Goal: Task Accomplishment & Management: Manage account settings

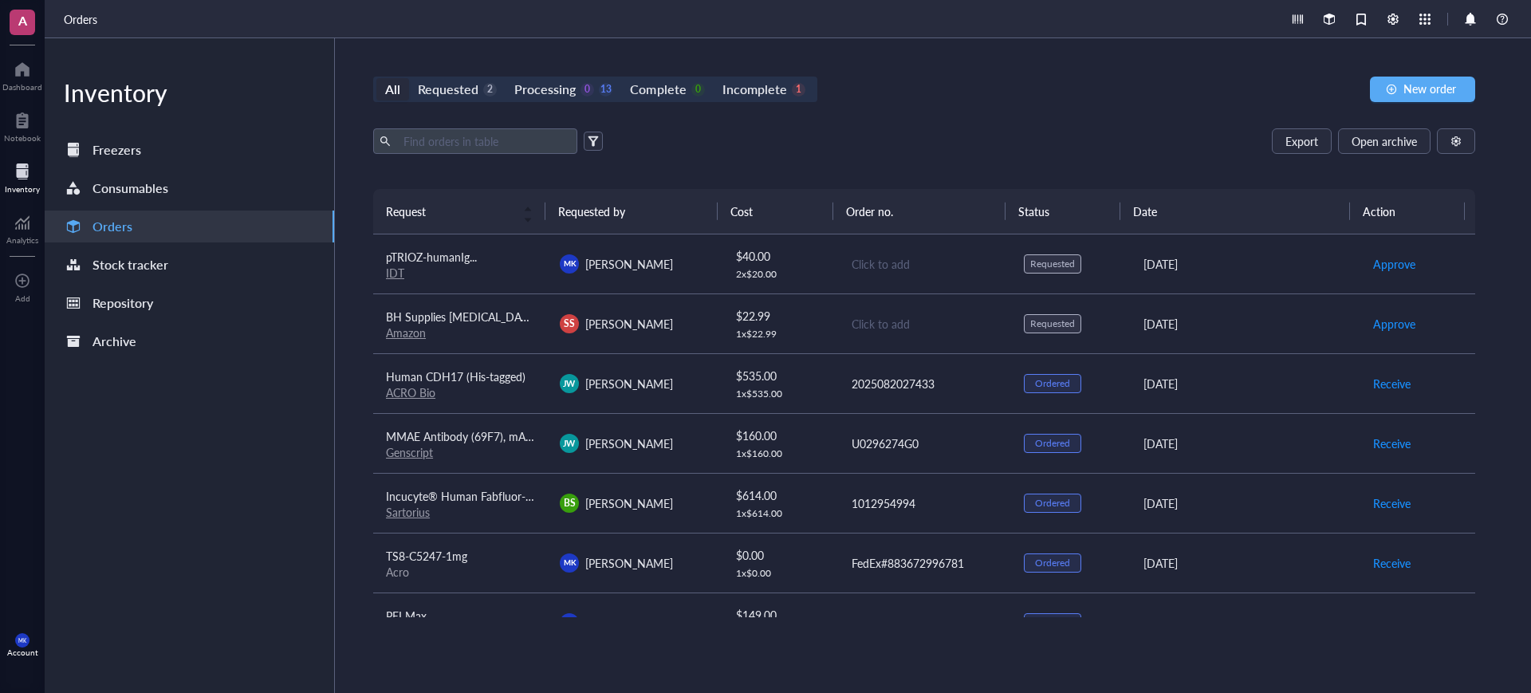
click at [910, 260] on div "Click to add" at bounding box center [924, 264] width 147 height 18
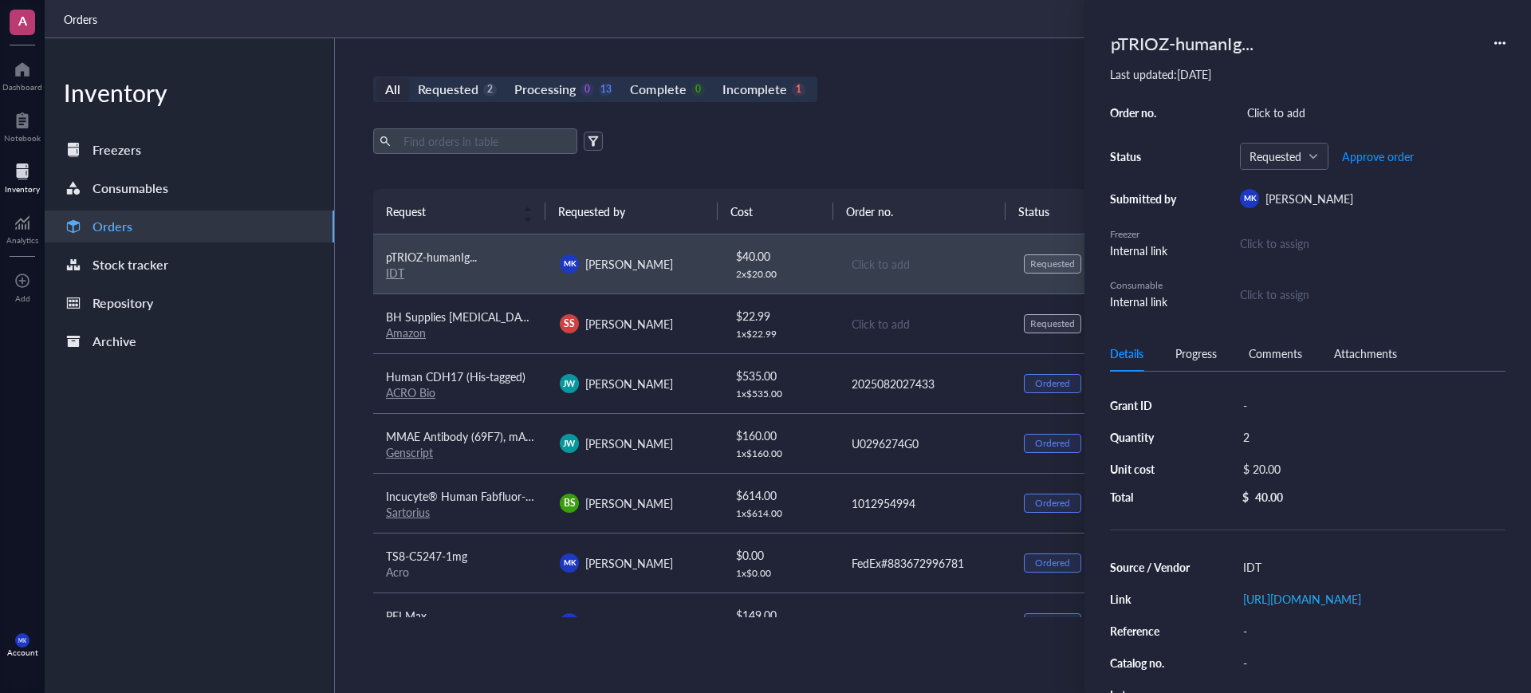
click at [981, 134] on div "Export Open archive" at bounding box center [924, 141] width 1102 height 26
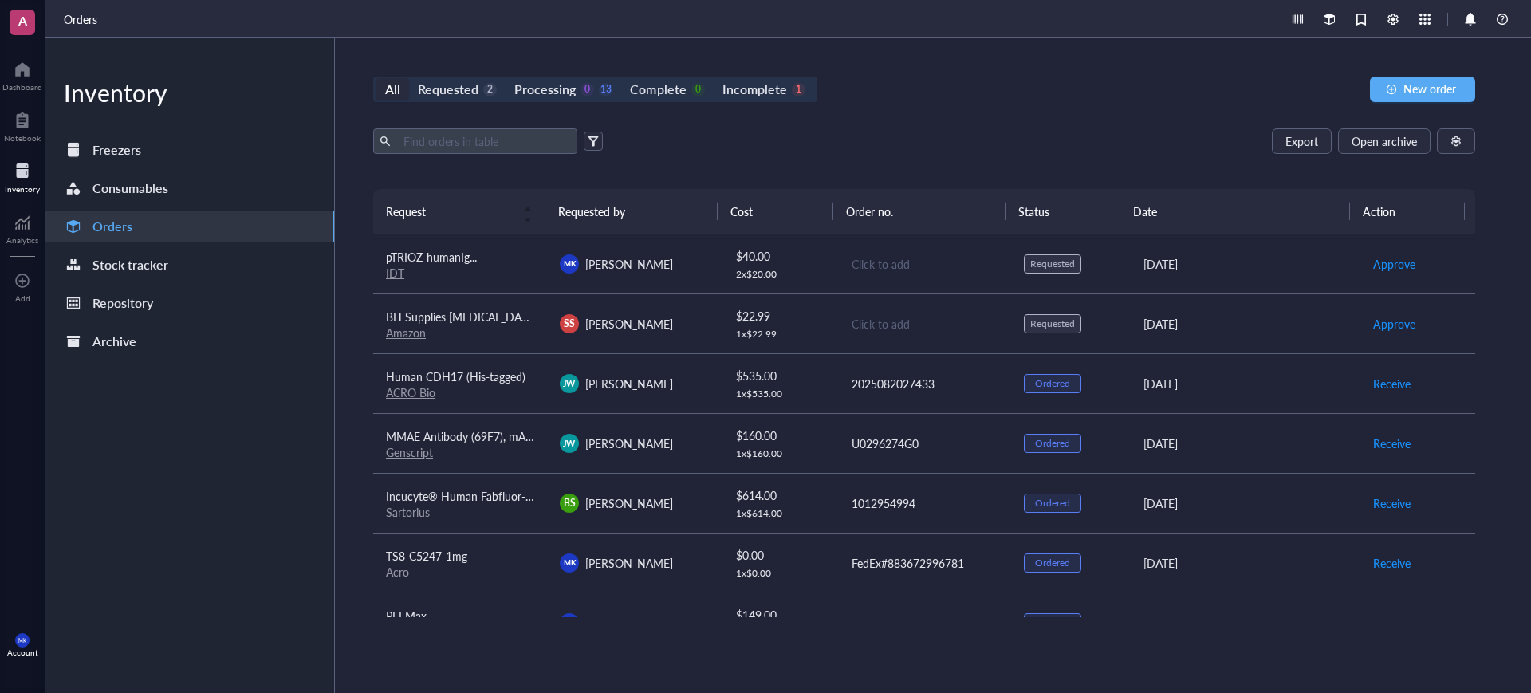
click at [683, 273] on td "[PERSON_NAME] [PERSON_NAME]" at bounding box center [634, 264] width 174 height 60
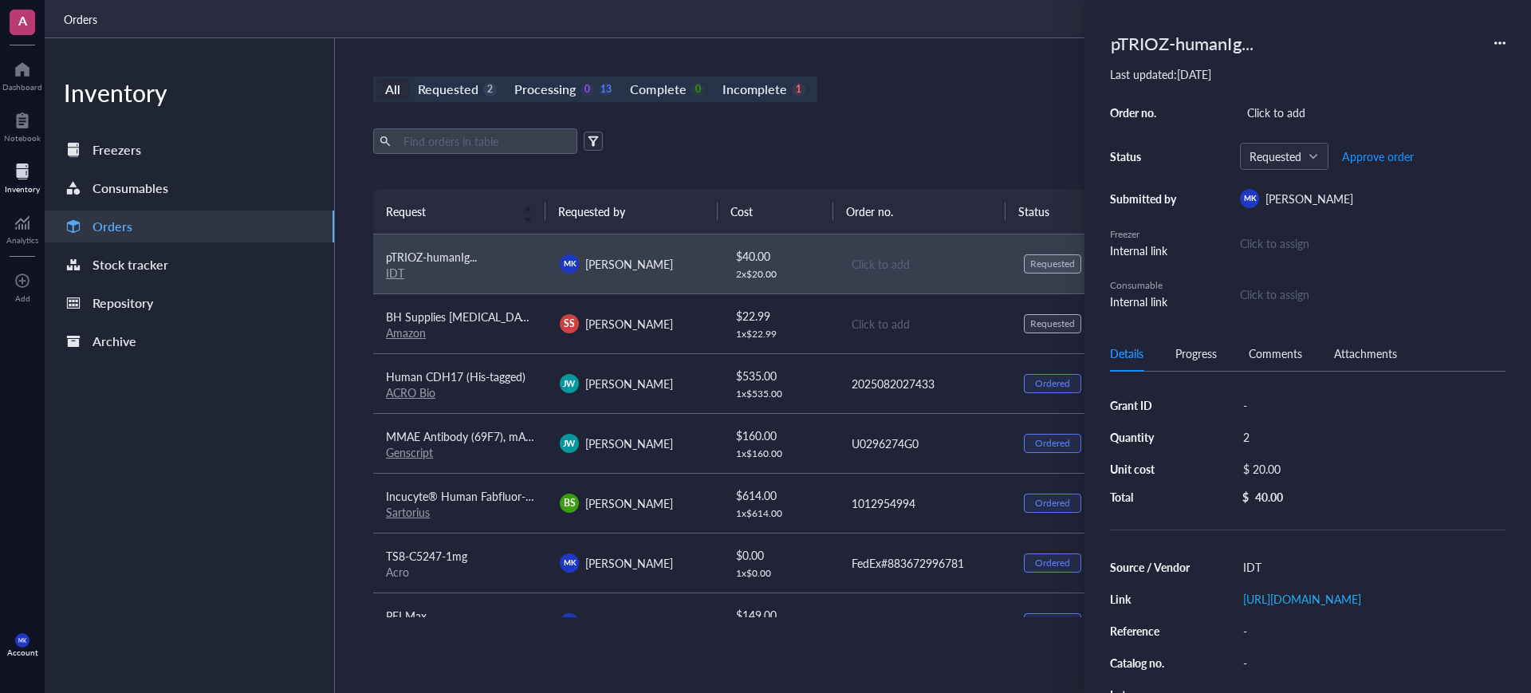
click at [1283, 293] on div "Click to assign" at bounding box center [1274, 294] width 69 height 18
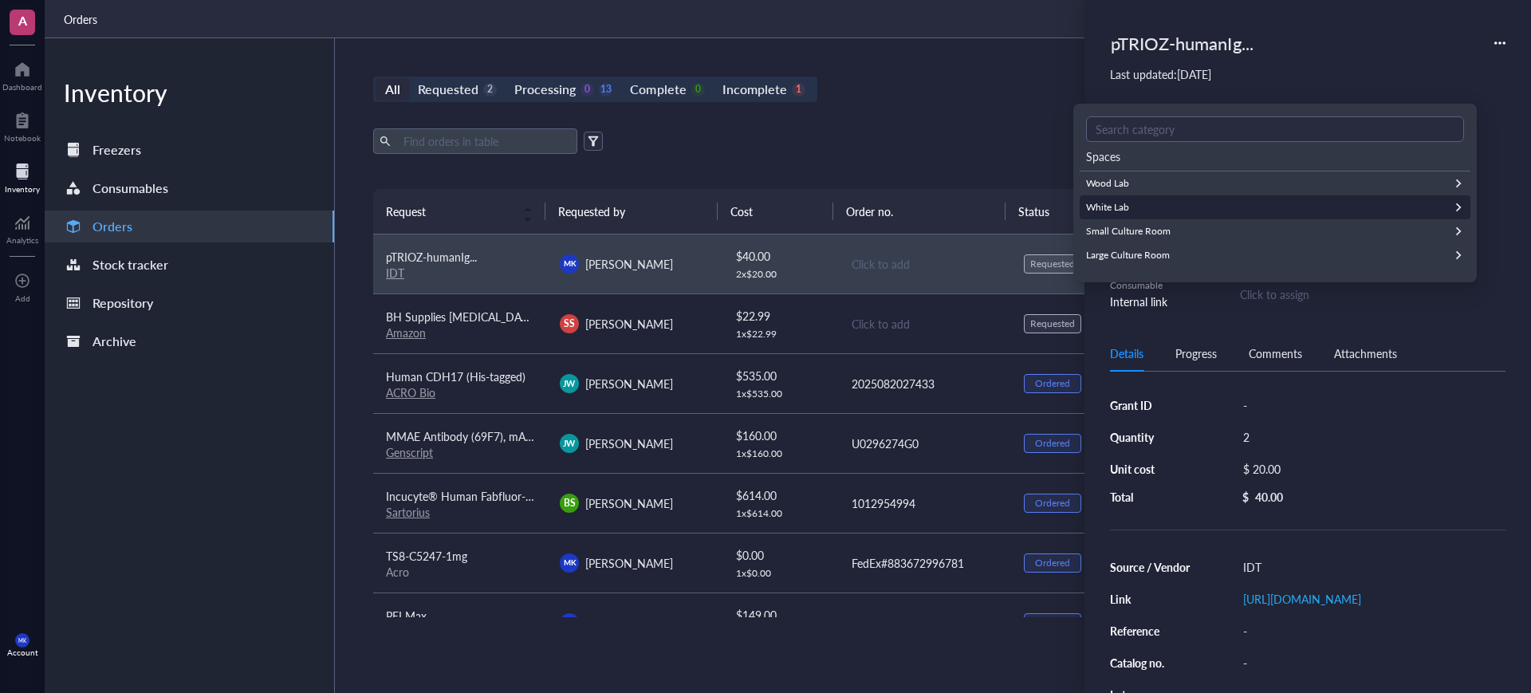
click at [1186, 198] on div "White Lab" at bounding box center [1275, 207] width 391 height 24
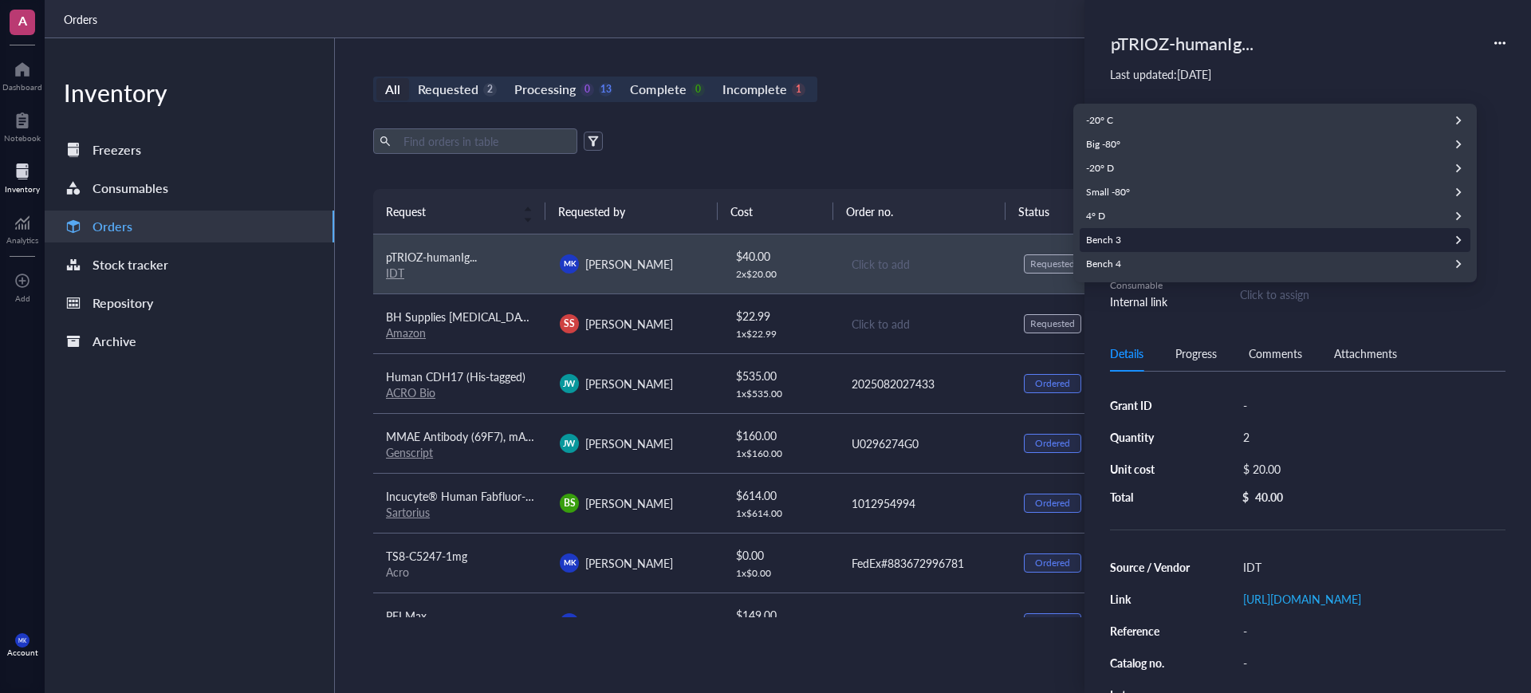
click at [1144, 234] on div "Bench 3" at bounding box center [1275, 240] width 391 height 24
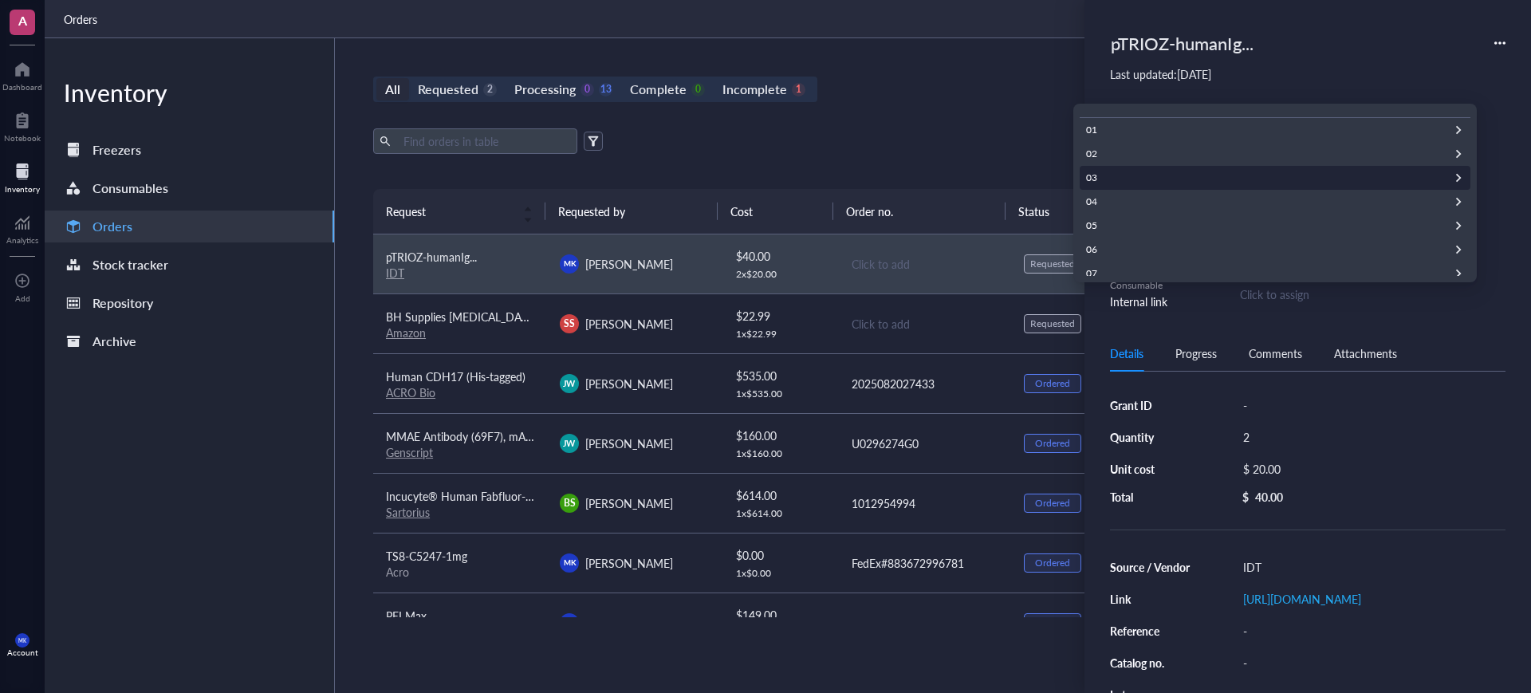
scroll to position [100, 0]
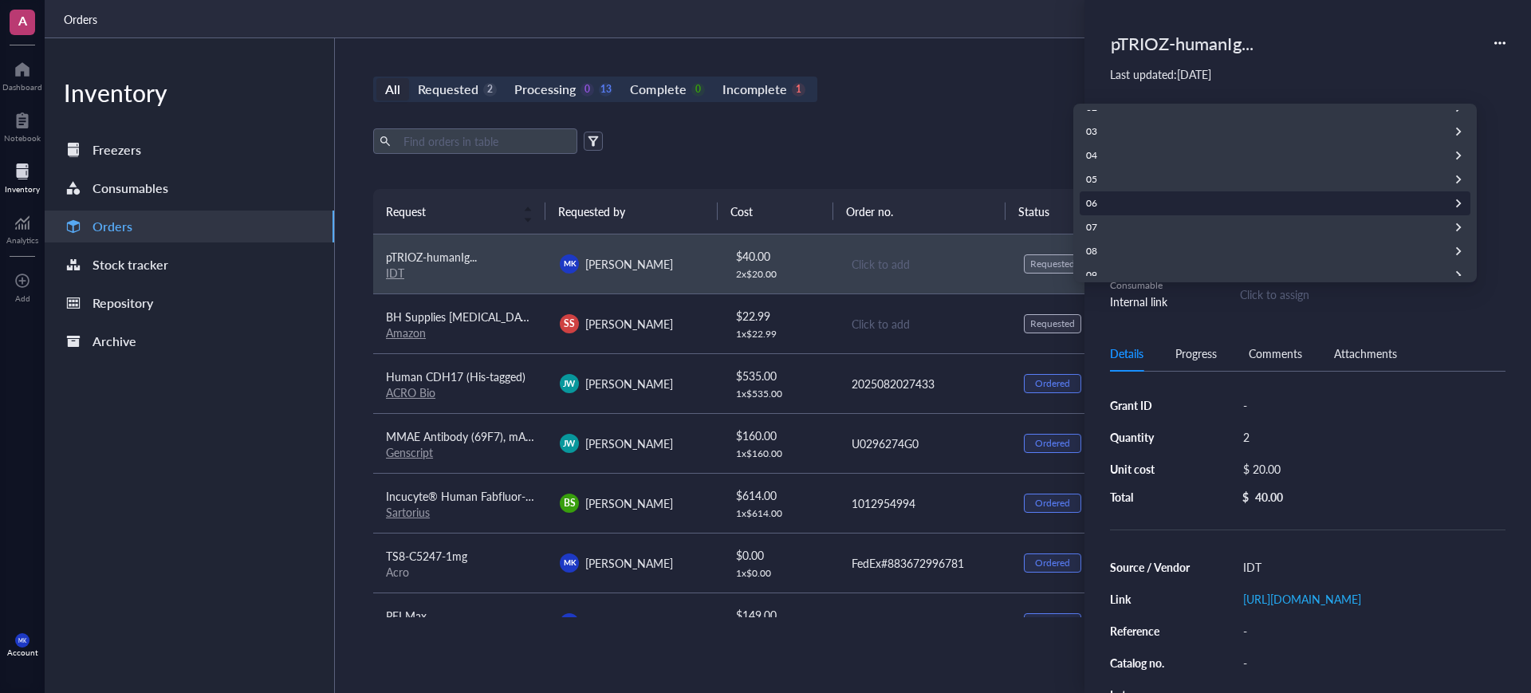
click at [1131, 210] on div "06" at bounding box center [1275, 203] width 391 height 24
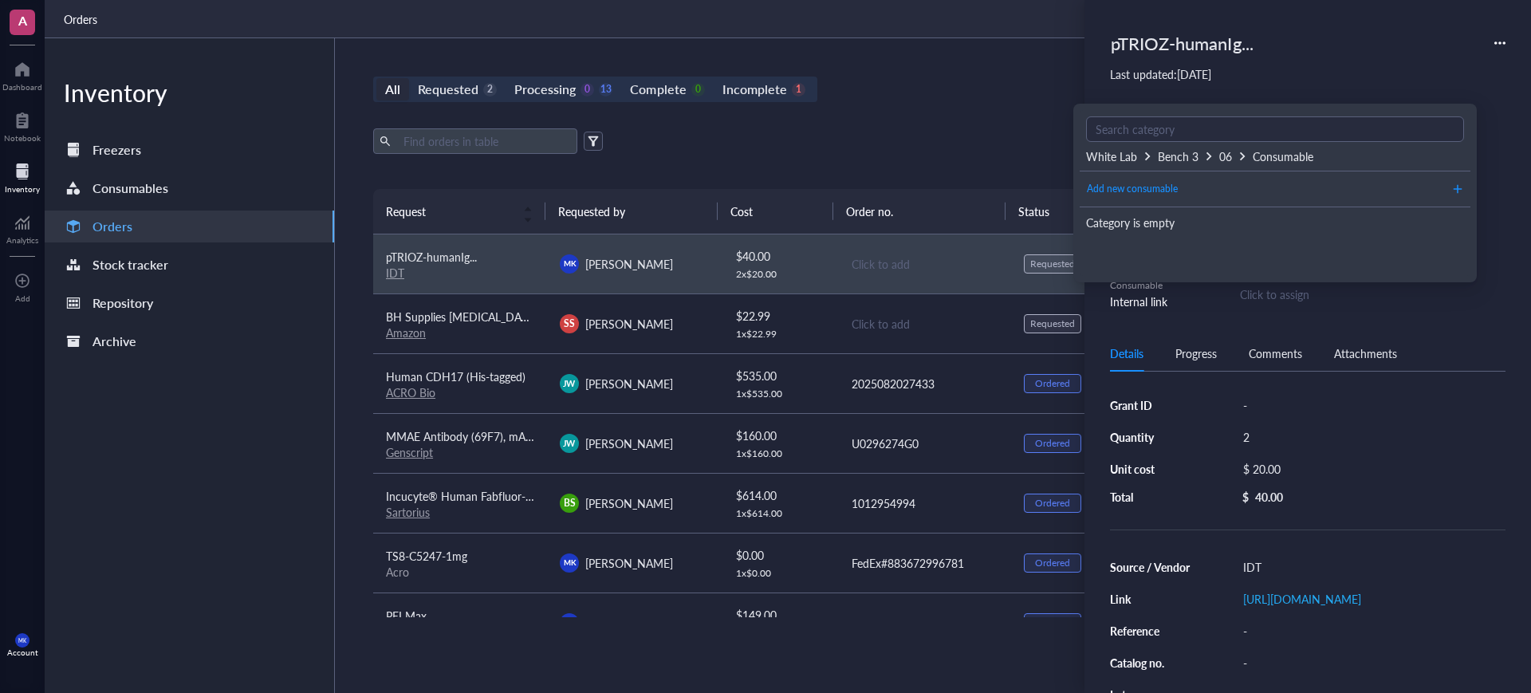
click at [1202, 154] on div "Bench 3" at bounding box center [1186, 156] width 57 height 18
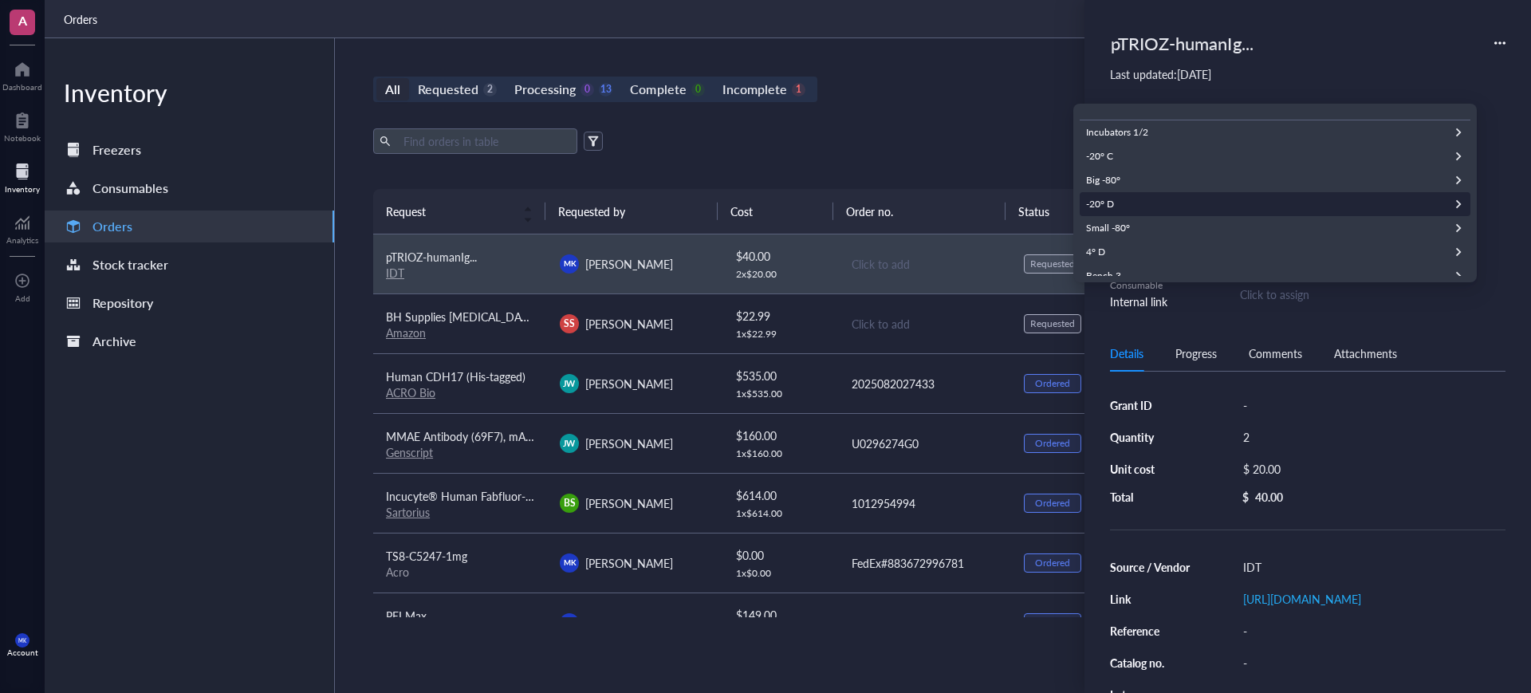
scroll to position [87, 0]
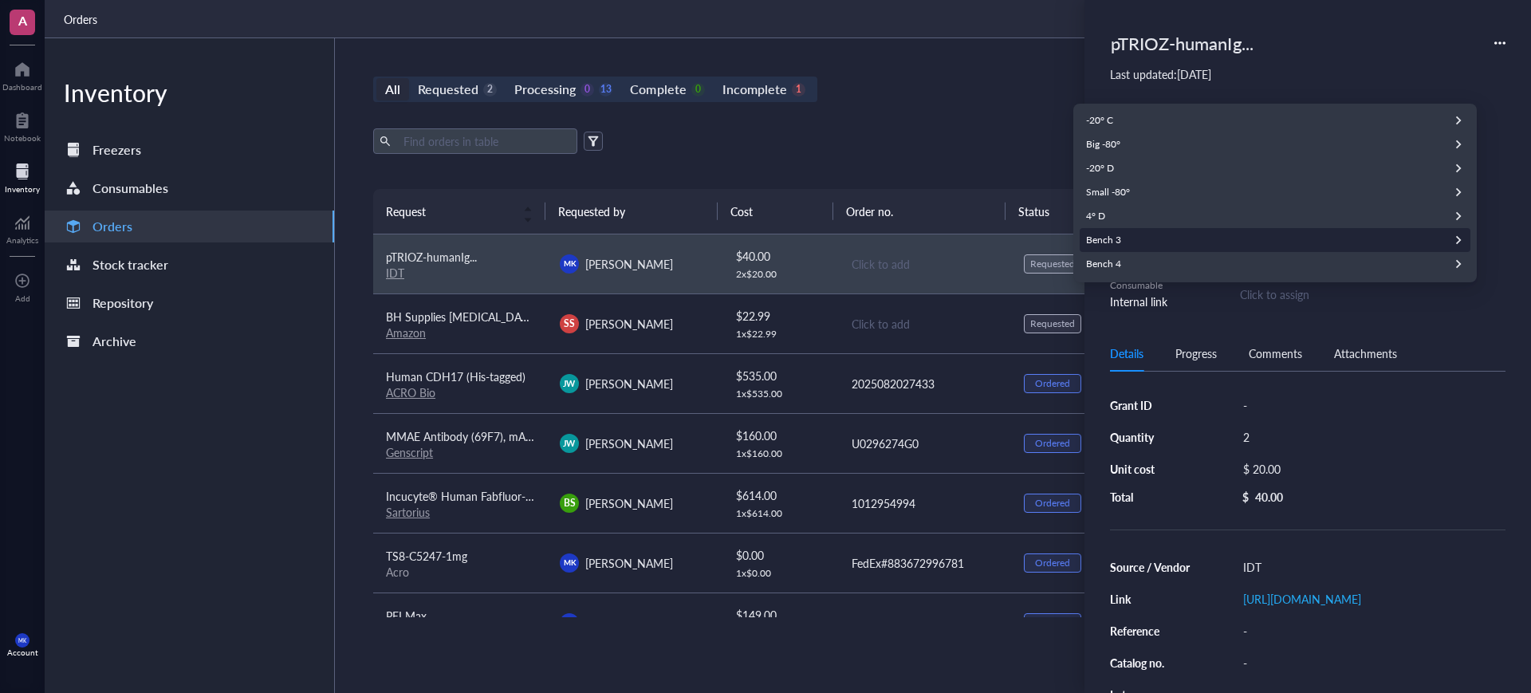
click at [1136, 238] on div "Bench 3" at bounding box center [1275, 240] width 391 height 24
click at [1118, 235] on div "07" at bounding box center [1275, 240] width 391 height 24
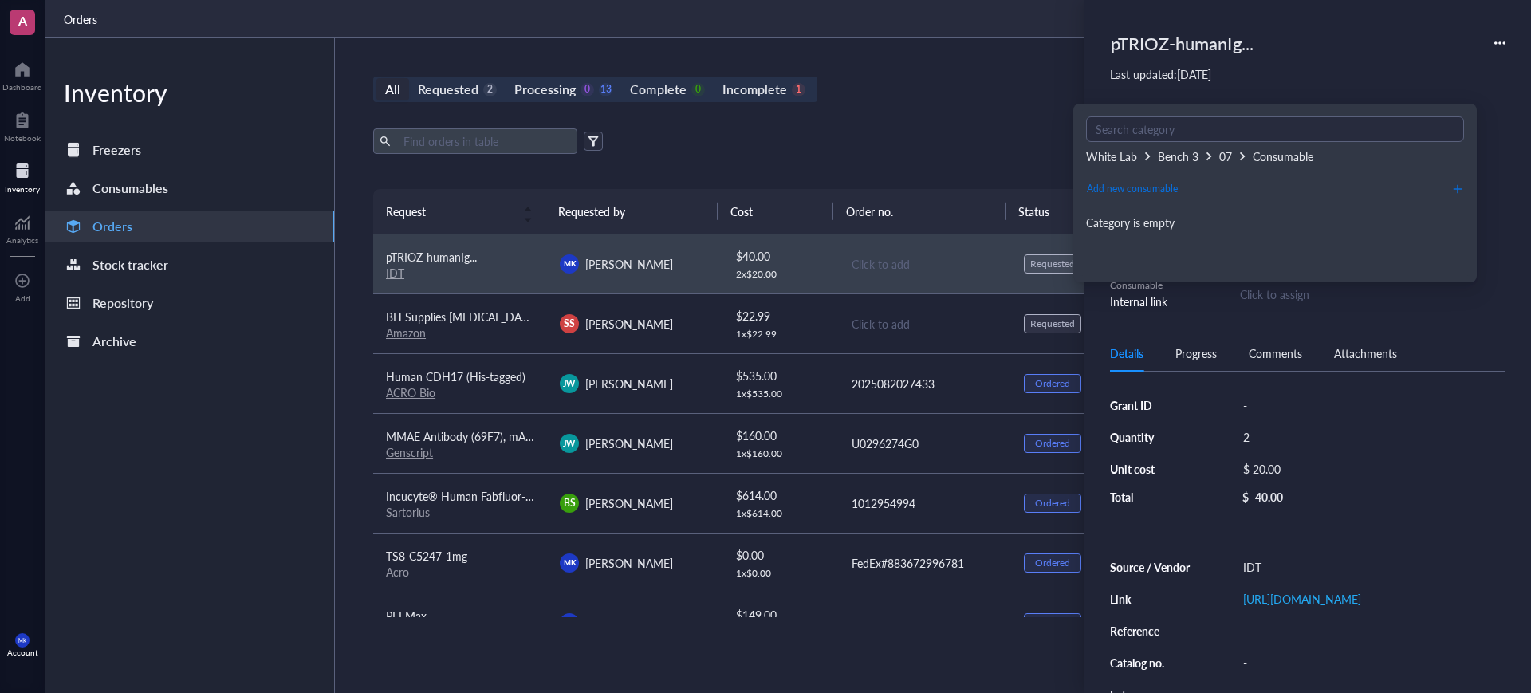
click at [1170, 190] on span "Add new consumable" at bounding box center [1132, 189] width 91 height 15
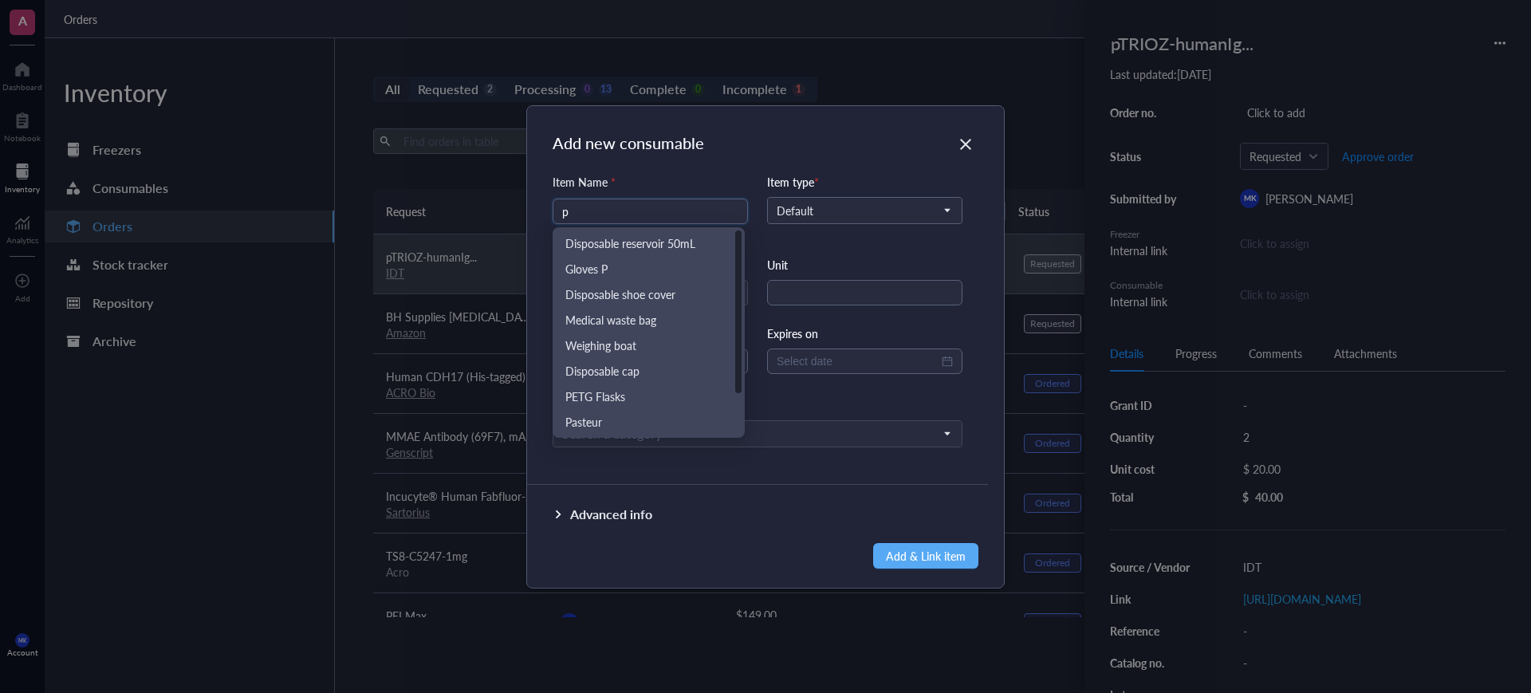
type input "p"
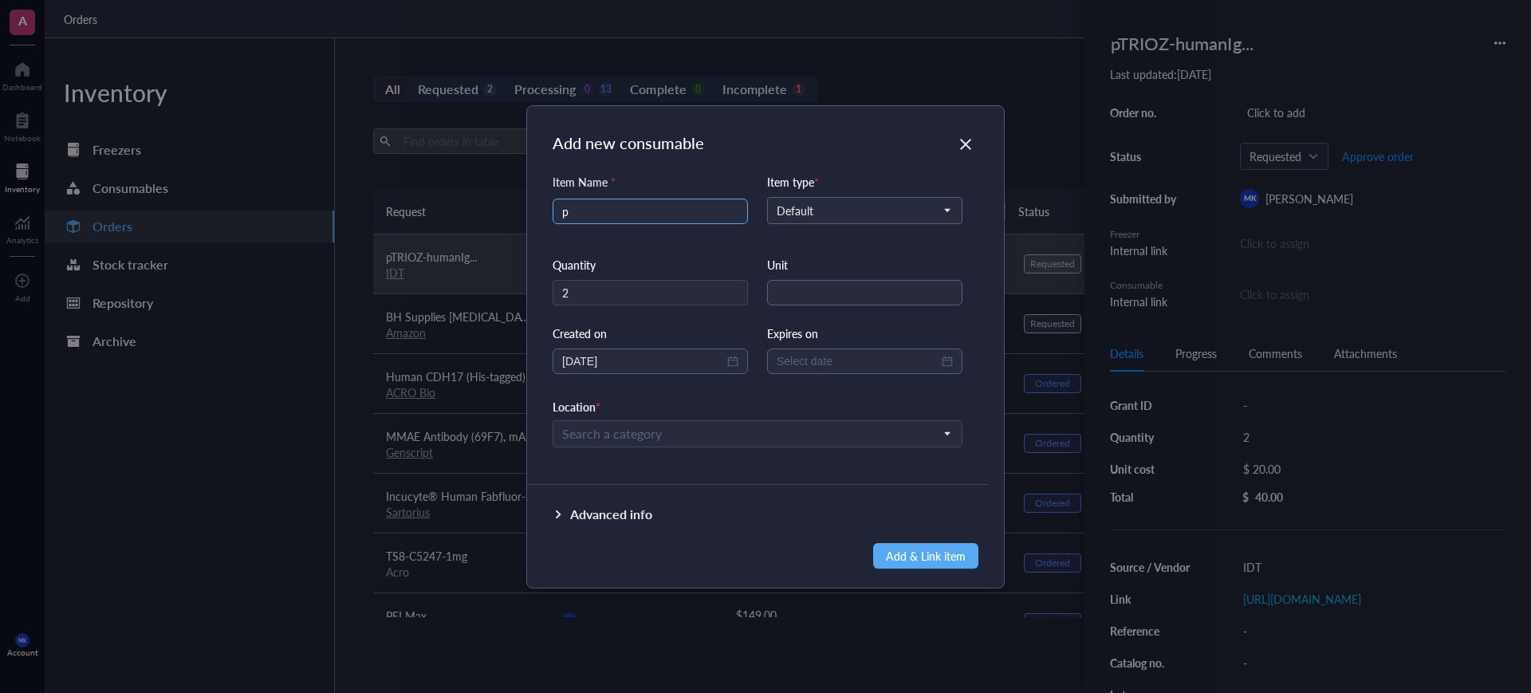
click at [671, 208] on input "p" at bounding box center [650, 211] width 176 height 24
type input "p"
click at [808, 209] on span "Default" at bounding box center [863, 210] width 173 height 14
type input "pTRIOZ-humanIg Primers"
click at [715, 263] on div "Quantity" at bounding box center [650, 265] width 195 height 18
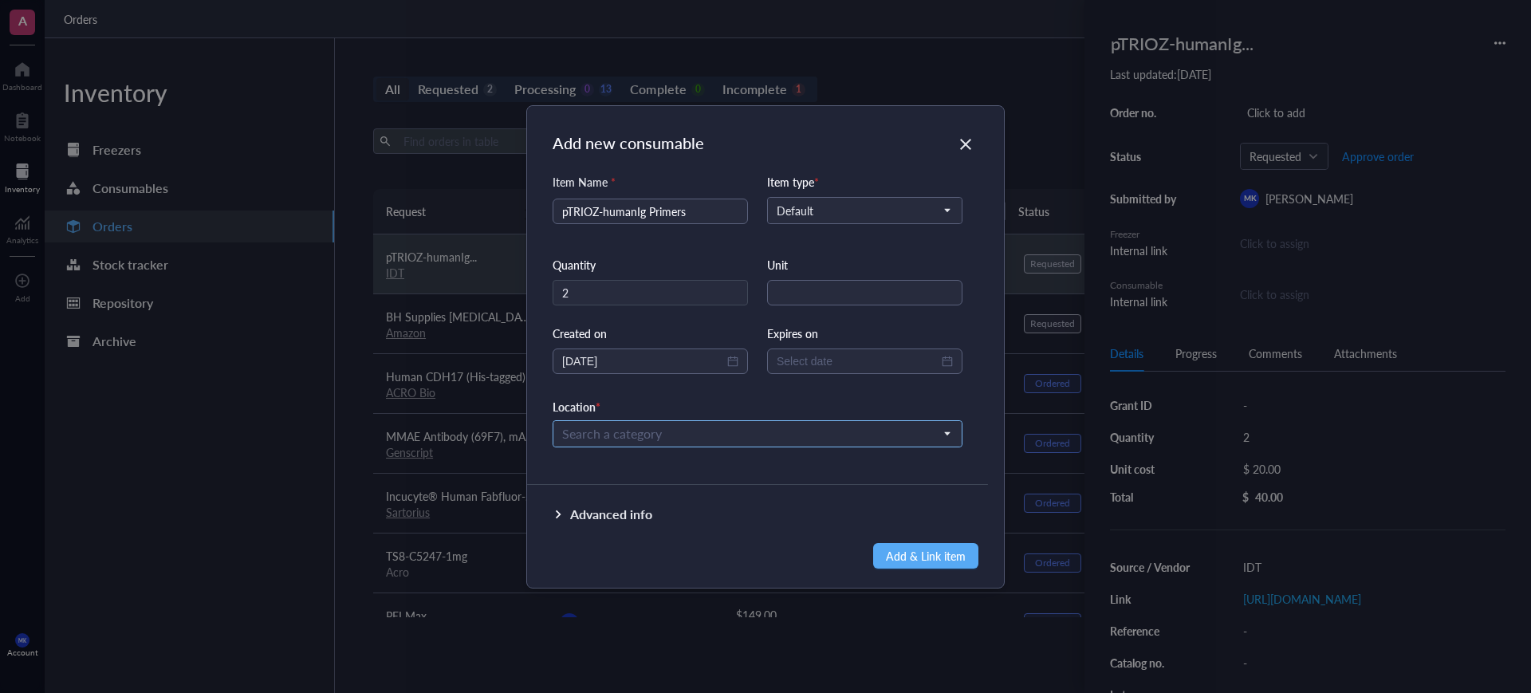
click at [671, 422] on input "search" at bounding box center [750, 434] width 376 height 24
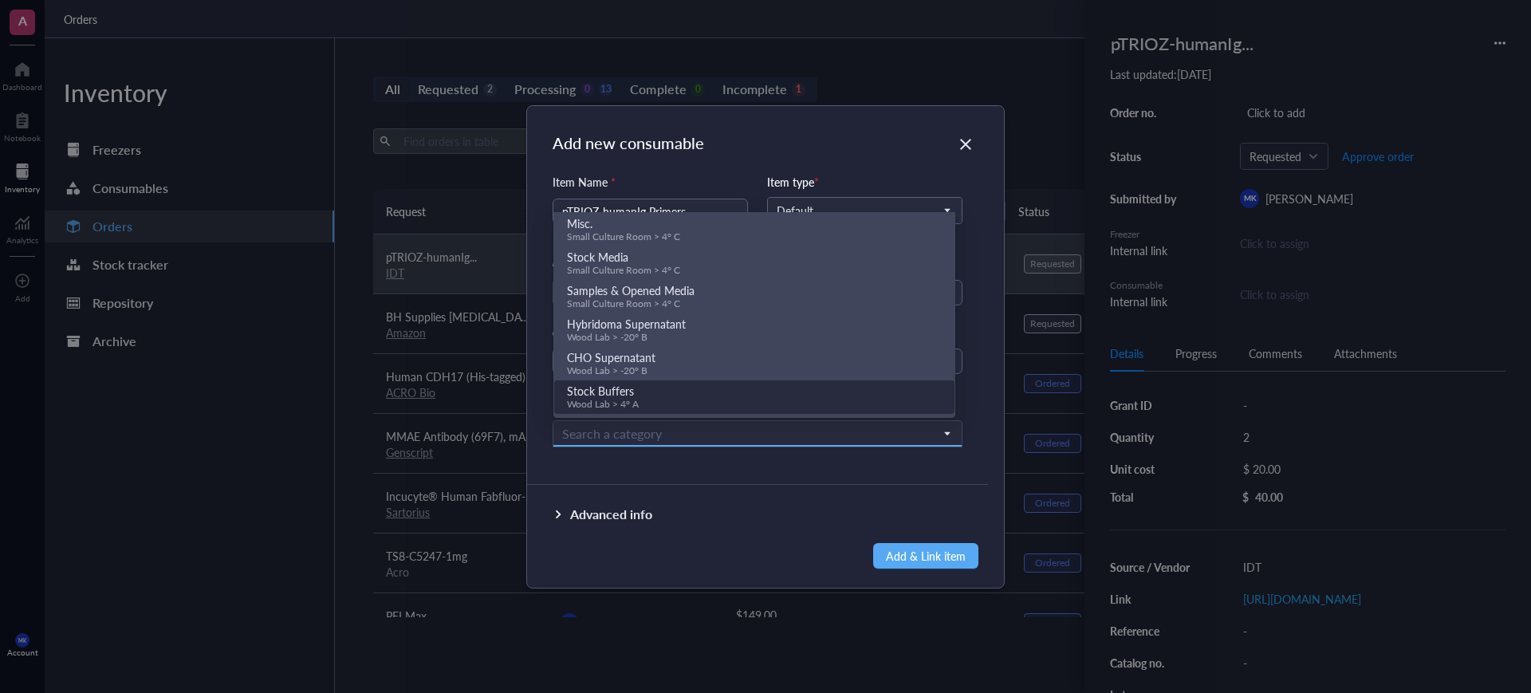
click at [679, 468] on div "Item Name * pTRIOZ-humanIg Primers Item type * Default Default Custom type Quan…" at bounding box center [757, 323] width 461 height 300
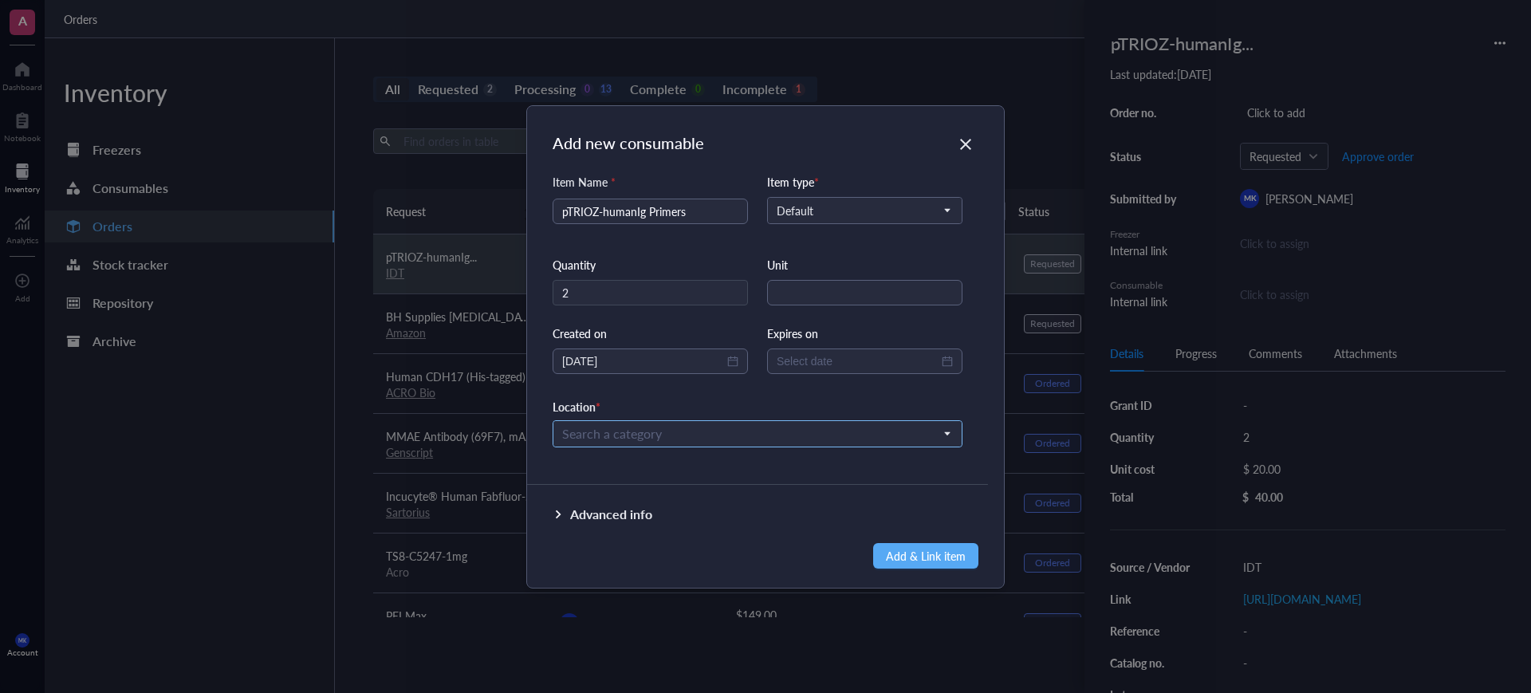
click at [713, 437] on input "search" at bounding box center [750, 434] width 376 height 24
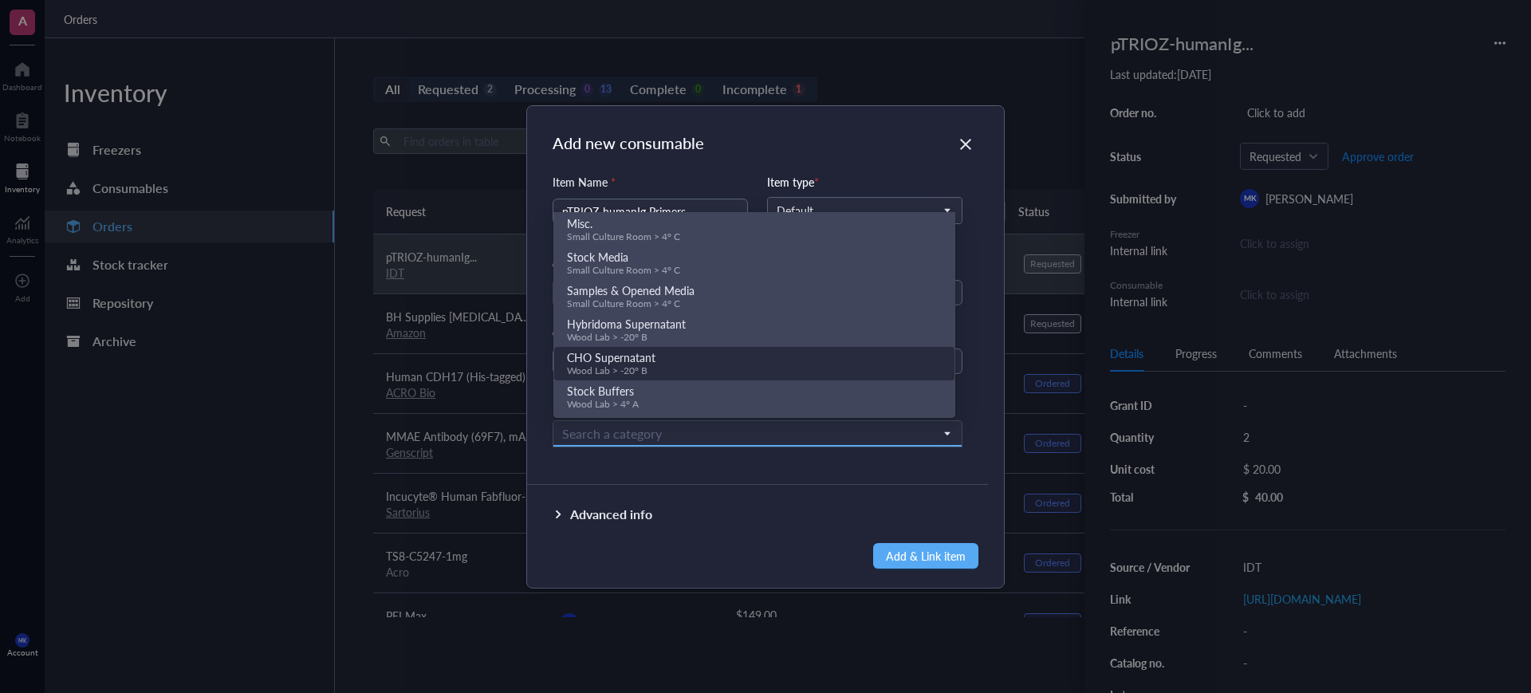
click at [731, 533] on div "Advanced info" at bounding box center [757, 527] width 461 height 83
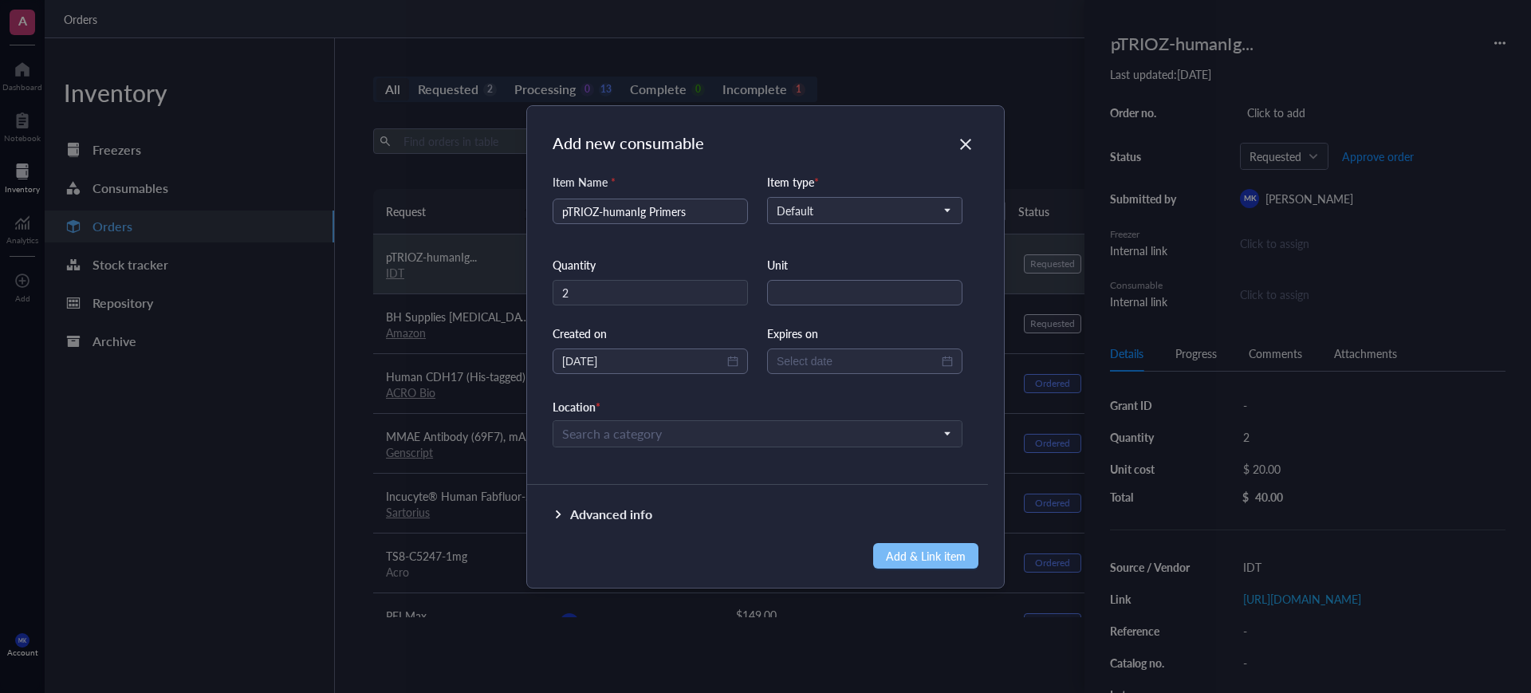
click at [905, 553] on span "Add & Link item" at bounding box center [926, 555] width 80 height 21
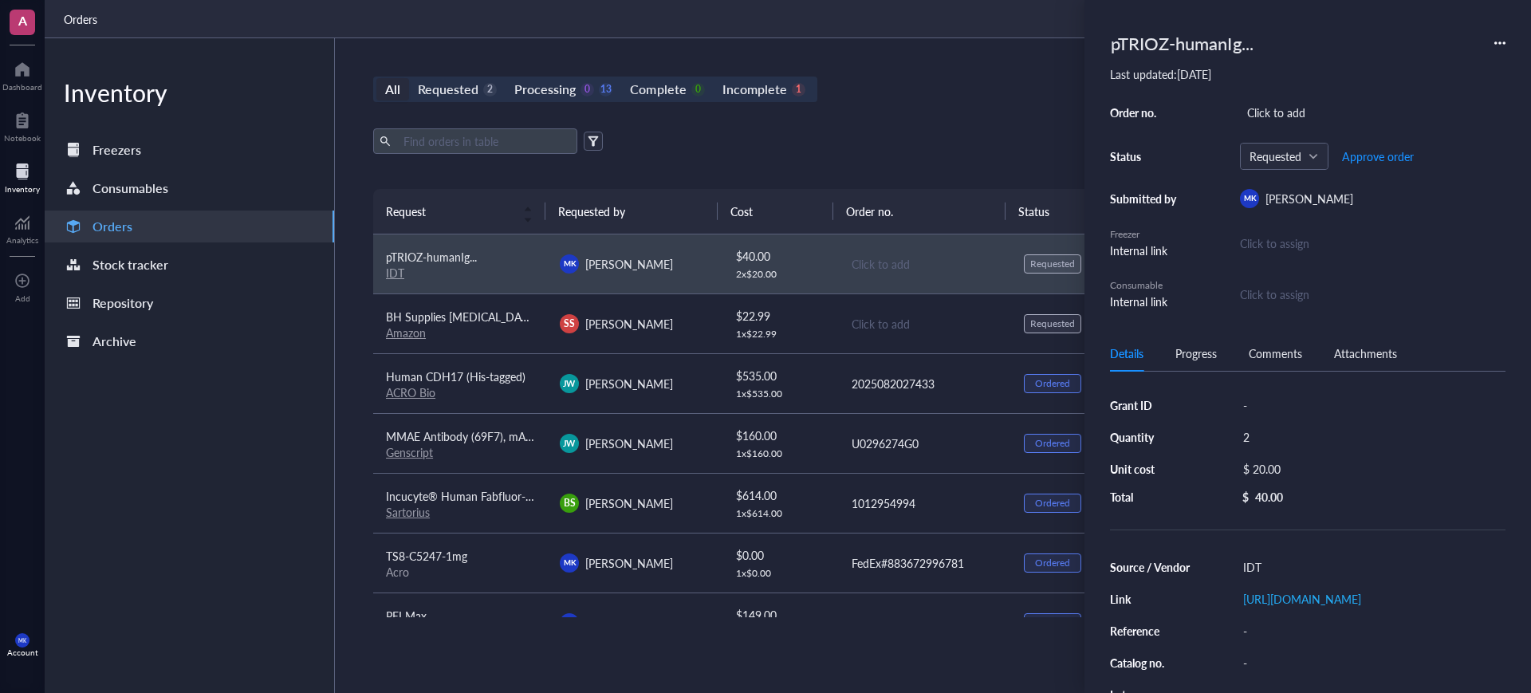
click at [1302, 235] on div "Click to assign" at bounding box center [1372, 243] width 265 height 18
click at [1286, 297] on div "Click to assign" at bounding box center [1274, 294] width 69 height 18
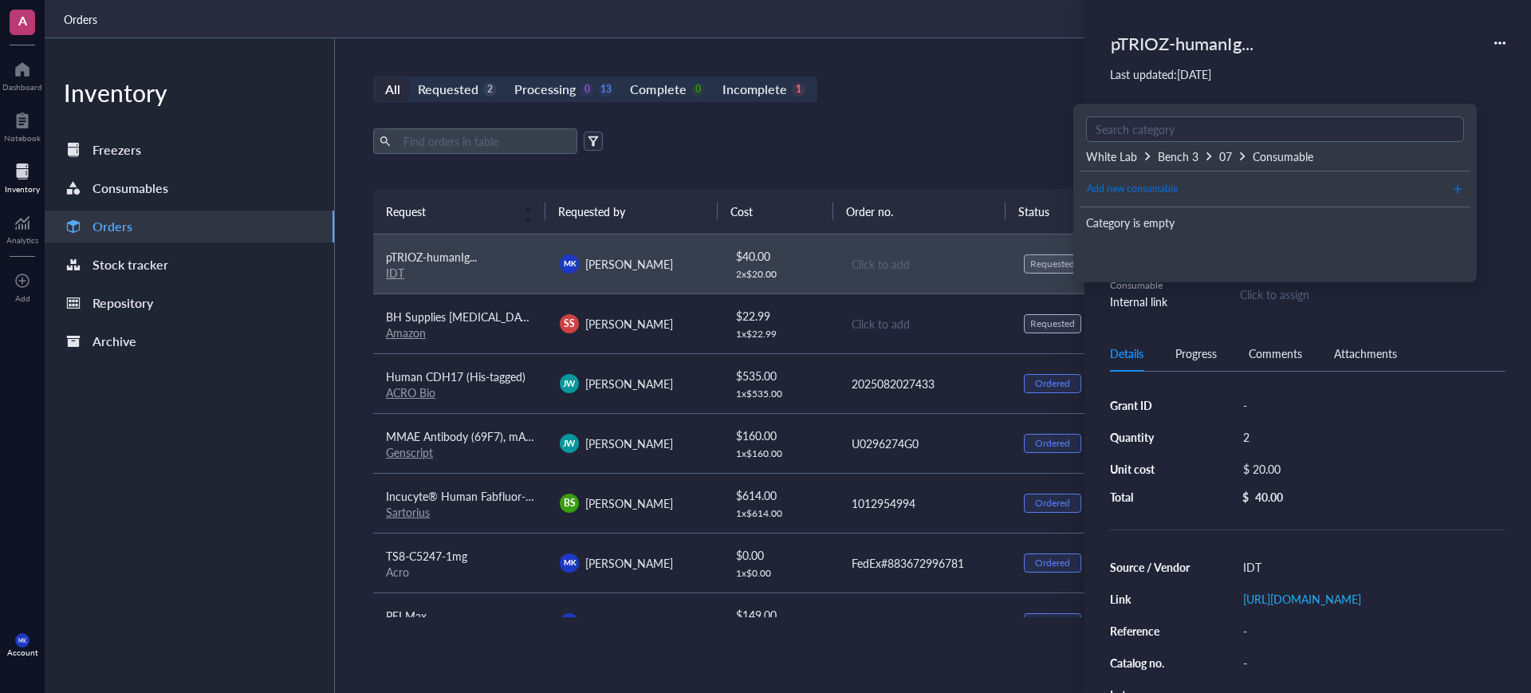
click at [1181, 195] on button "Add new consumable" at bounding box center [1275, 189] width 378 height 26
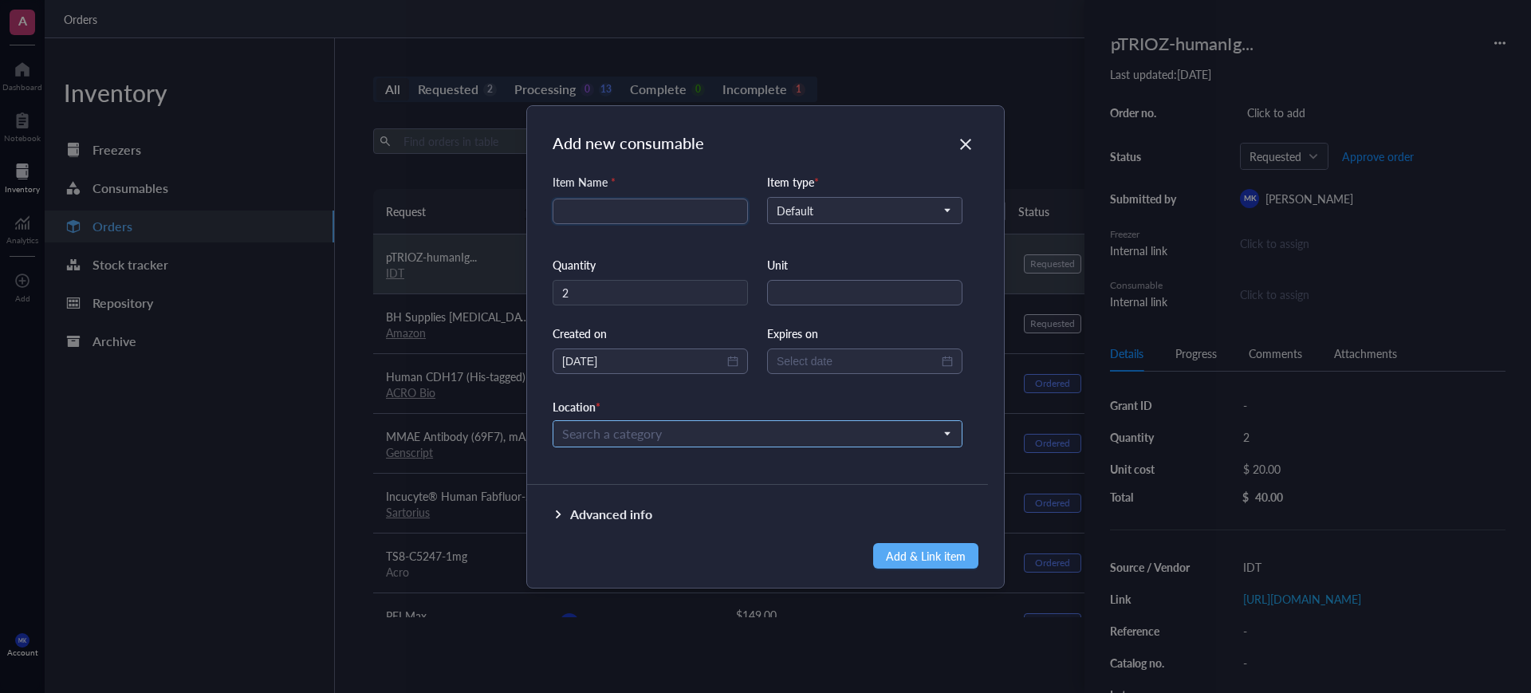
click at [773, 422] on input "search" at bounding box center [750, 434] width 376 height 24
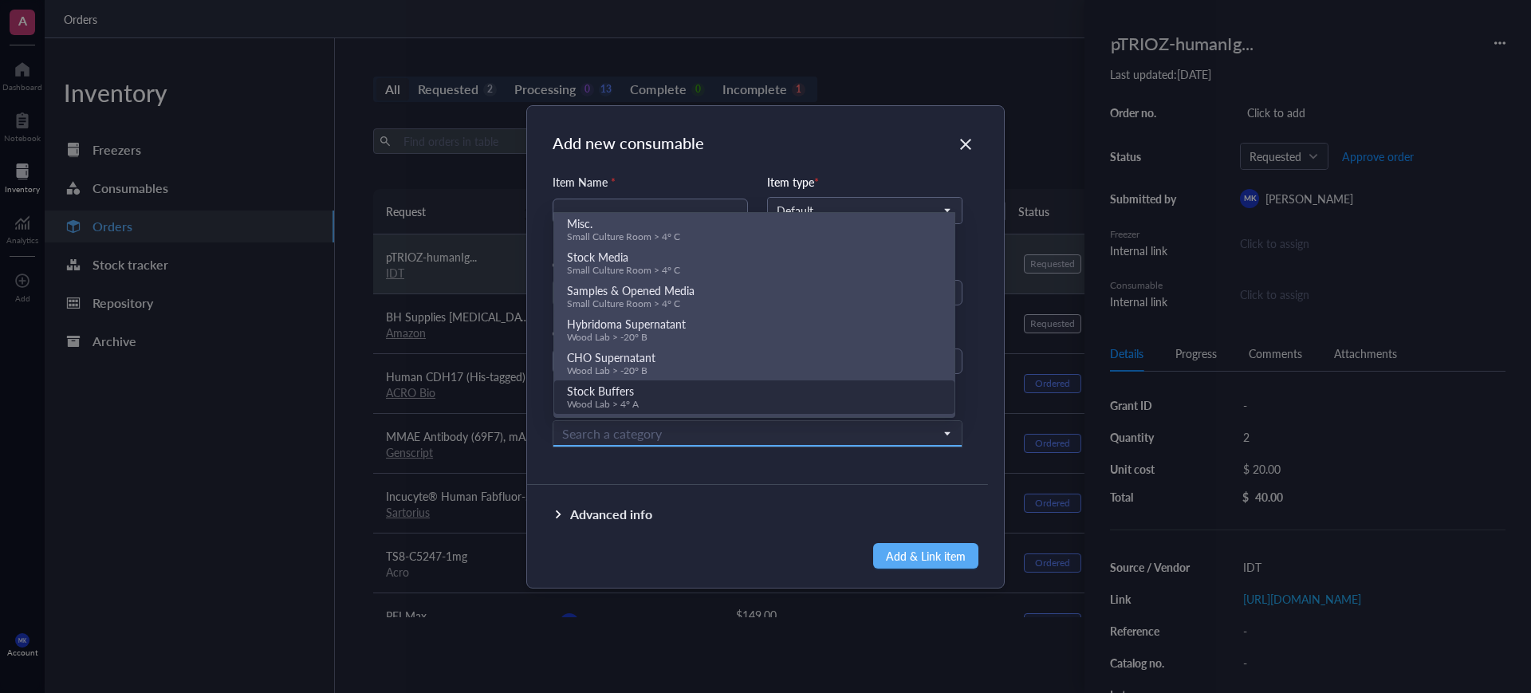
click at [717, 476] on div "Item Name * Item type * Default Quantity 2 Unit Created on [DATE] Expires on Lo…" at bounding box center [757, 370] width 461 height 395
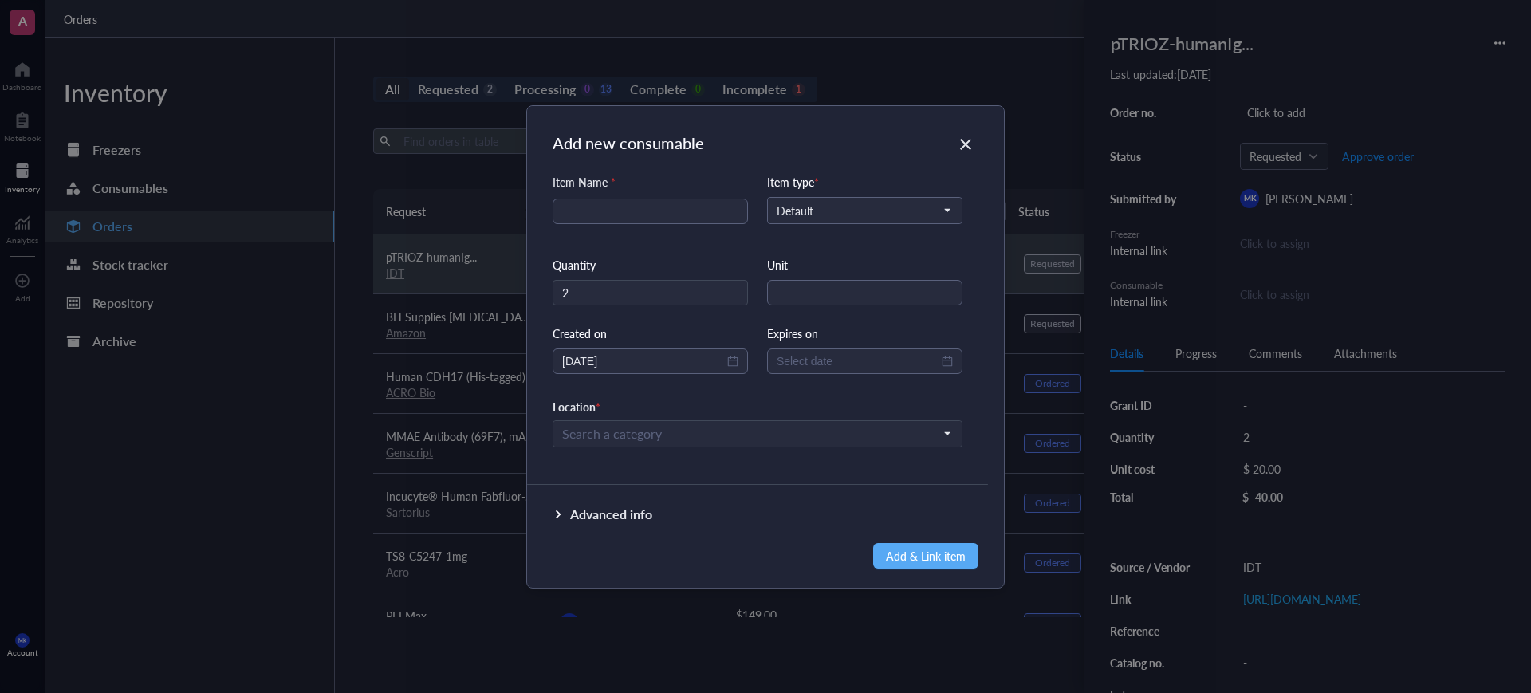
click at [631, 521] on div "Advanced info" at bounding box center [611, 514] width 82 height 19
type textarea "Keep everyone on the same page..."
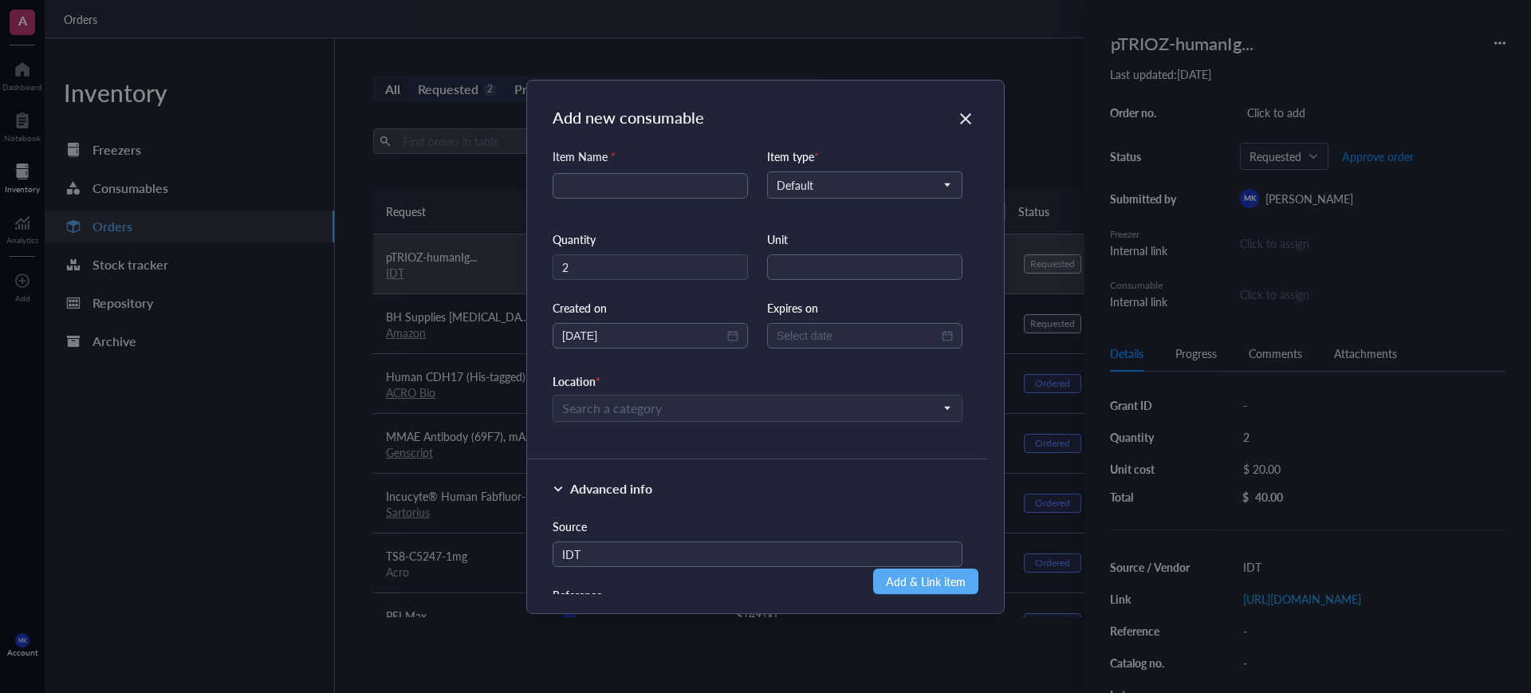
click at [621, 479] on div "Advanced info" at bounding box center [611, 488] width 82 height 19
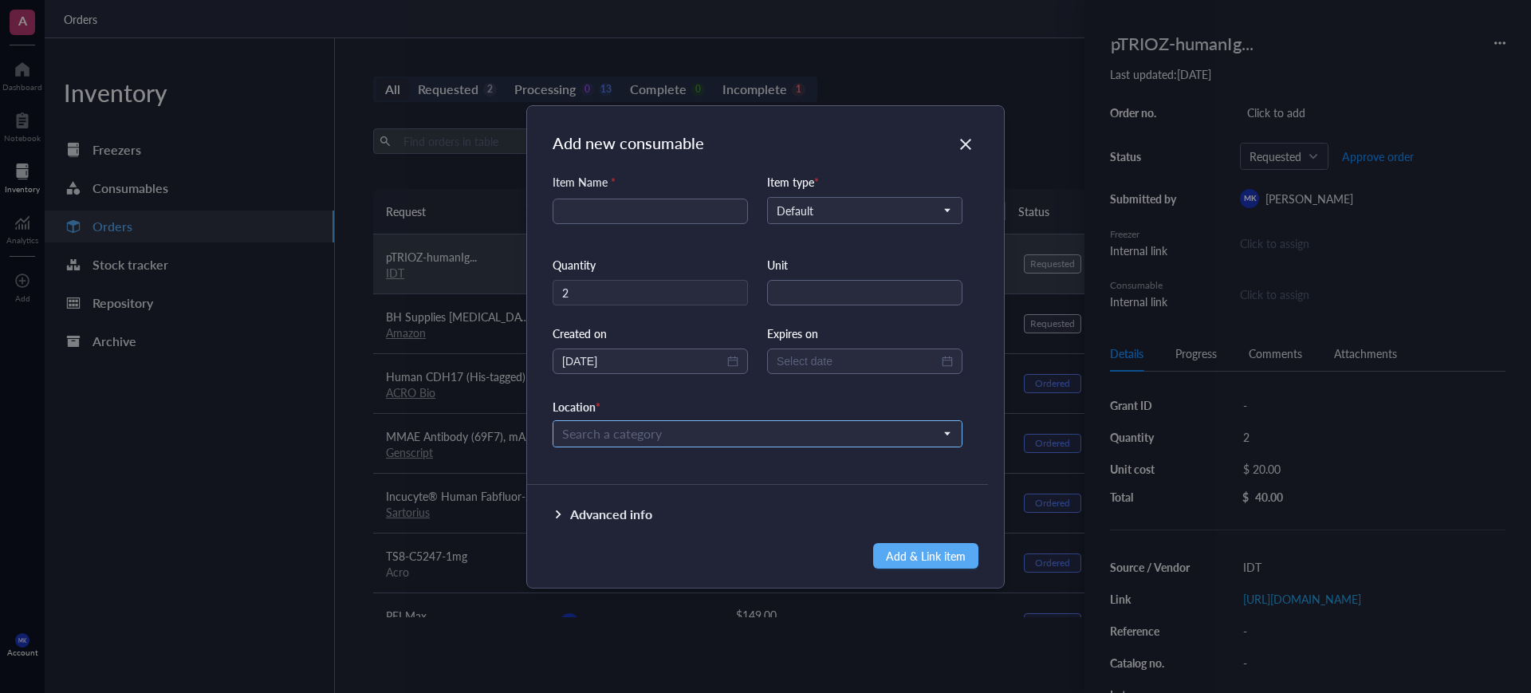
click at [647, 432] on input "search" at bounding box center [750, 434] width 376 height 24
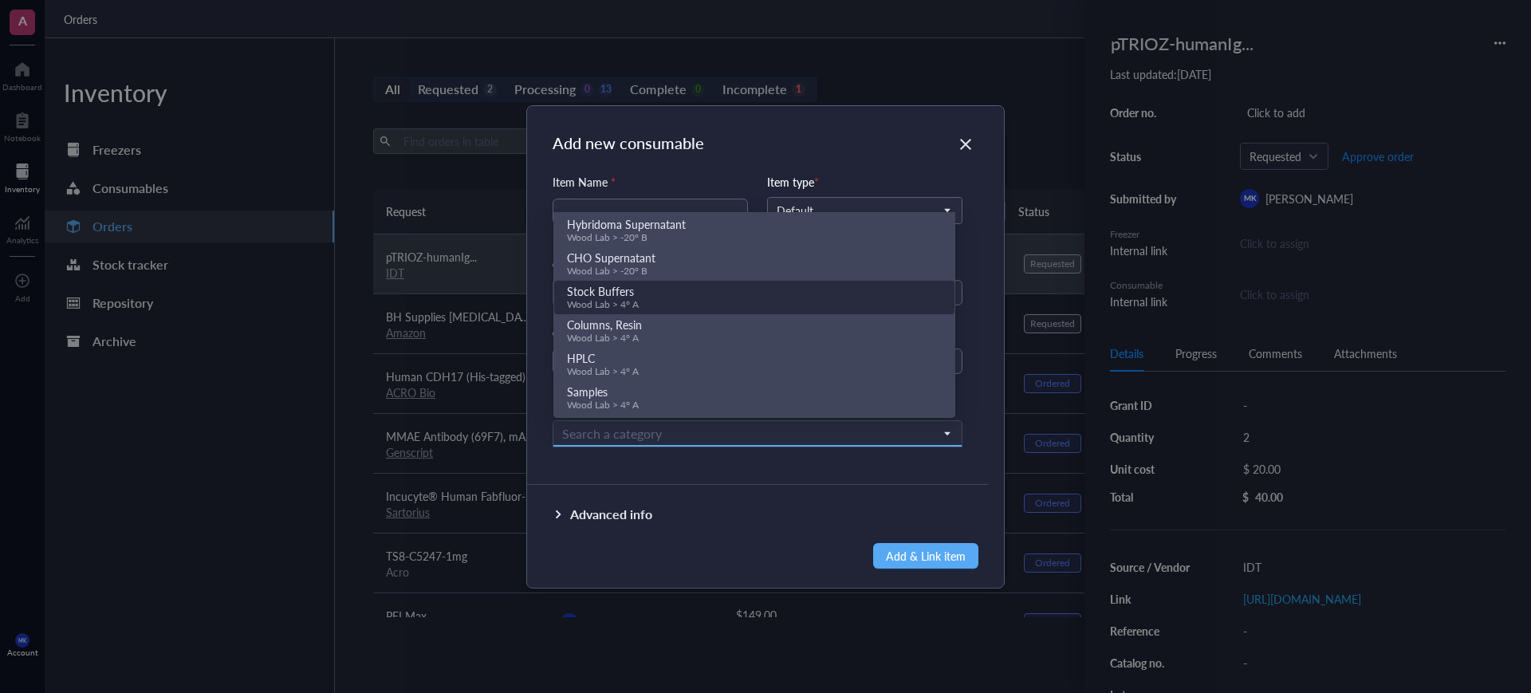
scroll to position [131, 0]
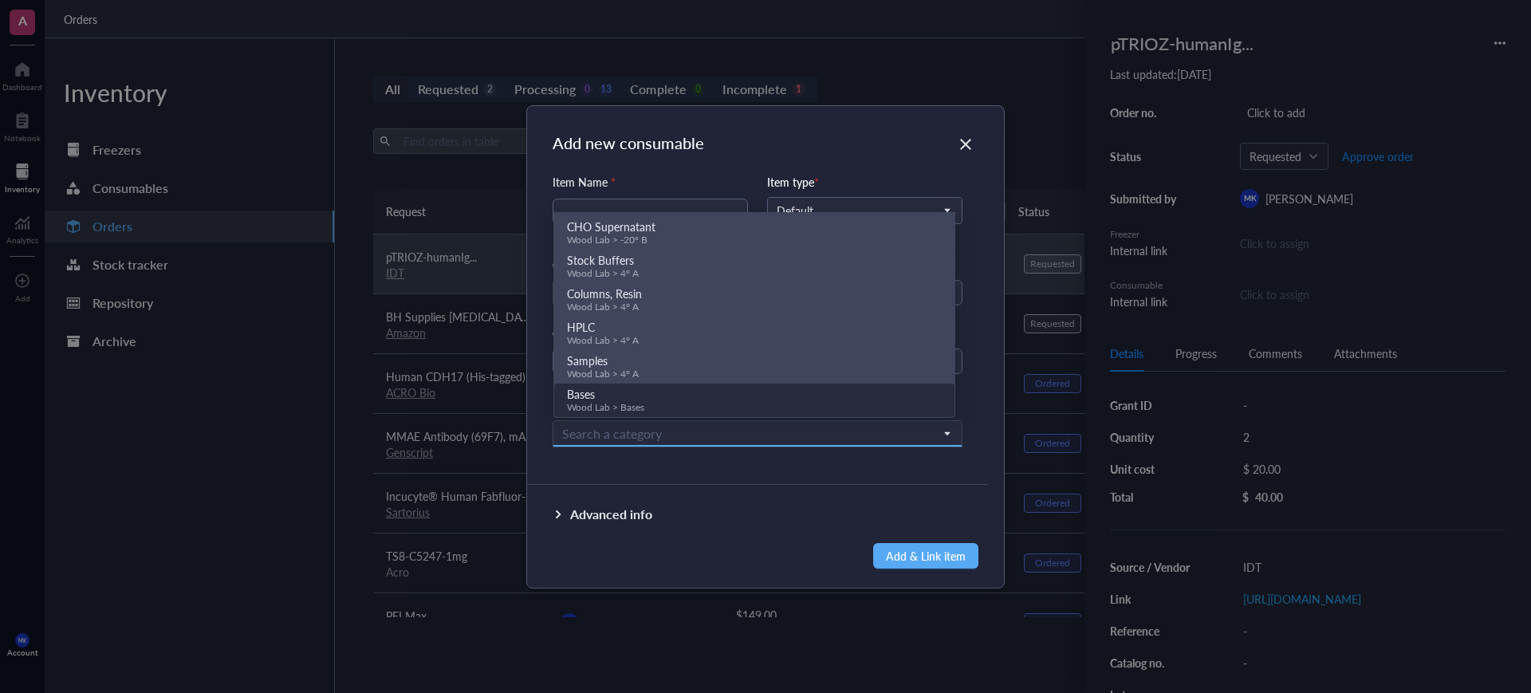
click at [668, 469] on div "Item Name * Item type * Default Quantity 2 Unit Created on [DATE] Expires on Lo…" at bounding box center [757, 323] width 461 height 300
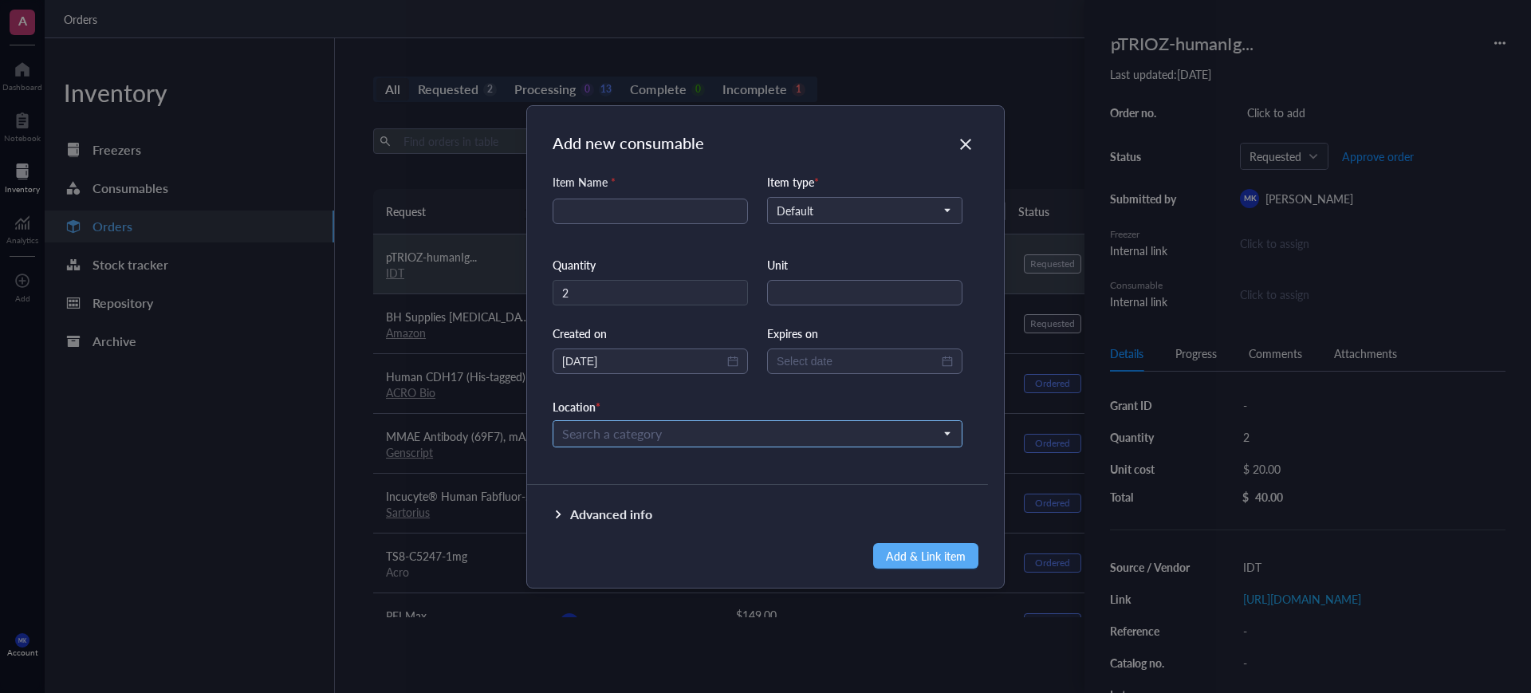
click at [667, 435] on input "search" at bounding box center [750, 434] width 376 height 24
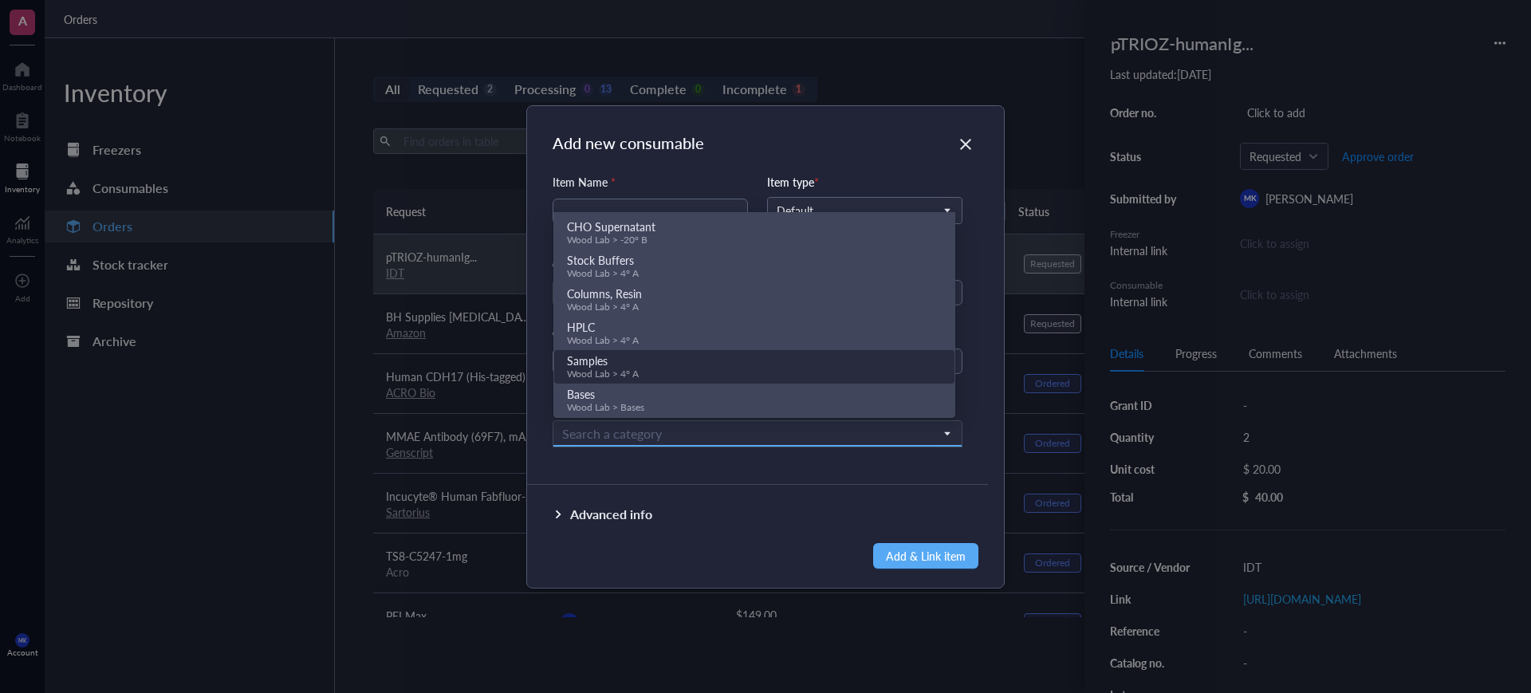
scroll to position [0, 0]
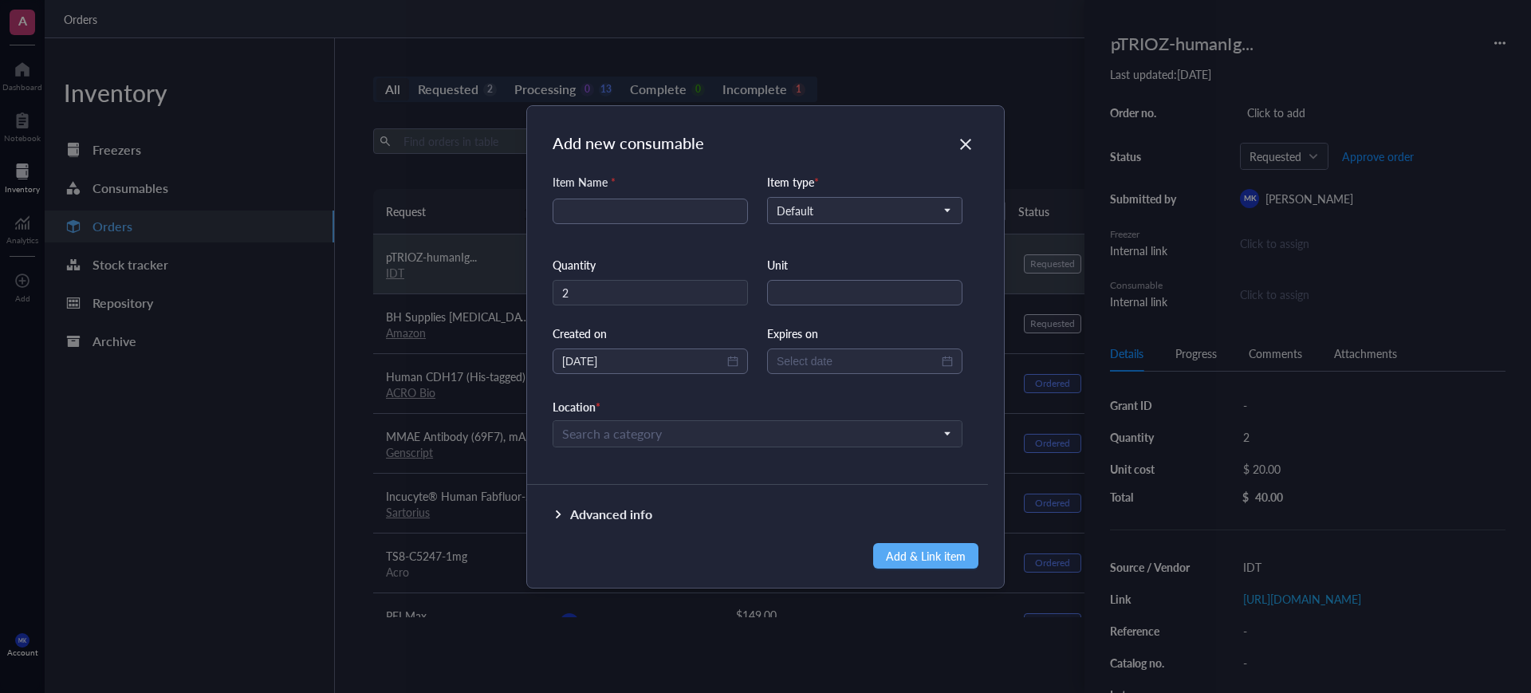
click at [814, 147] on div "Add new consumable" at bounding box center [778, 143] width 451 height 22
click at [684, 440] on input "search" at bounding box center [750, 434] width 376 height 24
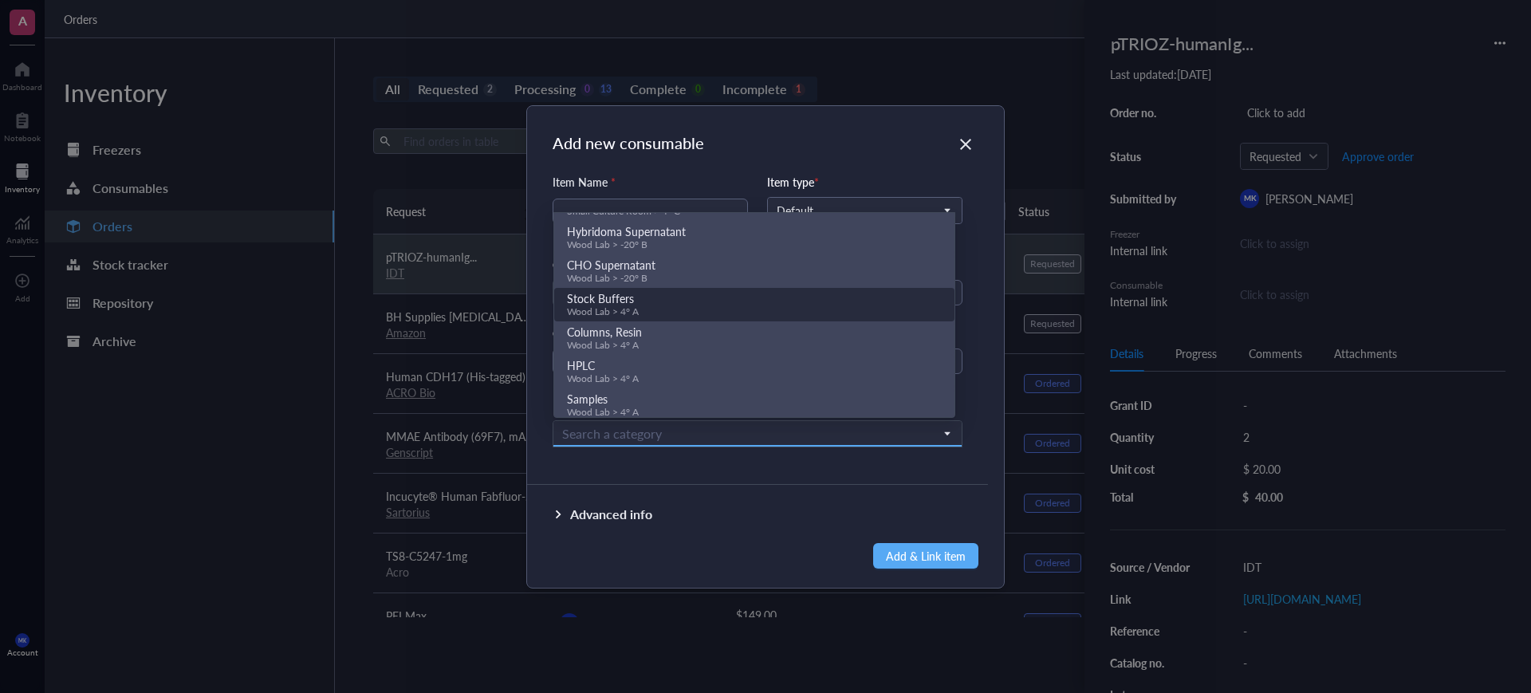
scroll to position [131, 0]
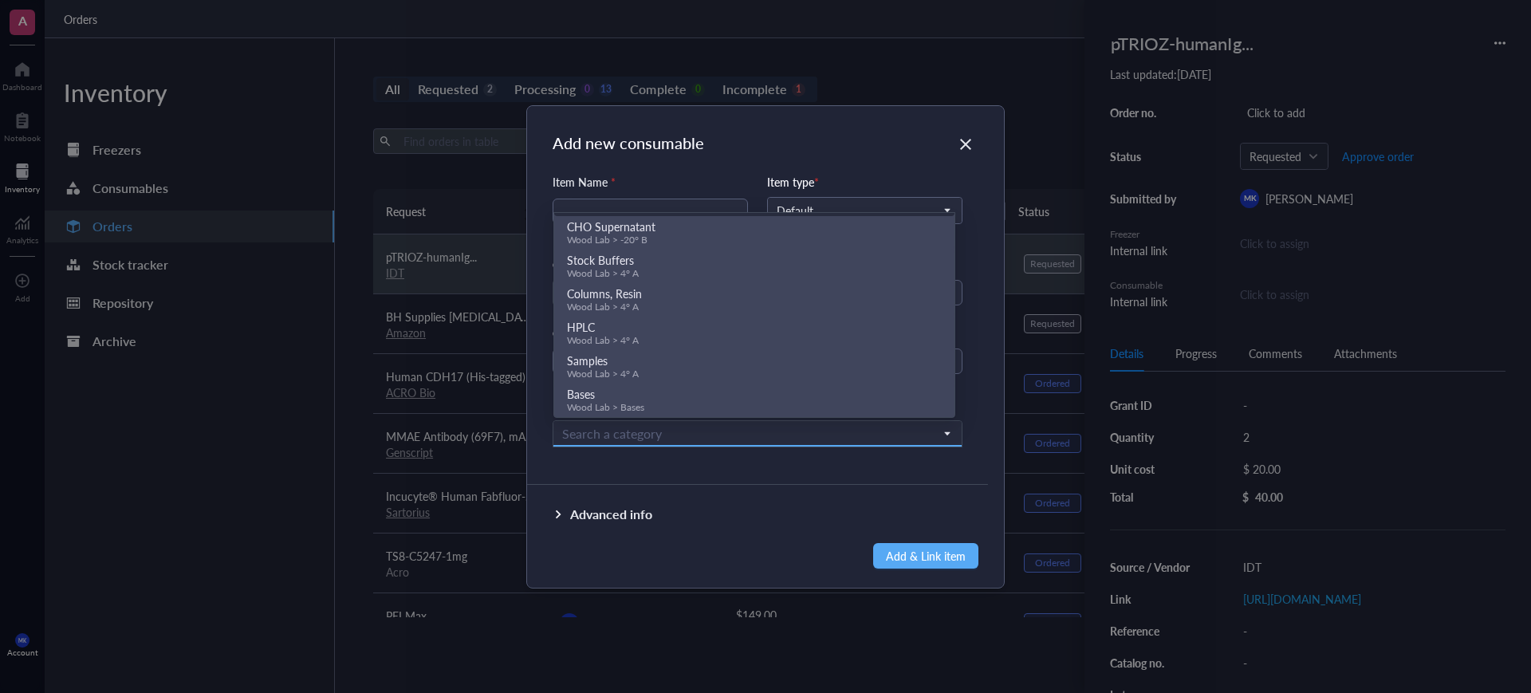
click at [783, 154] on div "Add new consumable Item Name * Item type * Default Quantity 2 Unit Created on […" at bounding box center [765, 347] width 477 height 482
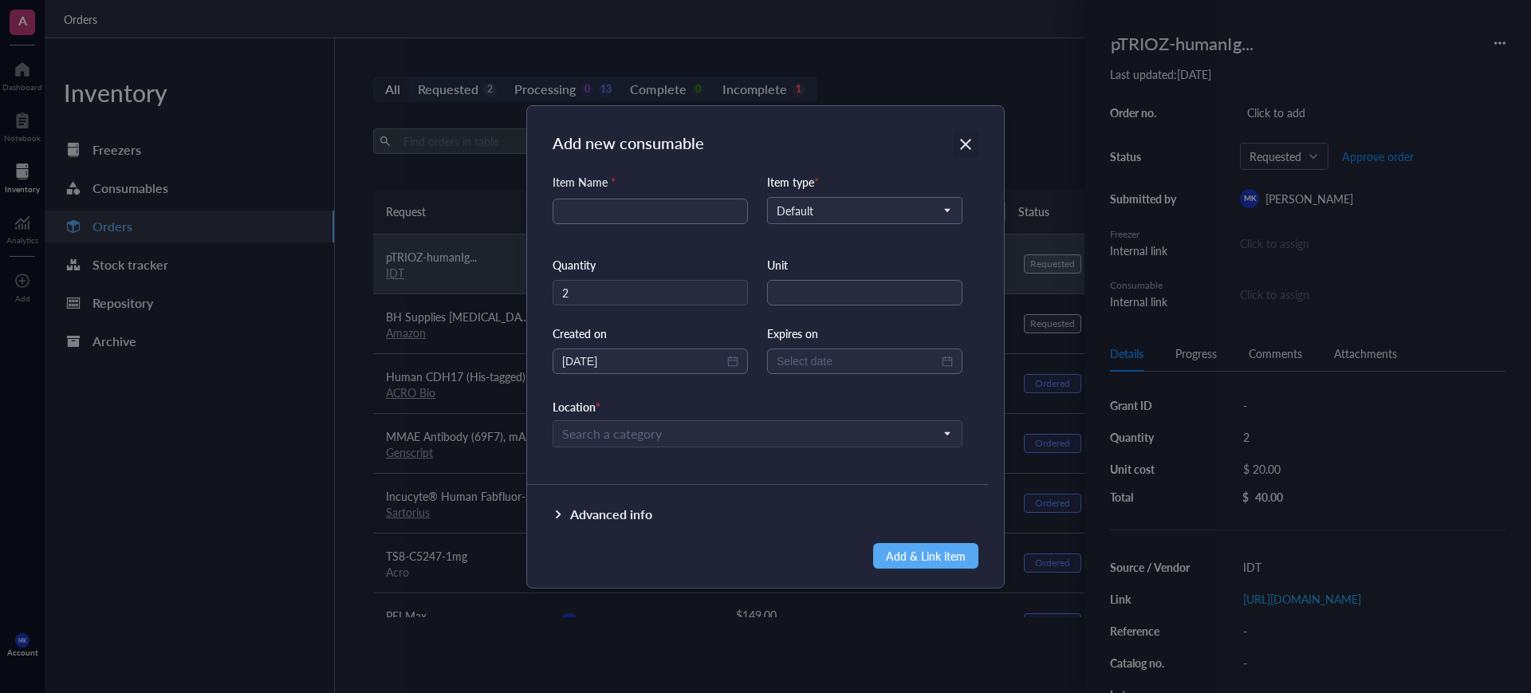
click at [966, 148] on icon "Close" at bounding box center [965, 143] width 15 height 15
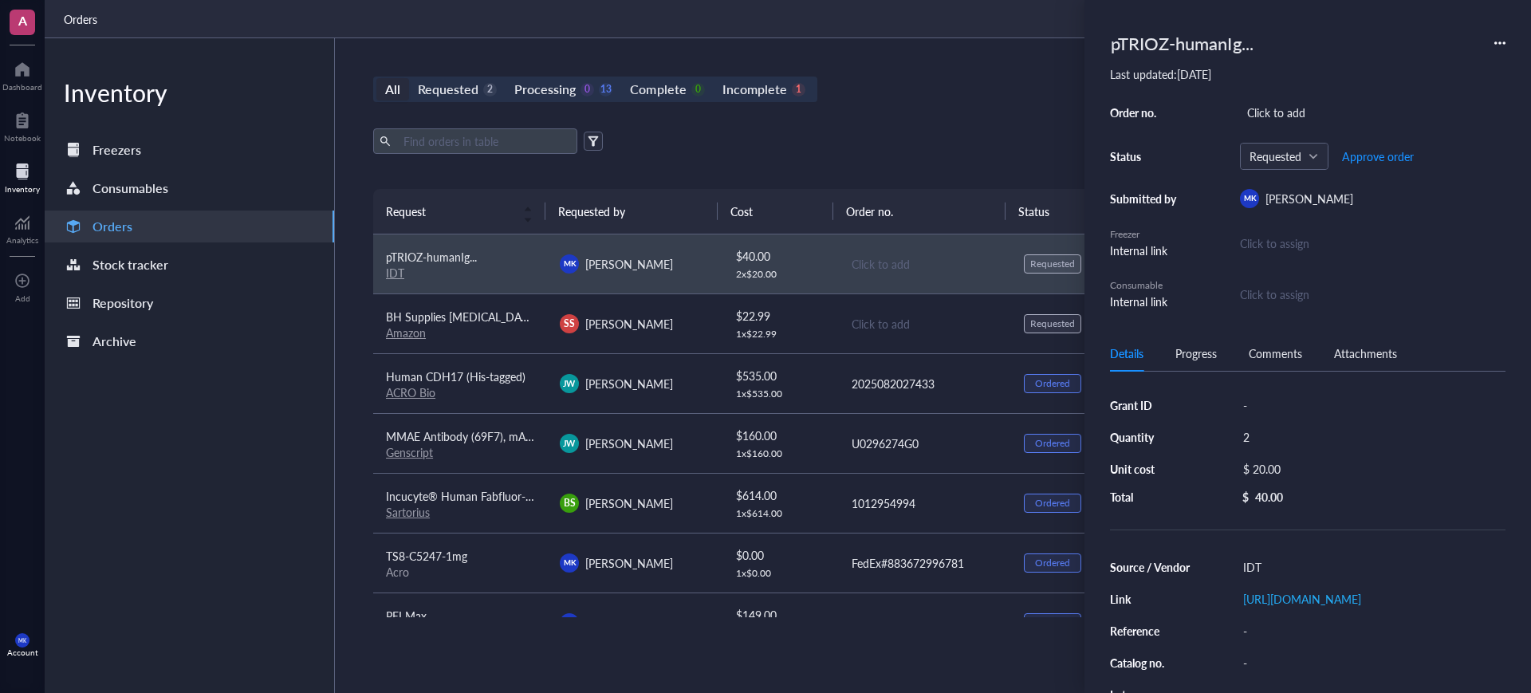
click at [1301, 257] on div "Order no. Click to add Status Requested Approve order Submitted by [PERSON_NAME…" at bounding box center [1307, 205] width 395 height 209
click at [1296, 248] on div "Click to assign" at bounding box center [1372, 243] width 265 height 18
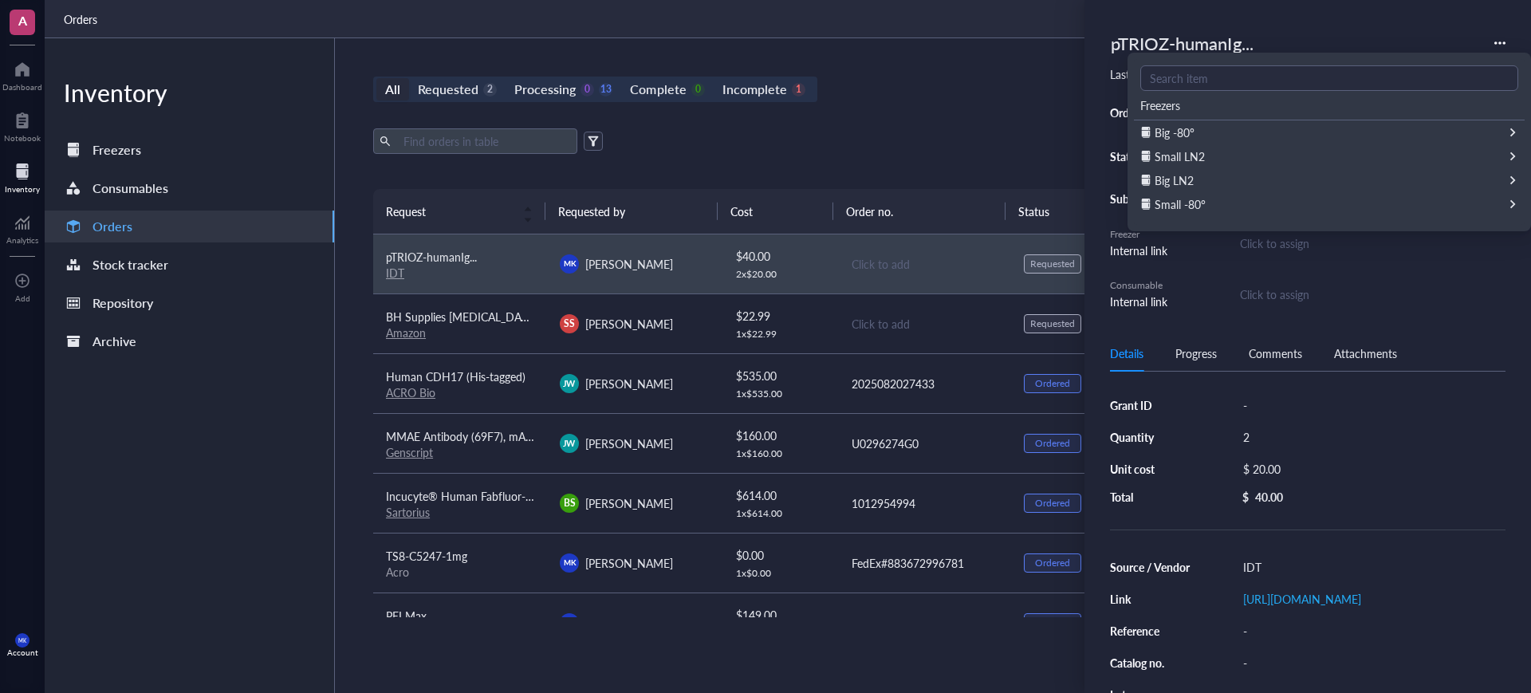
click at [1249, 211] on div "Small -80°" at bounding box center [1329, 204] width 391 height 24
click at [1219, 134] on div "Shelf4" at bounding box center [1329, 132] width 391 height 24
click at [1219, 134] on div "Rack #3" at bounding box center [1329, 132] width 391 height 24
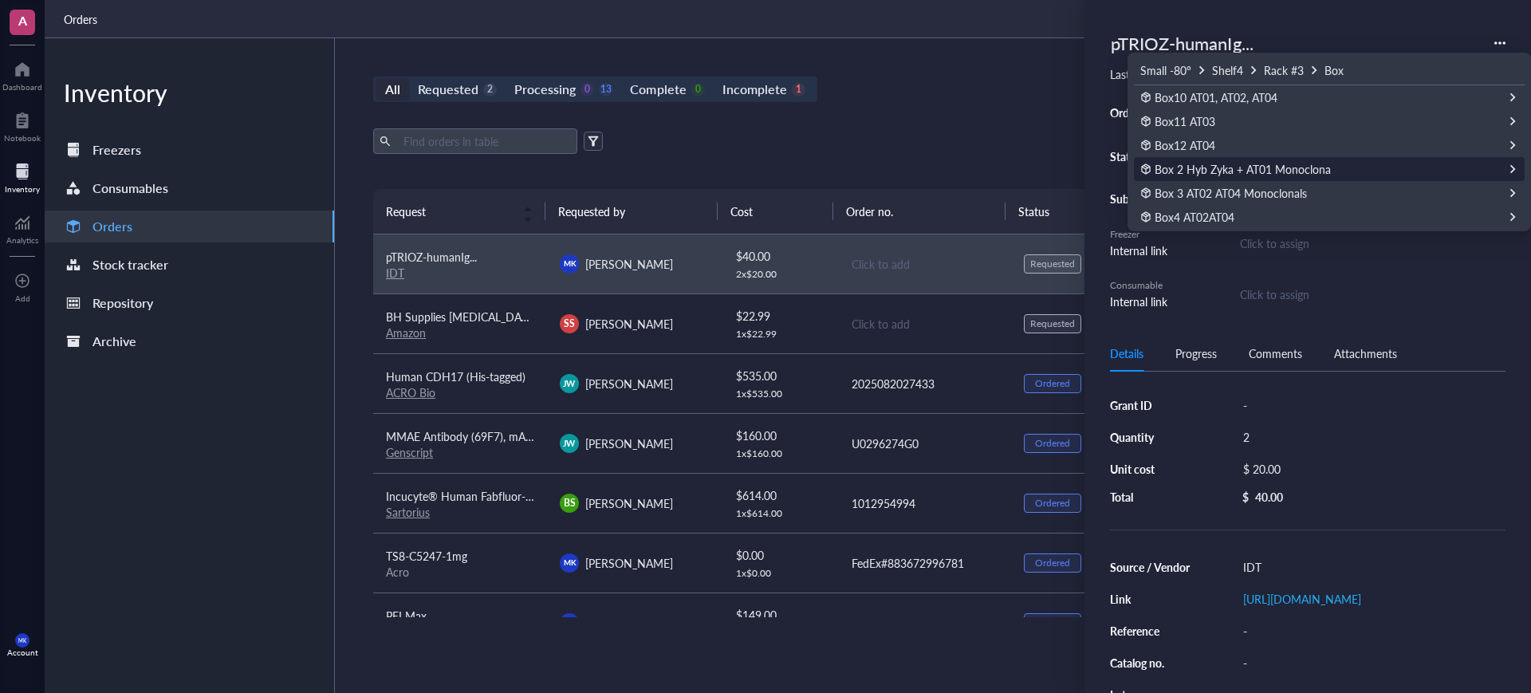
scroll to position [0, 0]
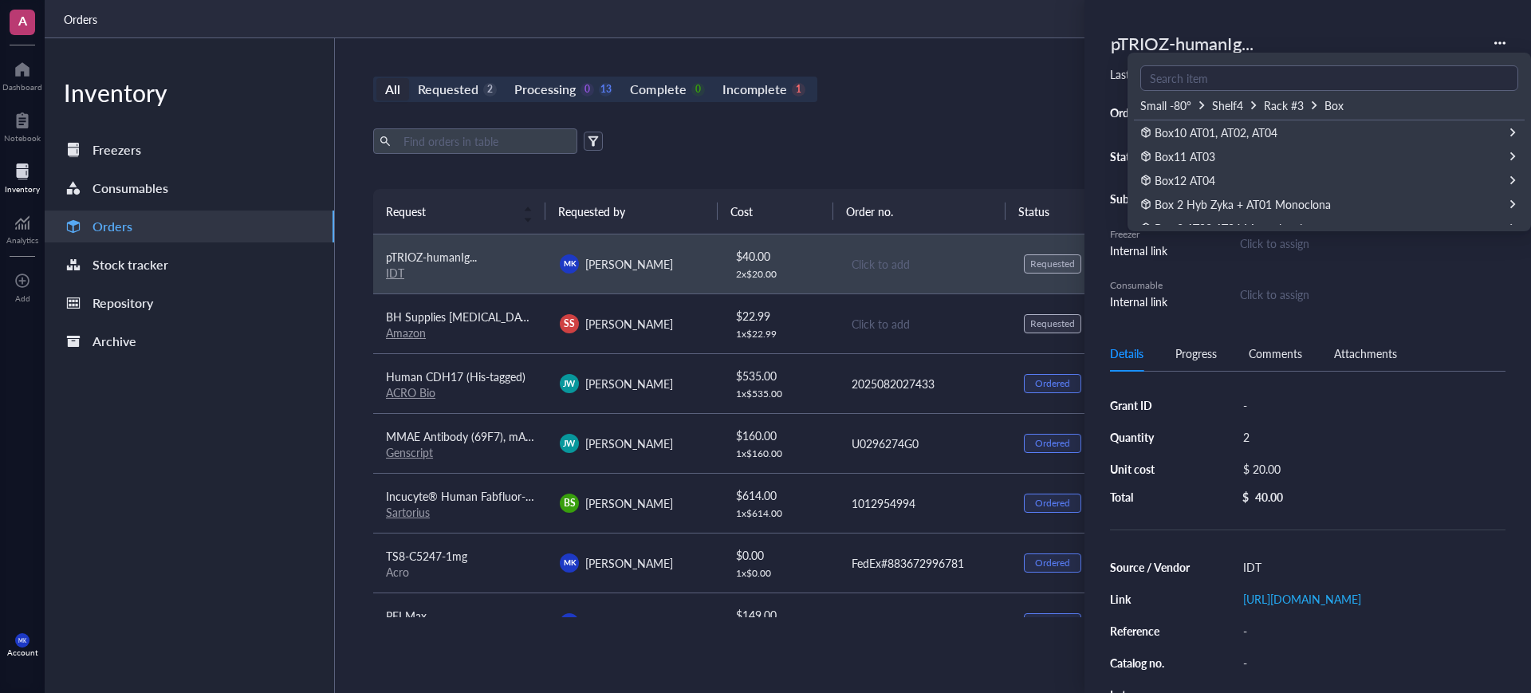
click at [1300, 40] on div "pTRIOZ-humanIg..." at bounding box center [1307, 43] width 395 height 35
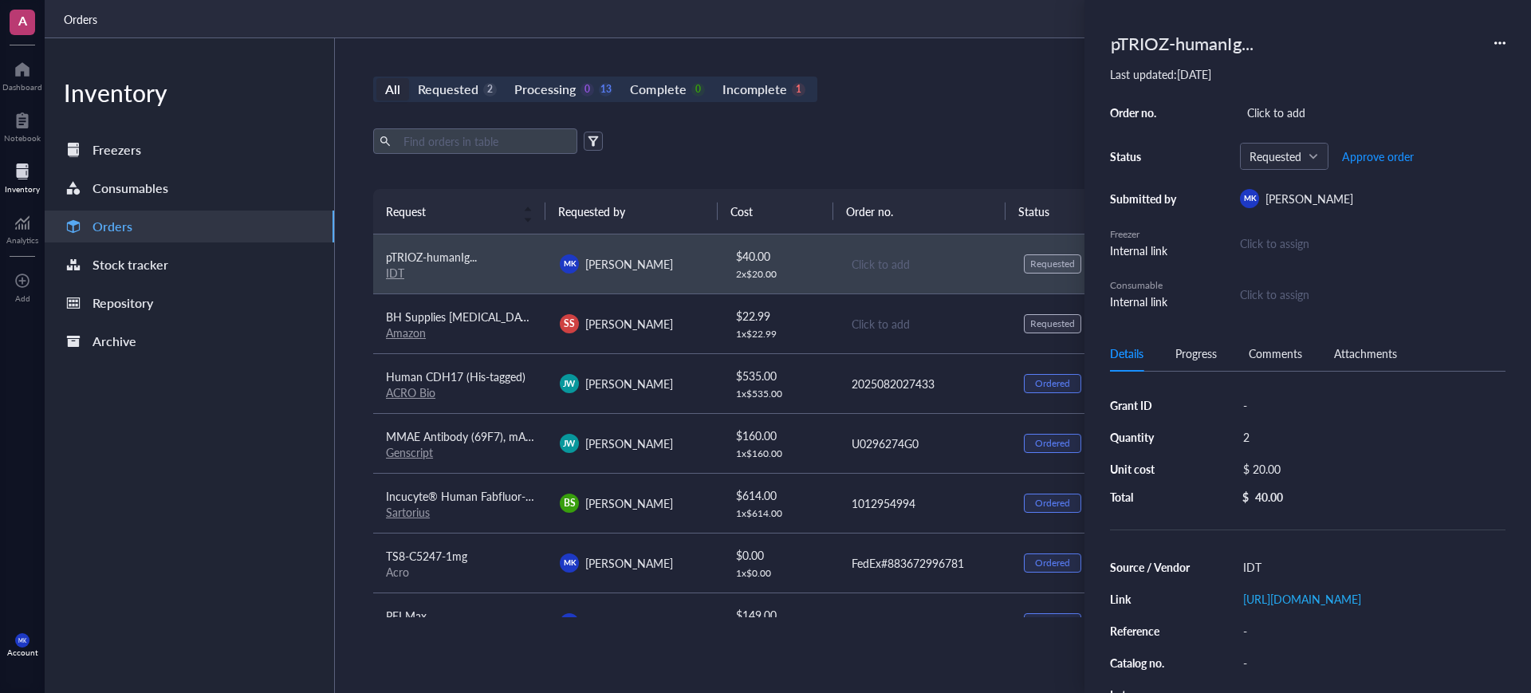
click at [1268, 297] on div "Click to assign" at bounding box center [1274, 294] width 69 height 18
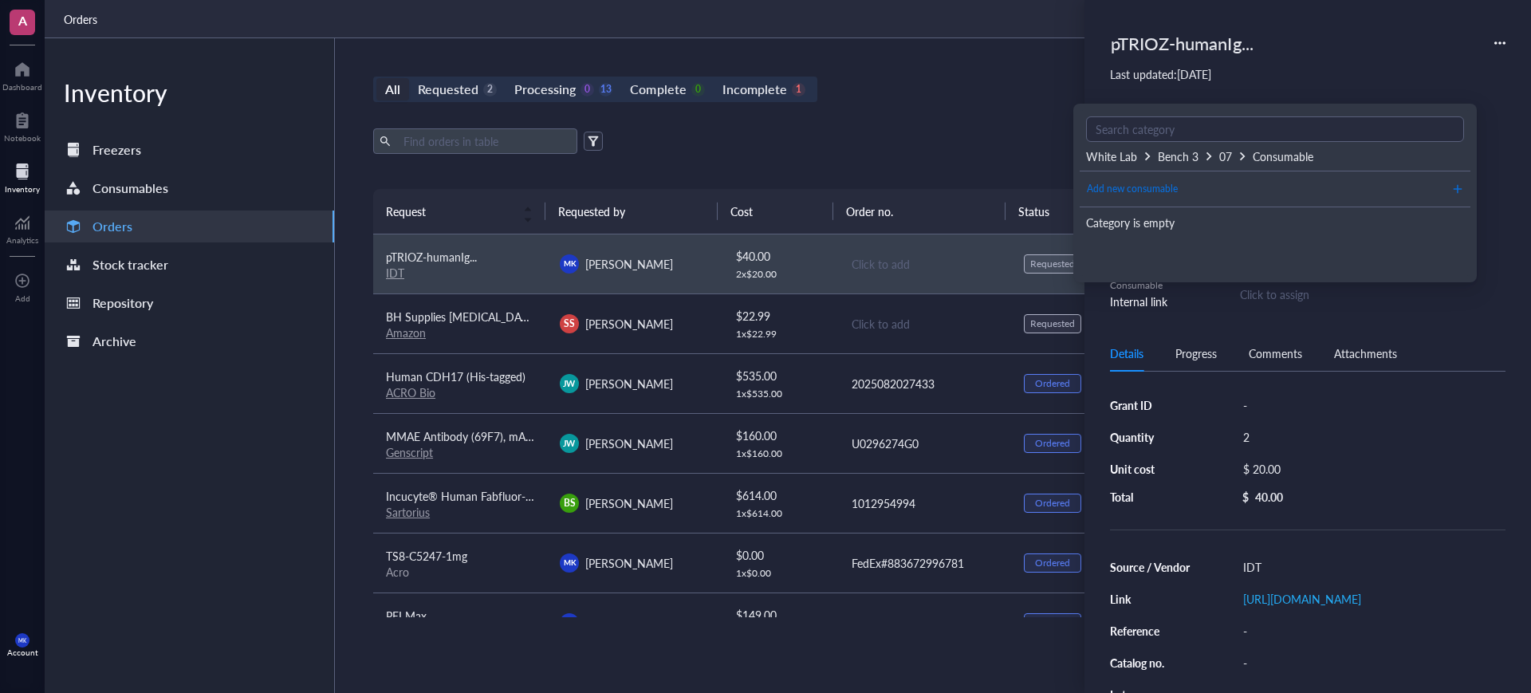
click at [1249, 196] on button "Add new consumable" at bounding box center [1275, 189] width 378 height 26
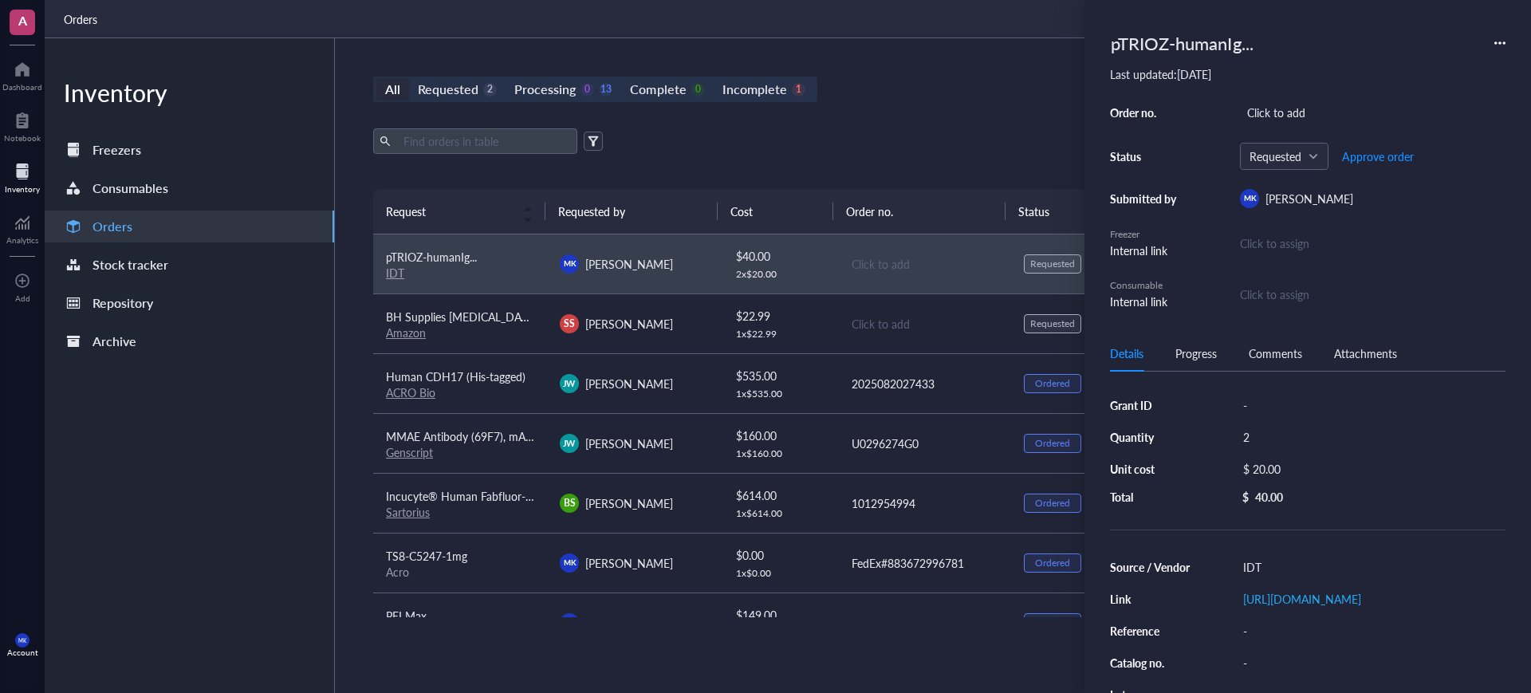
type input "[DATE]"
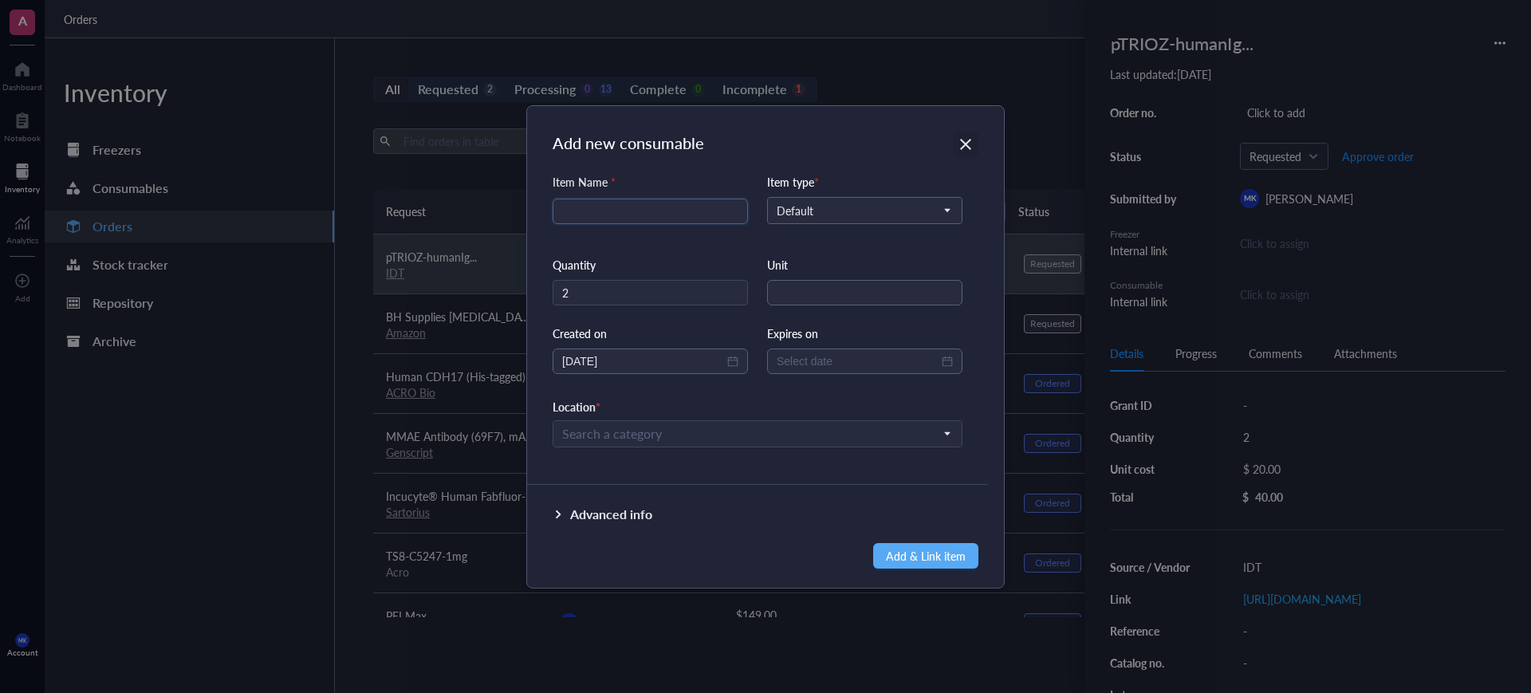
click at [967, 142] on icon "Close" at bounding box center [965, 144] width 11 height 11
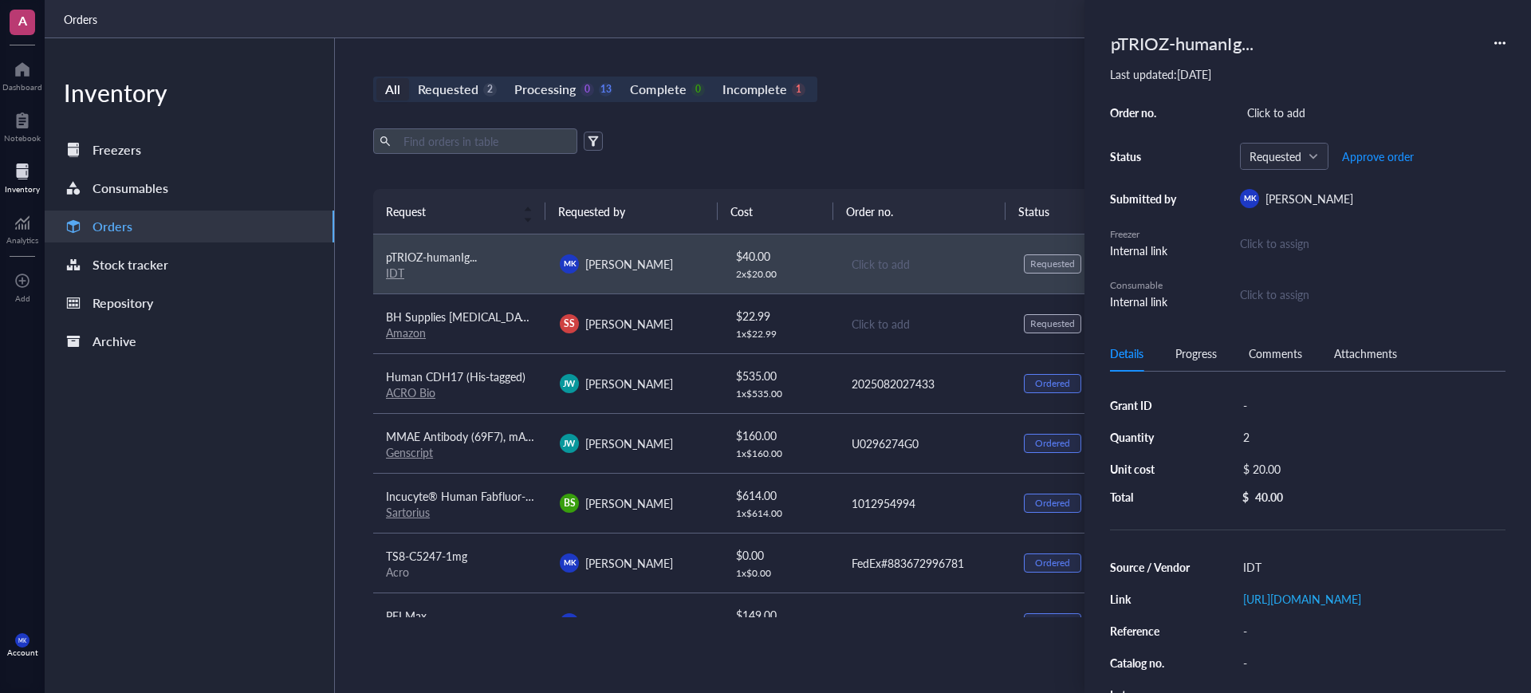
click at [1281, 288] on div "Click to assign" at bounding box center [1274, 294] width 69 height 18
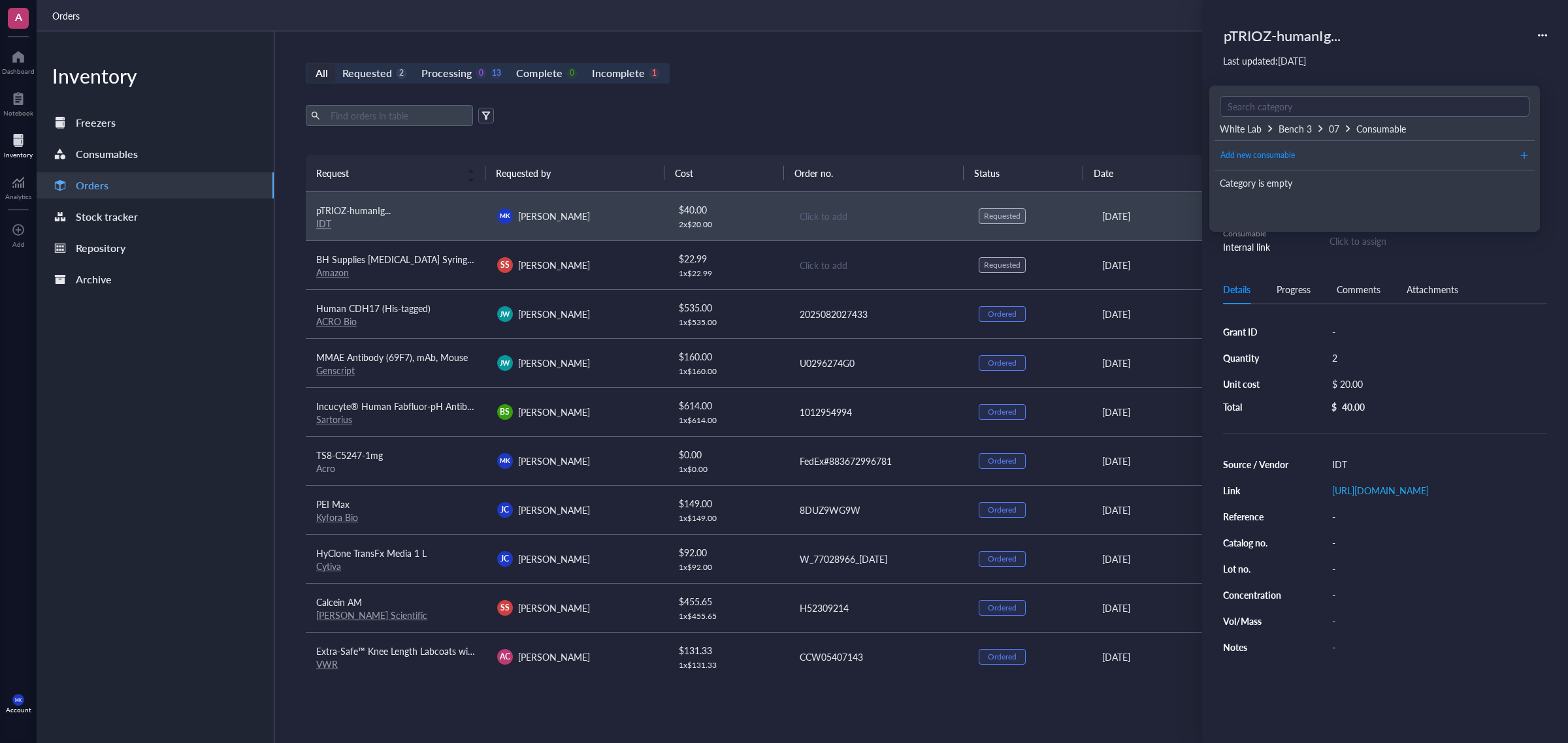
click at [1254, 167] on div "Add new consumable" at bounding box center [1375, 156] width 320 height 29
click at [1254, 160] on span "Add new consumable" at bounding box center [1257, 156] width 75 height 12
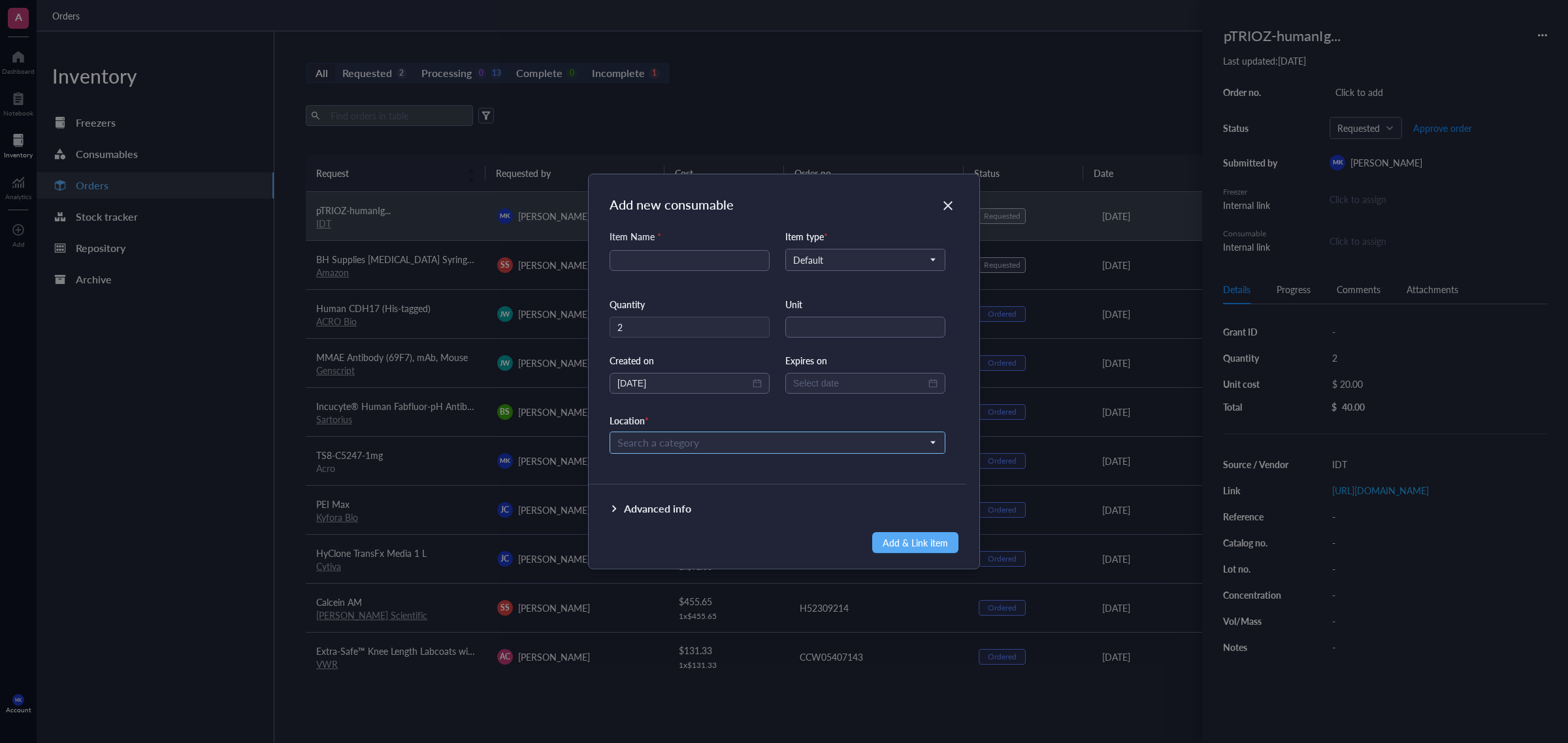
click at [730, 453] on div "Search a category" at bounding box center [778, 442] width 336 height 22
click at [723, 432] on div "Search a category" at bounding box center [778, 442] width 336 height 22
click at [727, 438] on input "search" at bounding box center [771, 443] width 308 height 20
click at [802, 446] on input "search" at bounding box center [771, 443] width 308 height 20
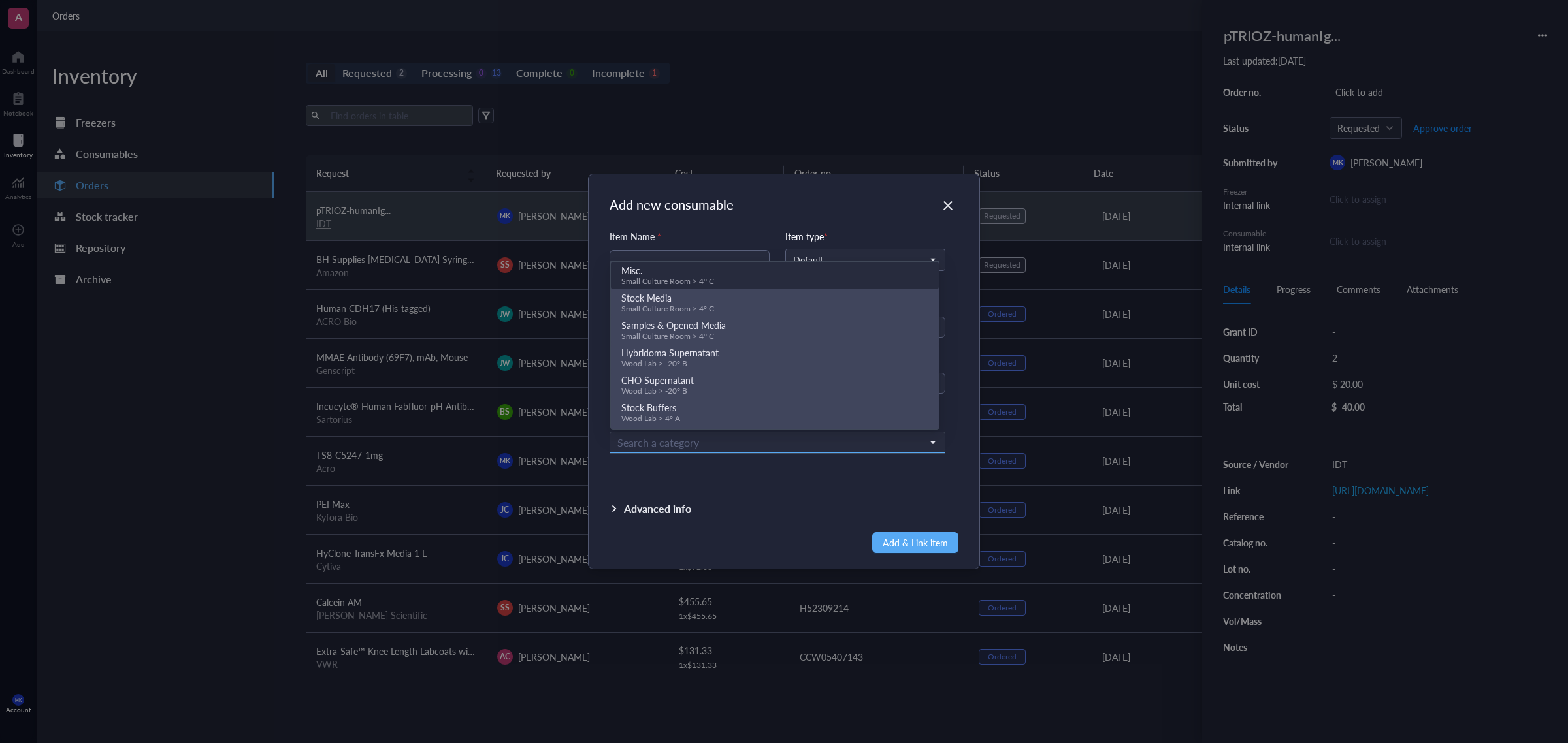
click at [786, 196] on div "Add new consumable" at bounding box center [794, 204] width 370 height 18
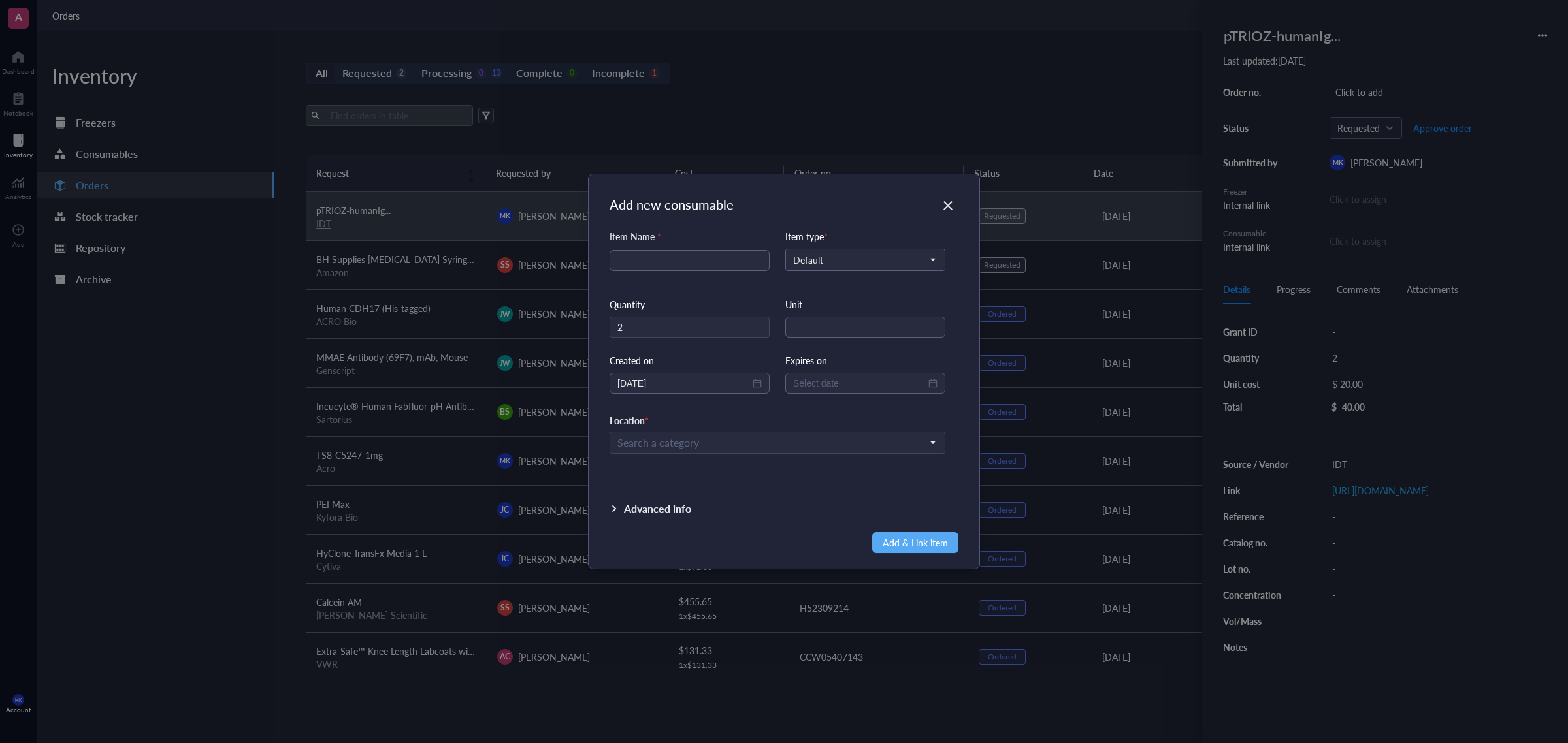
click at [889, 33] on div "Add new consumable Item Name * Item type * Default Quantity 2 Unit Created on […" at bounding box center [784, 371] width 1568 height 743
click at [1034, 100] on div "Add new consumable Item Name * Item type * Default Quantity 2 Unit Created on […" at bounding box center [784, 371] width 1568 height 743
click at [931, 198] on div "Add new consumable" at bounding box center [794, 204] width 370 height 18
click at [939, 200] on div "Close" at bounding box center [948, 206] width 21 height 21
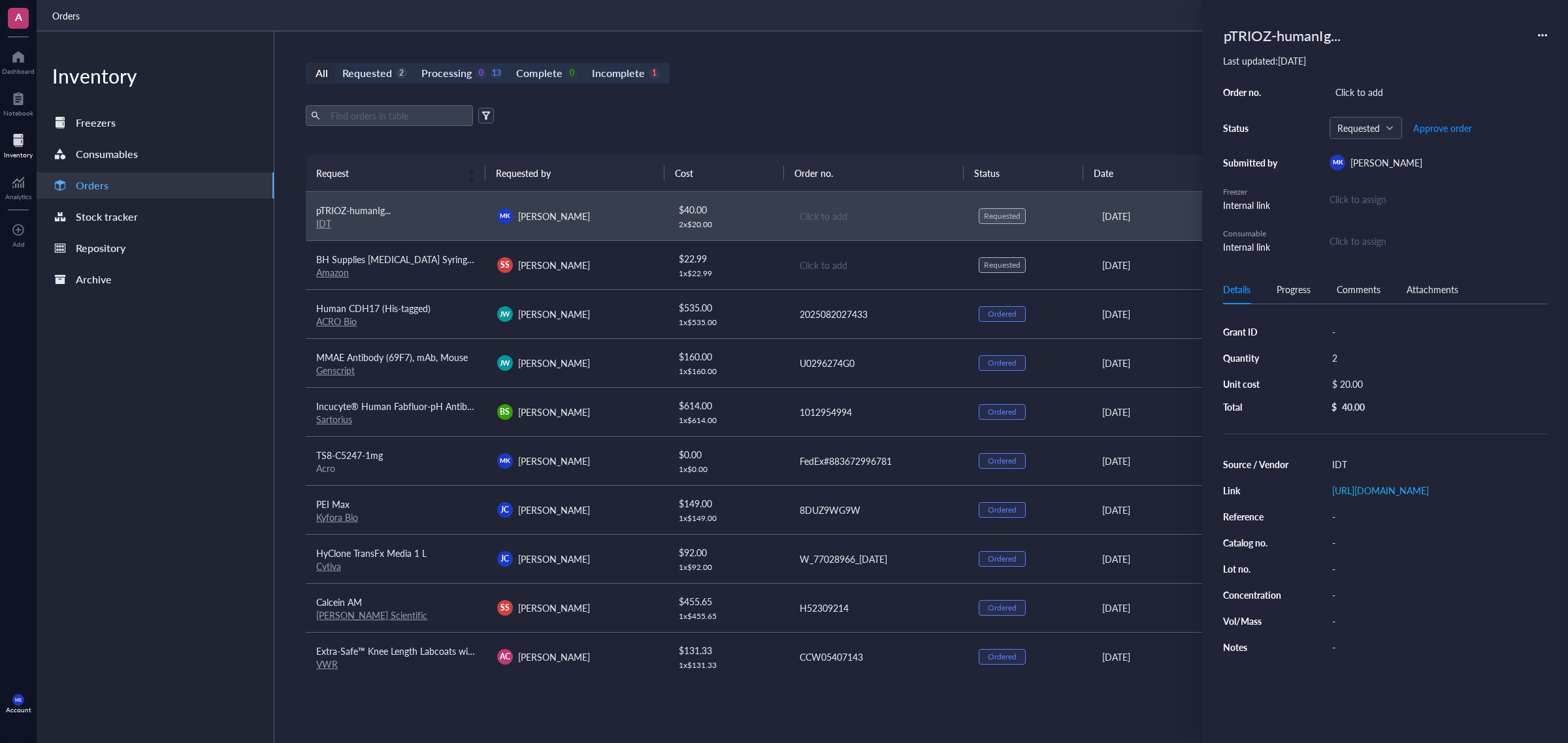
click at [1254, 240] on div "Click to assign" at bounding box center [1357, 241] width 57 height 15
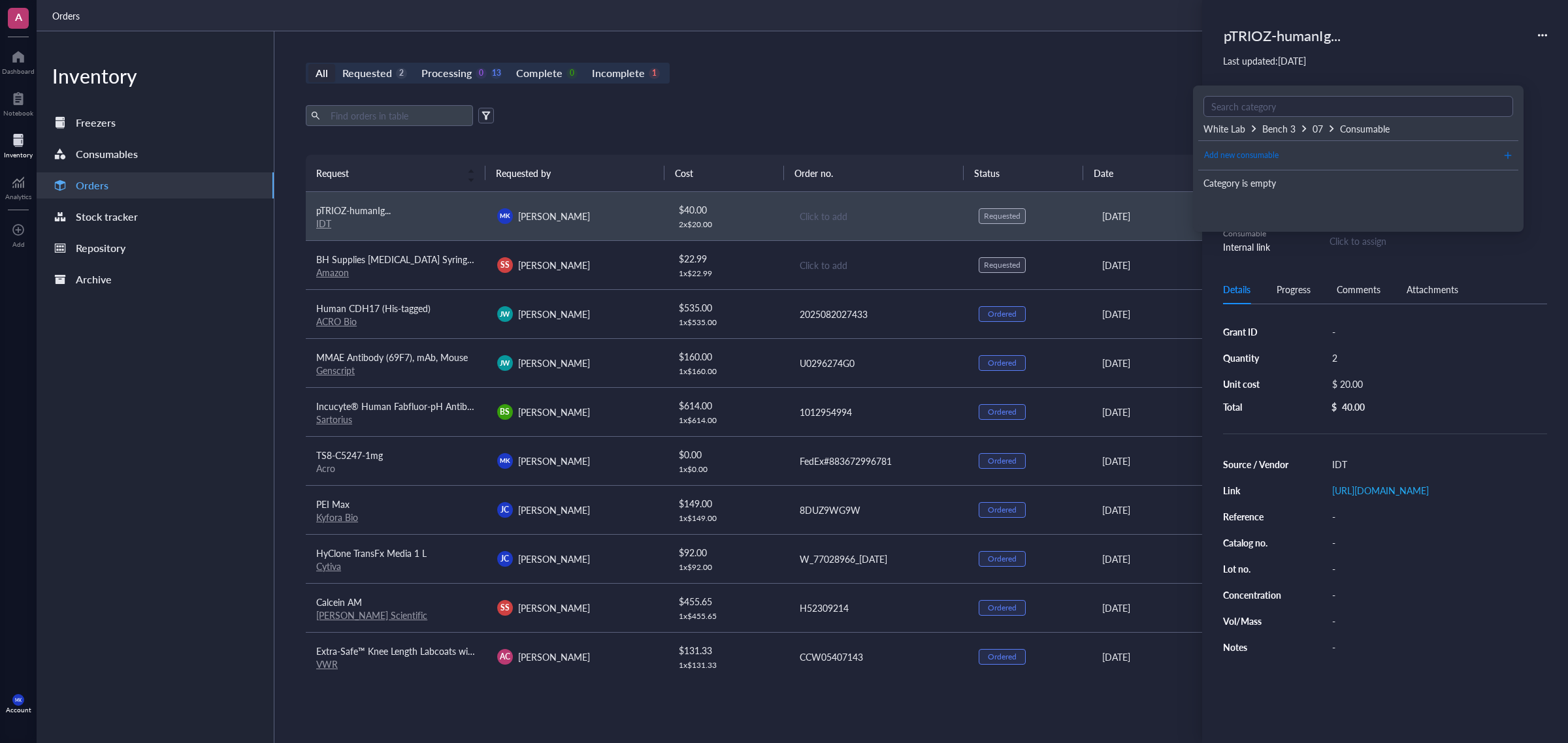
click at [1254, 156] on span "Add new consumable" at bounding box center [1241, 156] width 75 height 12
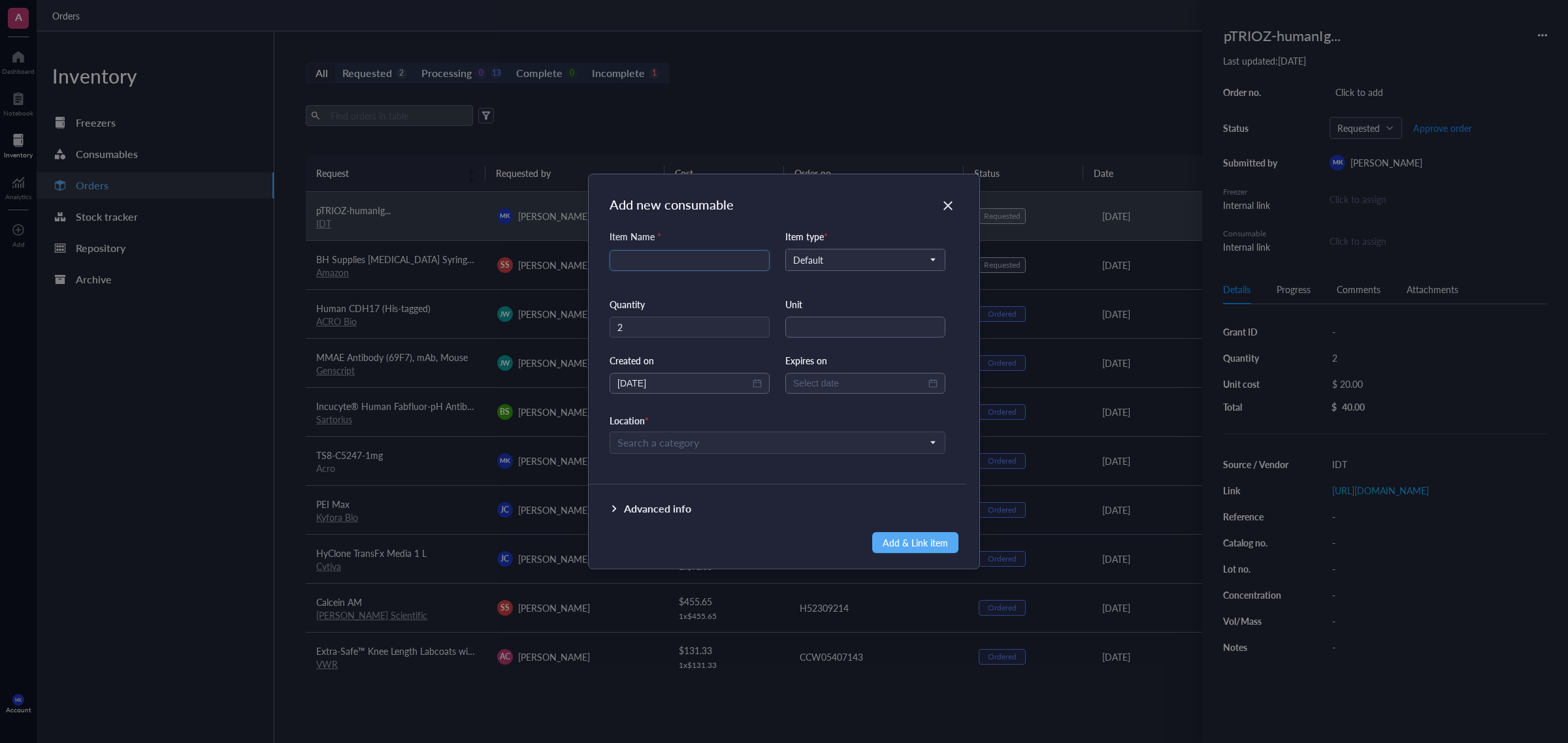
click at [949, 206] on icon "Close" at bounding box center [948, 206] width 9 height 9
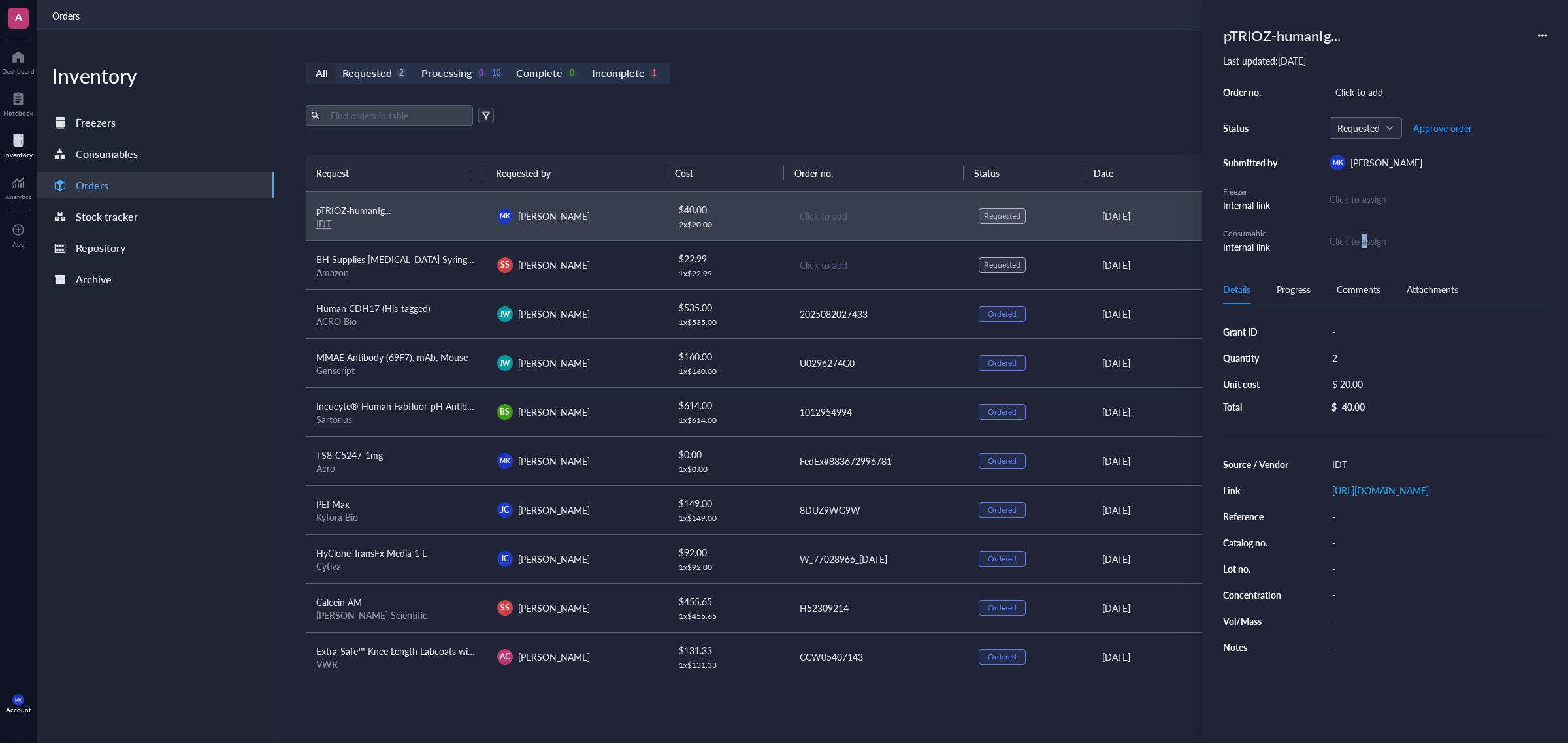
click at [1254, 237] on div "Click to assign" at bounding box center [1357, 241] width 57 height 15
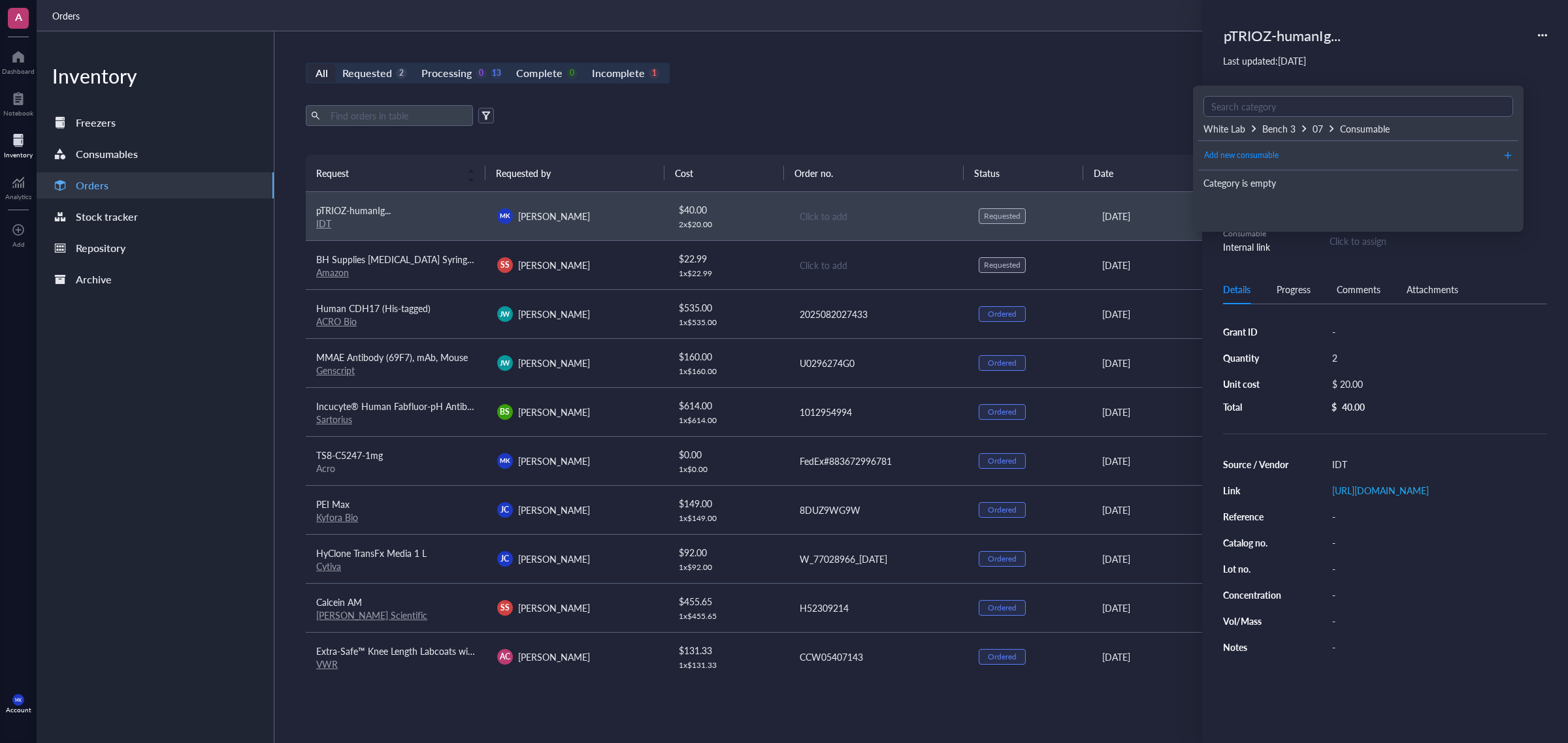
click at [1233, 127] on span "White Lab" at bounding box center [1225, 129] width 42 height 13
click at [1240, 173] on div "White Lab" at bounding box center [1358, 170] width 320 height 20
click at [1254, 79] on div "pTRIOZ-humanIg... Last updated: [DATE] Order no. Click to add Status Requested …" at bounding box center [1385, 138] width 324 height 233
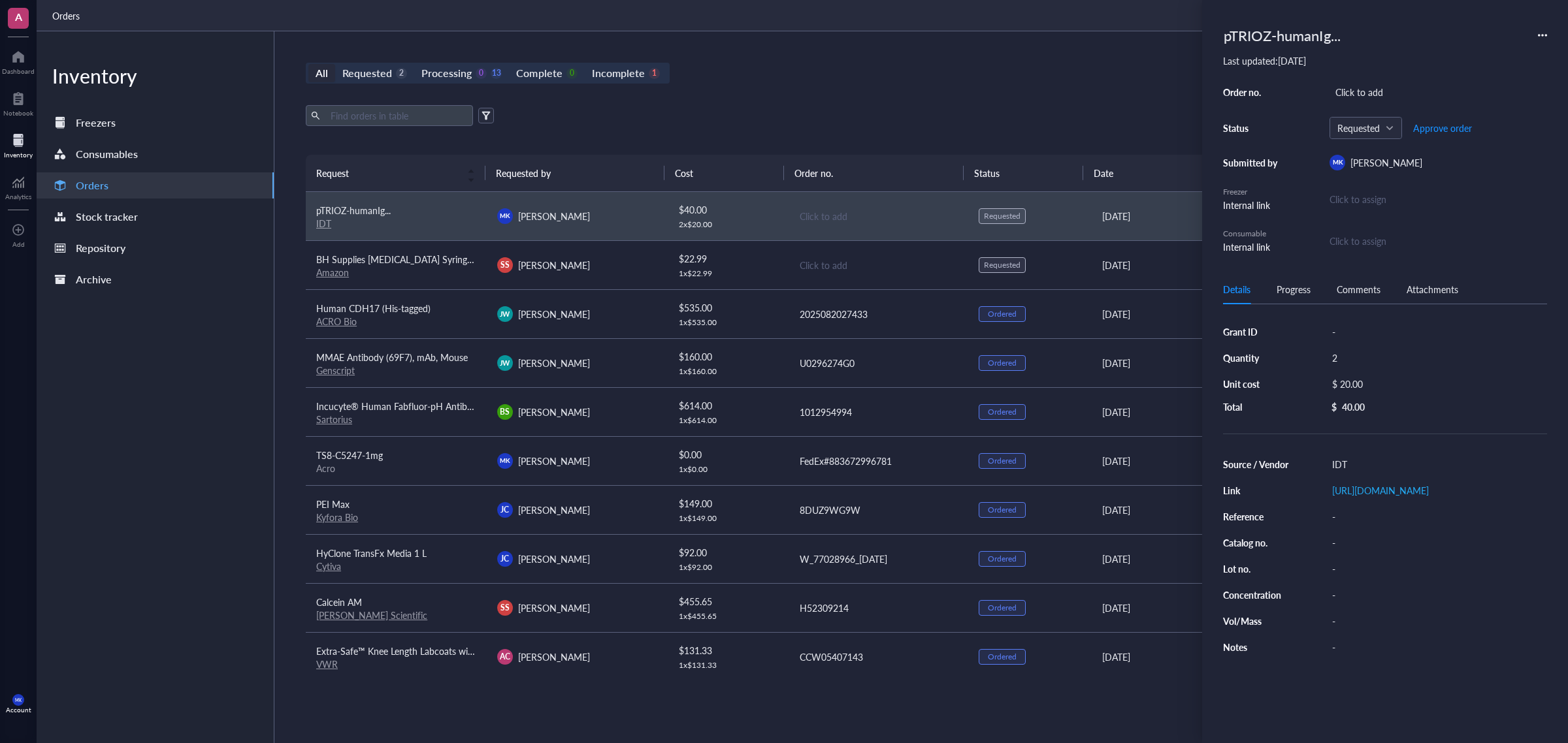
click at [1254, 237] on div "Click to assign" at bounding box center [1357, 241] width 57 height 15
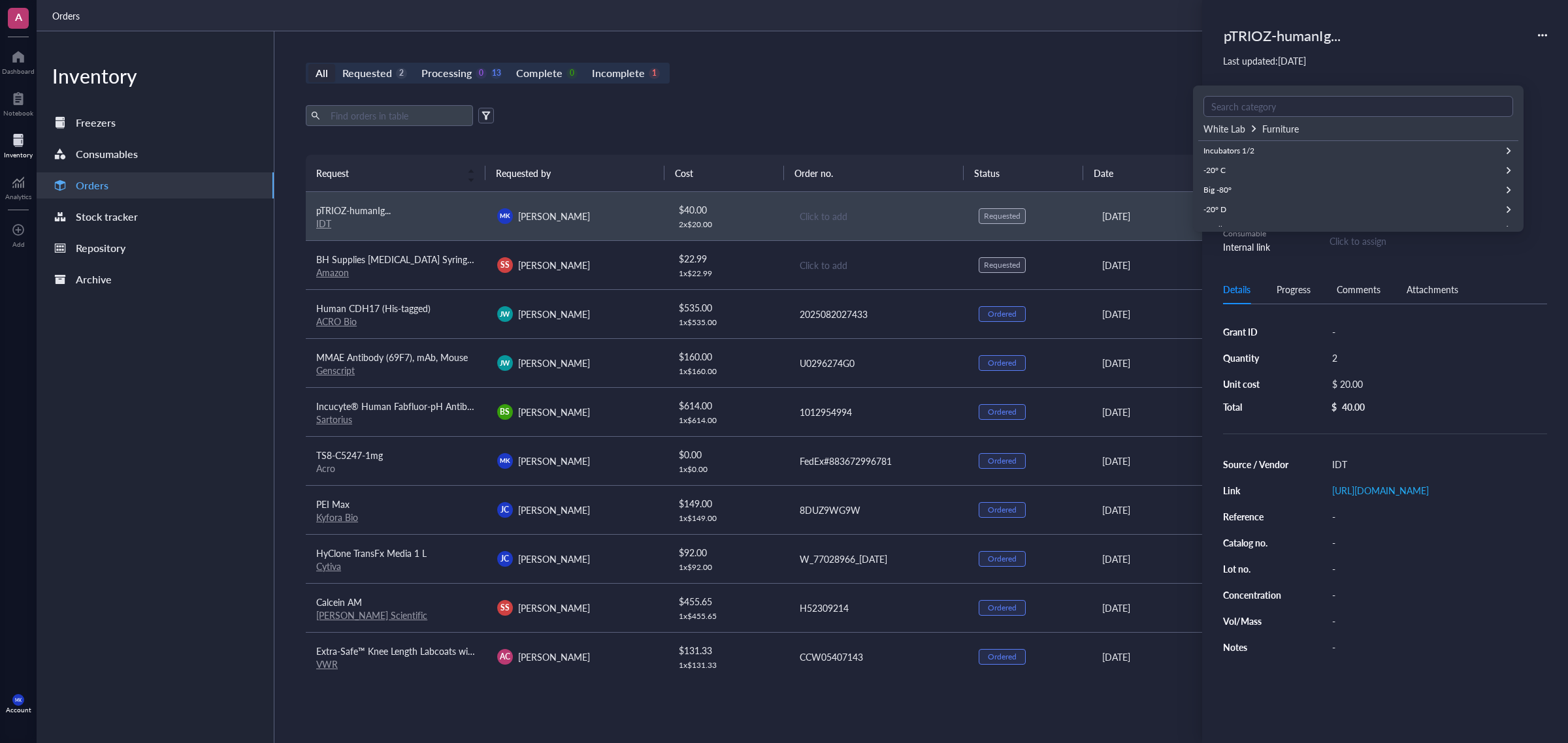
click at [1220, 130] on span "White Lab" at bounding box center [1225, 129] width 42 height 13
click at [1054, 82] on div "All Requested 2 Processing 0 13 Complete 0 Incomplete 1 New order" at bounding box center [878, 74] width 1145 height 21
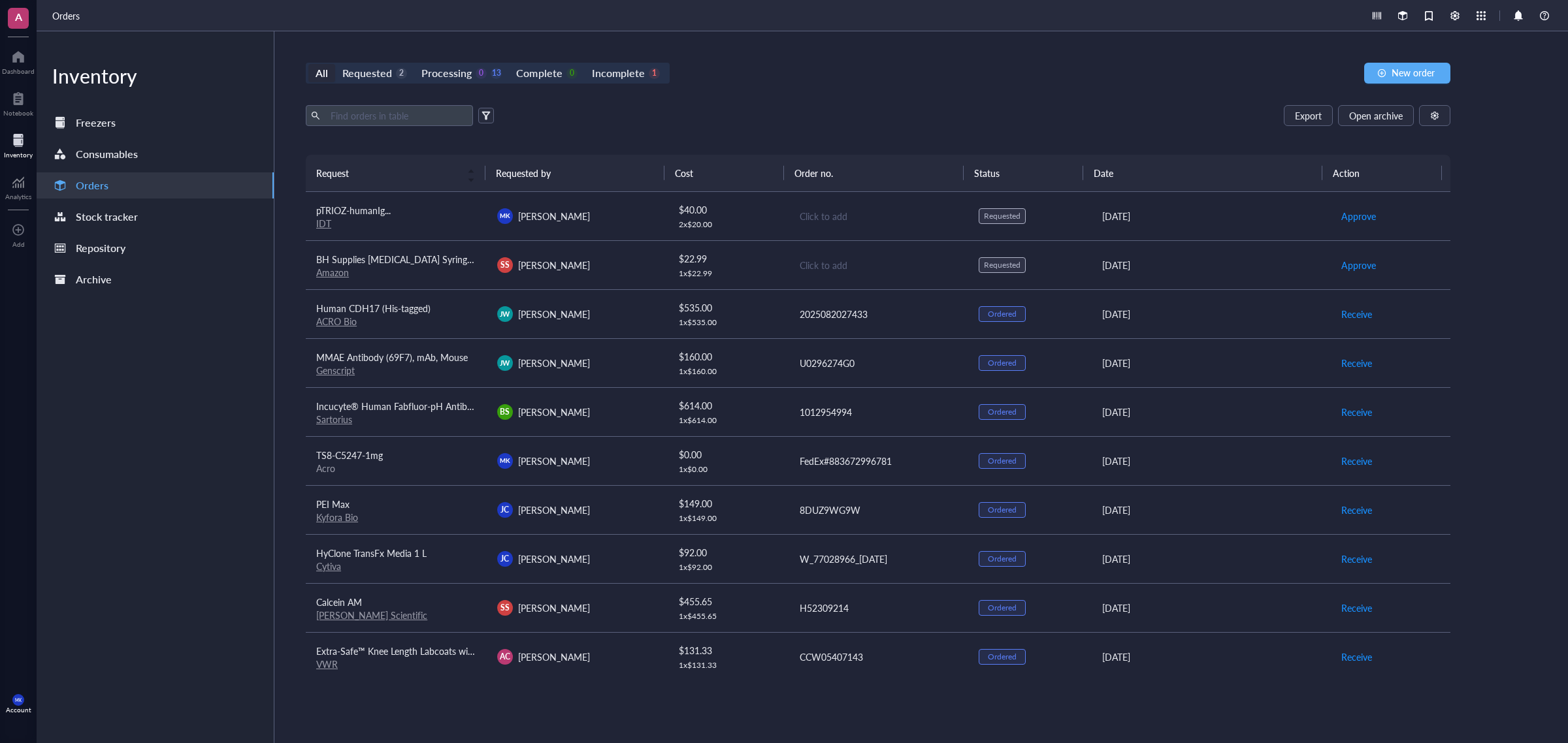
click at [904, 222] on div "Click to add" at bounding box center [879, 216] width 159 height 15
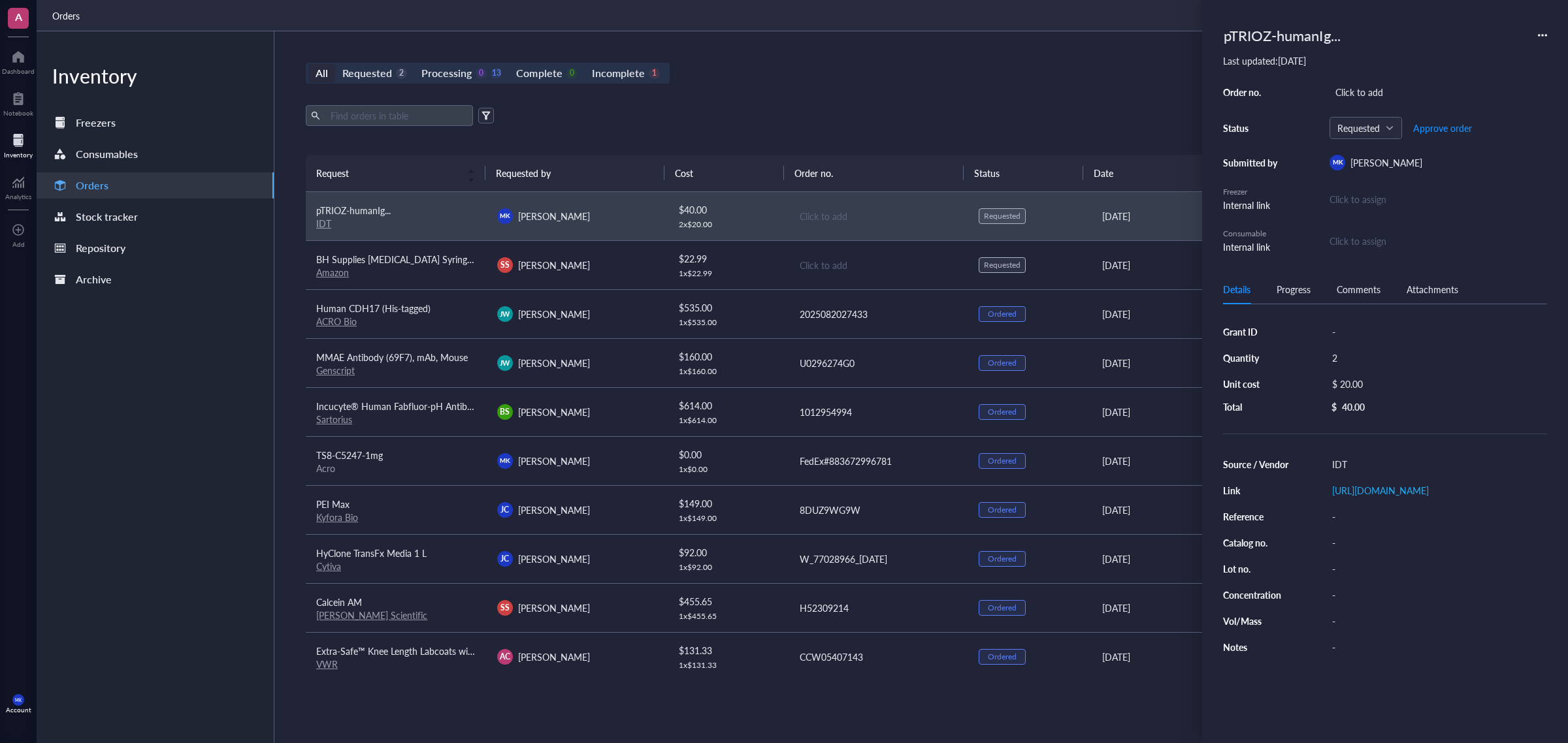
click at [1254, 229] on div "Order no. Click to add Status Requested Approve order Submitted by [PERSON_NAME…" at bounding box center [1385, 168] width 324 height 171
click at [1254, 250] on div "Order no. Click to add Status Requested Approve order Submitted by [PERSON_NAME…" at bounding box center [1385, 168] width 324 height 171
click at [1254, 247] on div "Click to assign" at bounding box center [1357, 241] width 57 height 15
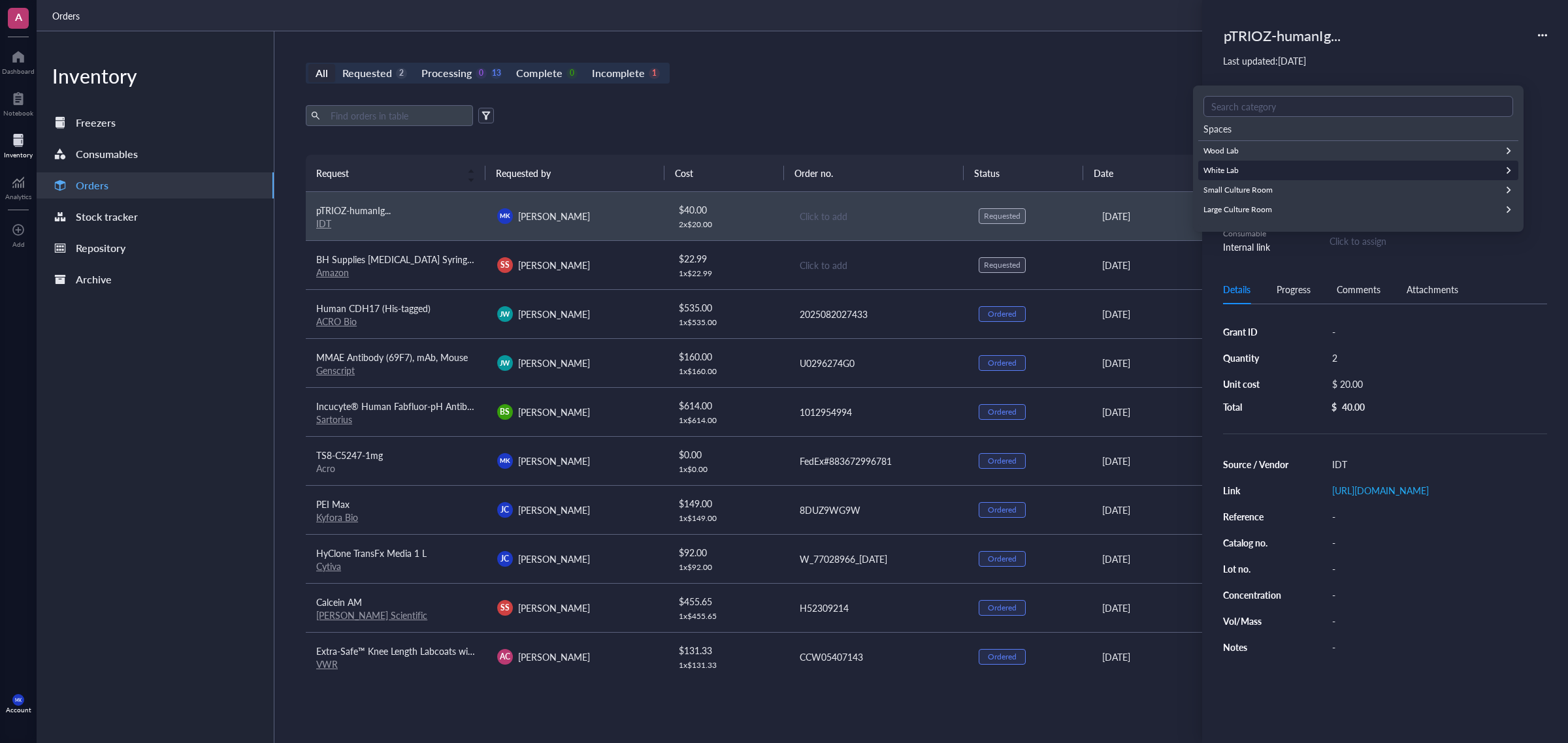
click at [1243, 168] on div "White Lab" at bounding box center [1358, 170] width 320 height 20
click at [1236, 193] on div "Bench 3" at bounding box center [1358, 197] width 320 height 20
click at [1214, 108] on div "07" at bounding box center [1358, 105] width 320 height 20
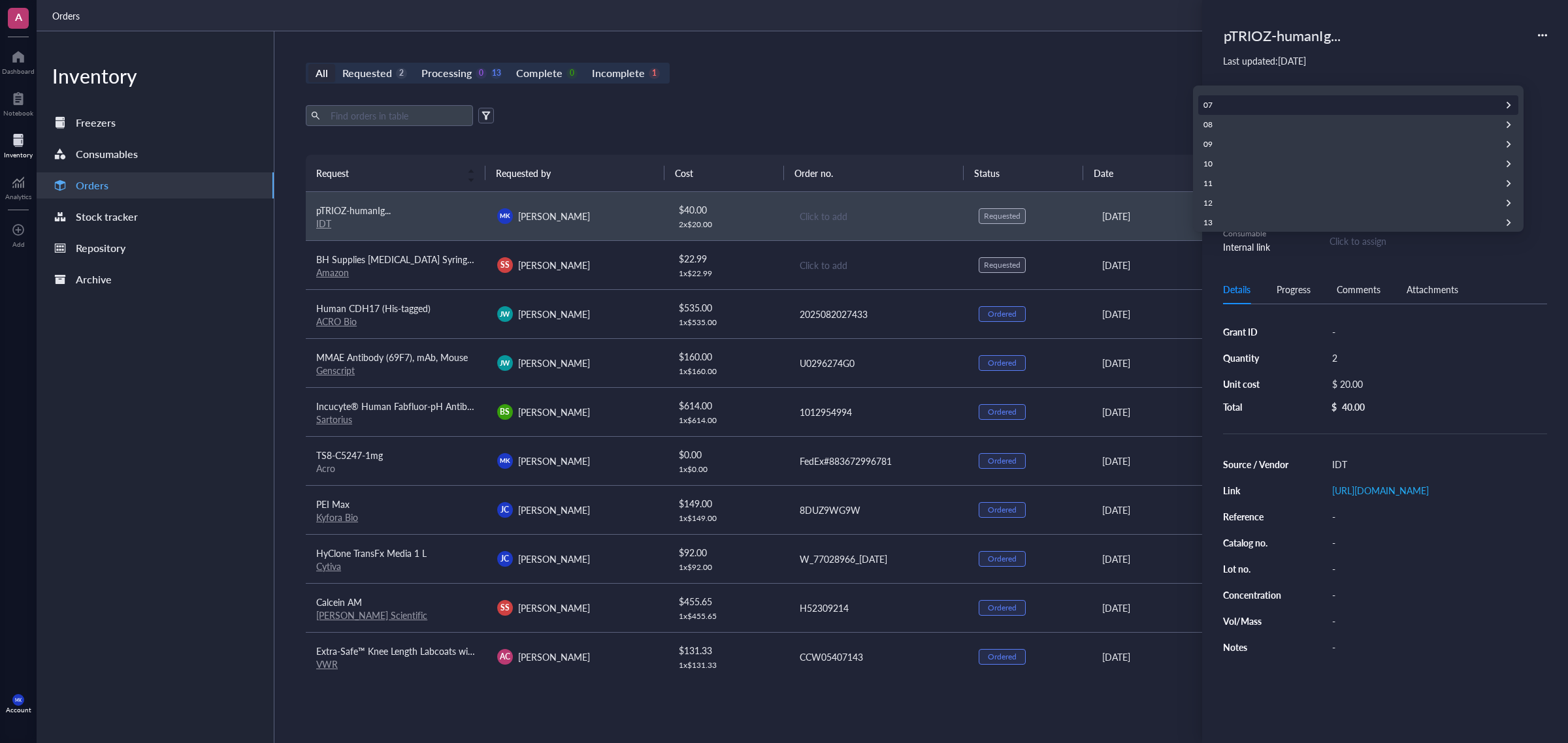
scroll to position [0, 0]
click at [1254, 153] on span "Add new consumable" at bounding box center [1241, 156] width 75 height 12
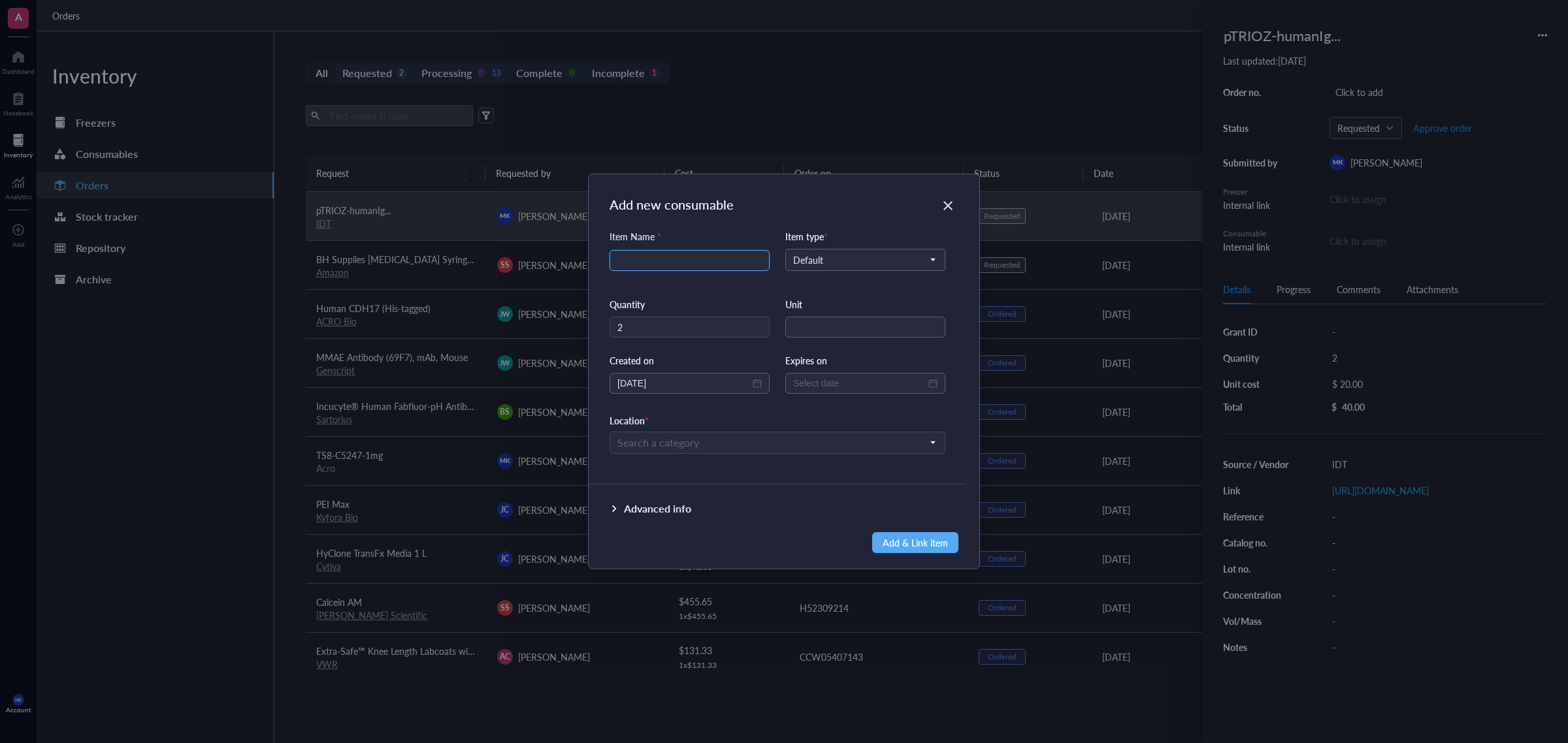
click at [725, 265] on input "search" at bounding box center [689, 261] width 144 height 20
click at [818, 256] on span "Default" at bounding box center [864, 260] width 142 height 11
type input "pT Primers"
click at [755, 282] on div "Item Name * pT Primers Item type * Default Default Custom type Quantity 2 Unit …" at bounding box center [778, 342] width 336 height 224
click at [704, 440] on input "search" at bounding box center [771, 443] width 308 height 20
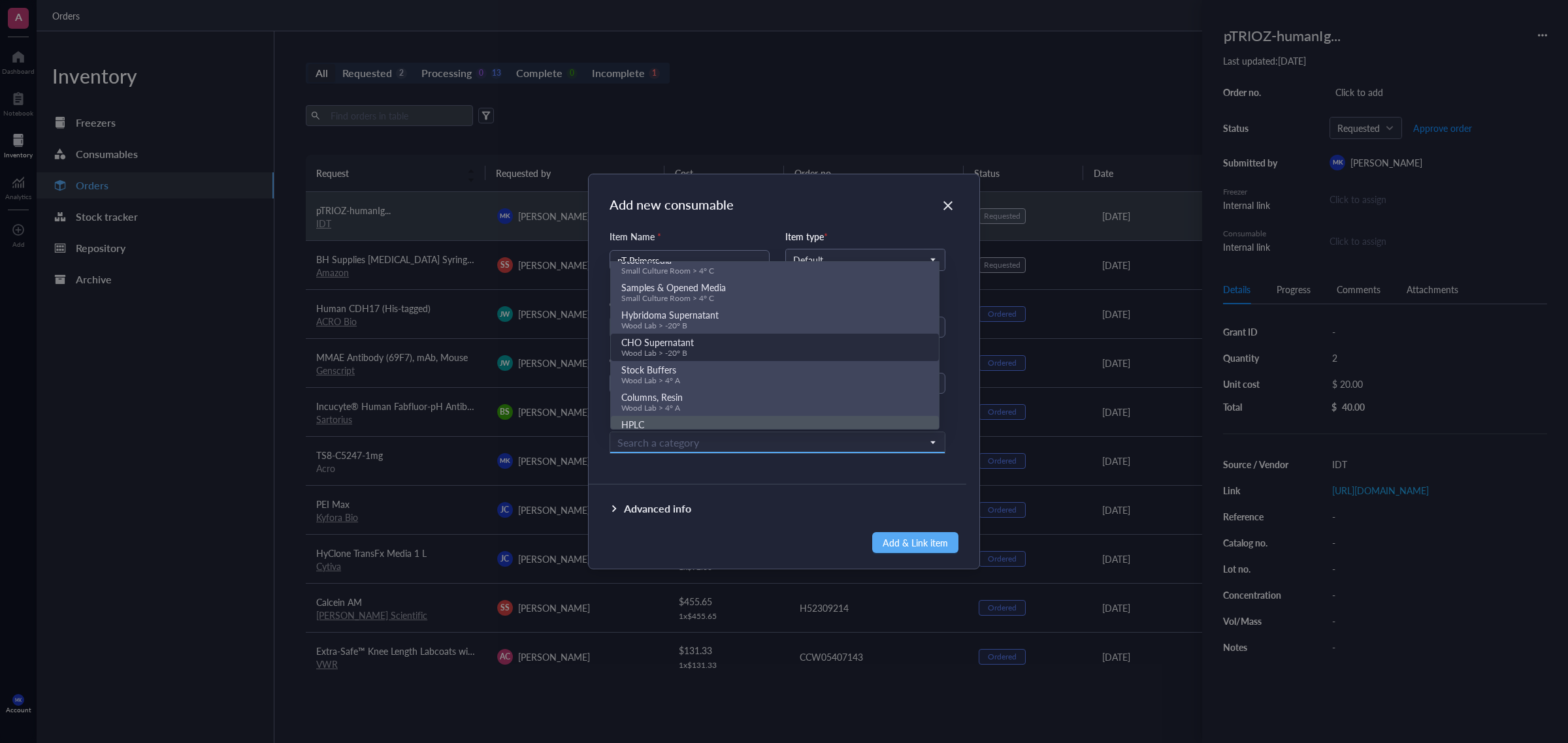
scroll to position [106, 0]
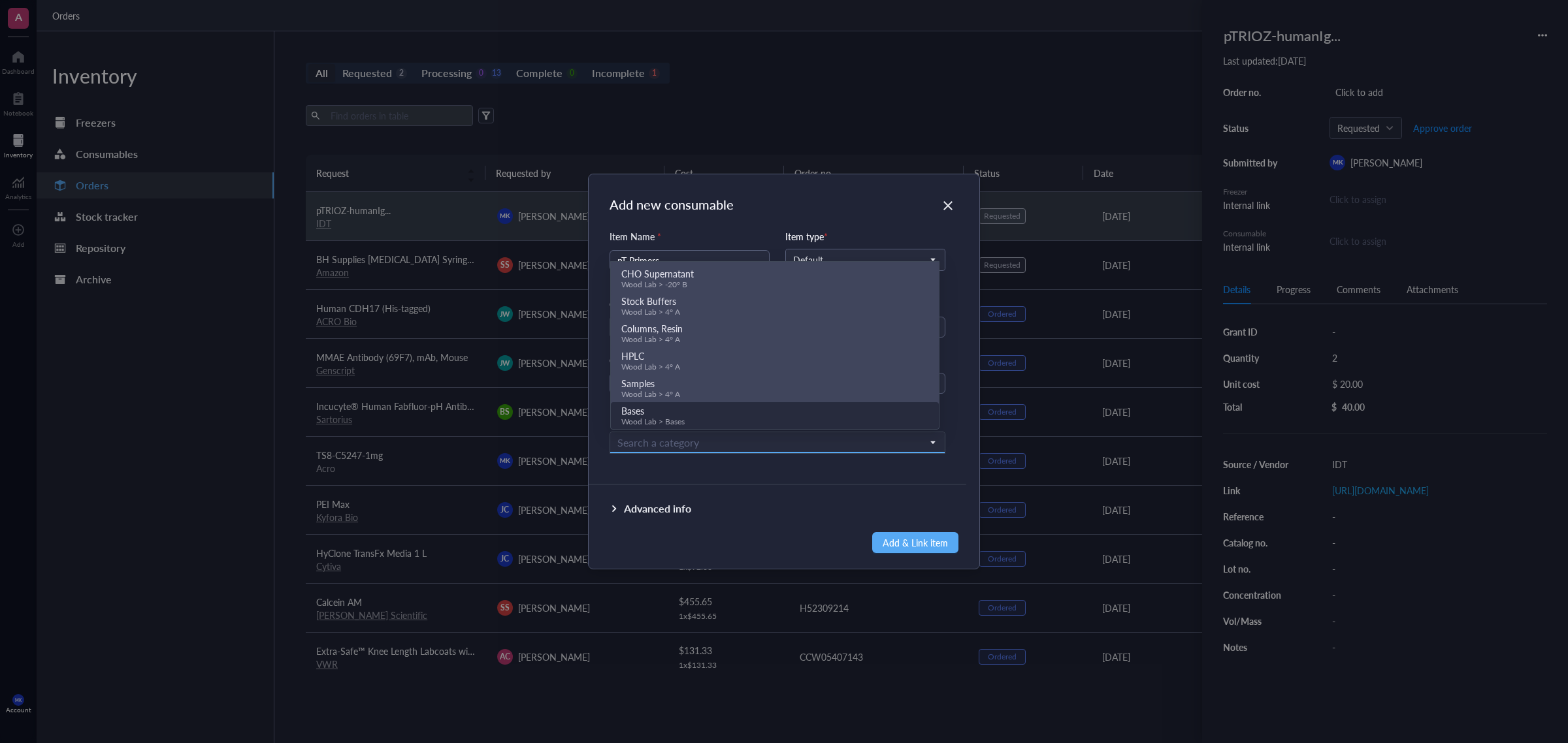
click at [776, 495] on div "Advanced info" at bounding box center [777, 519] width 378 height 68
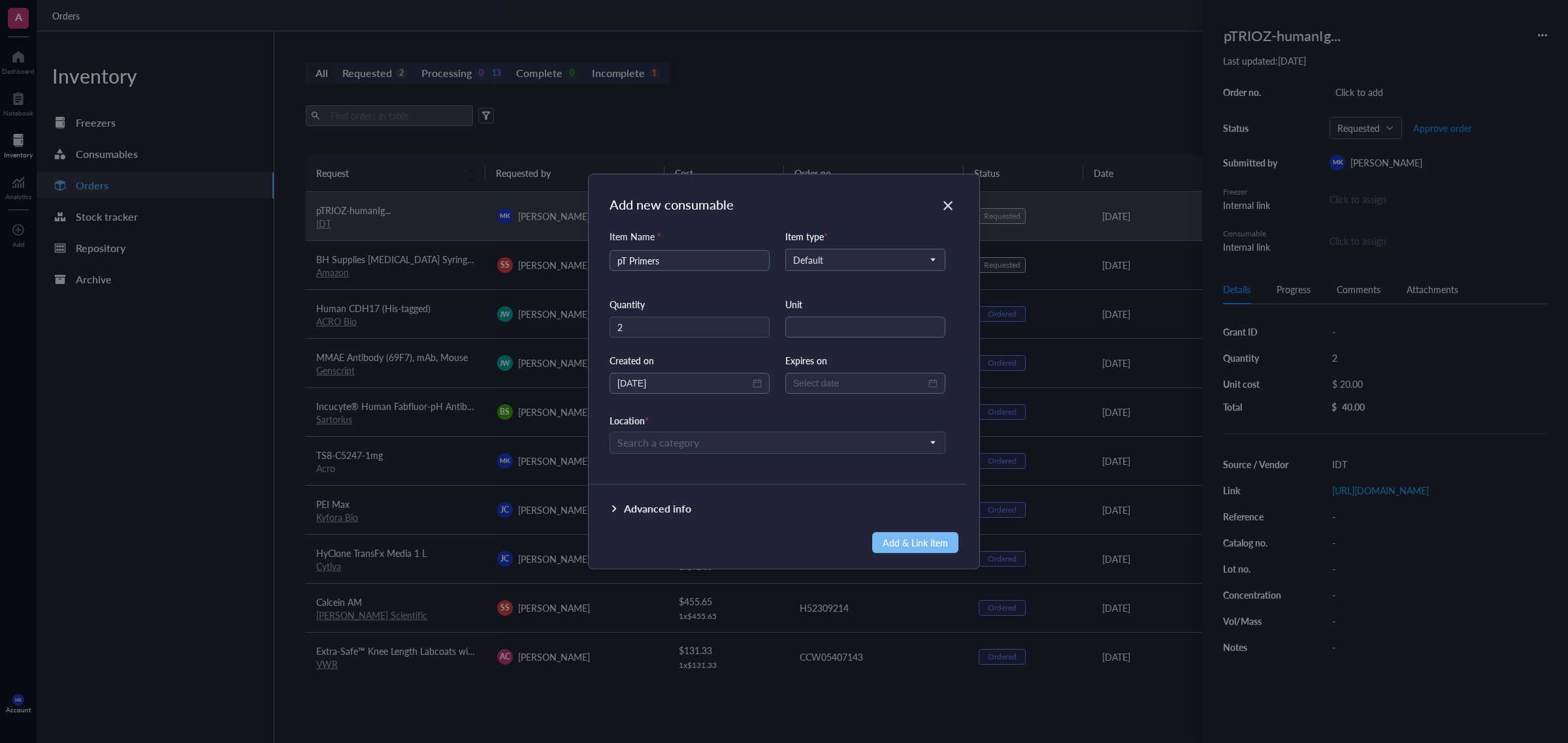
click at [916, 543] on span "Add & Link item" at bounding box center [916, 542] width 66 height 17
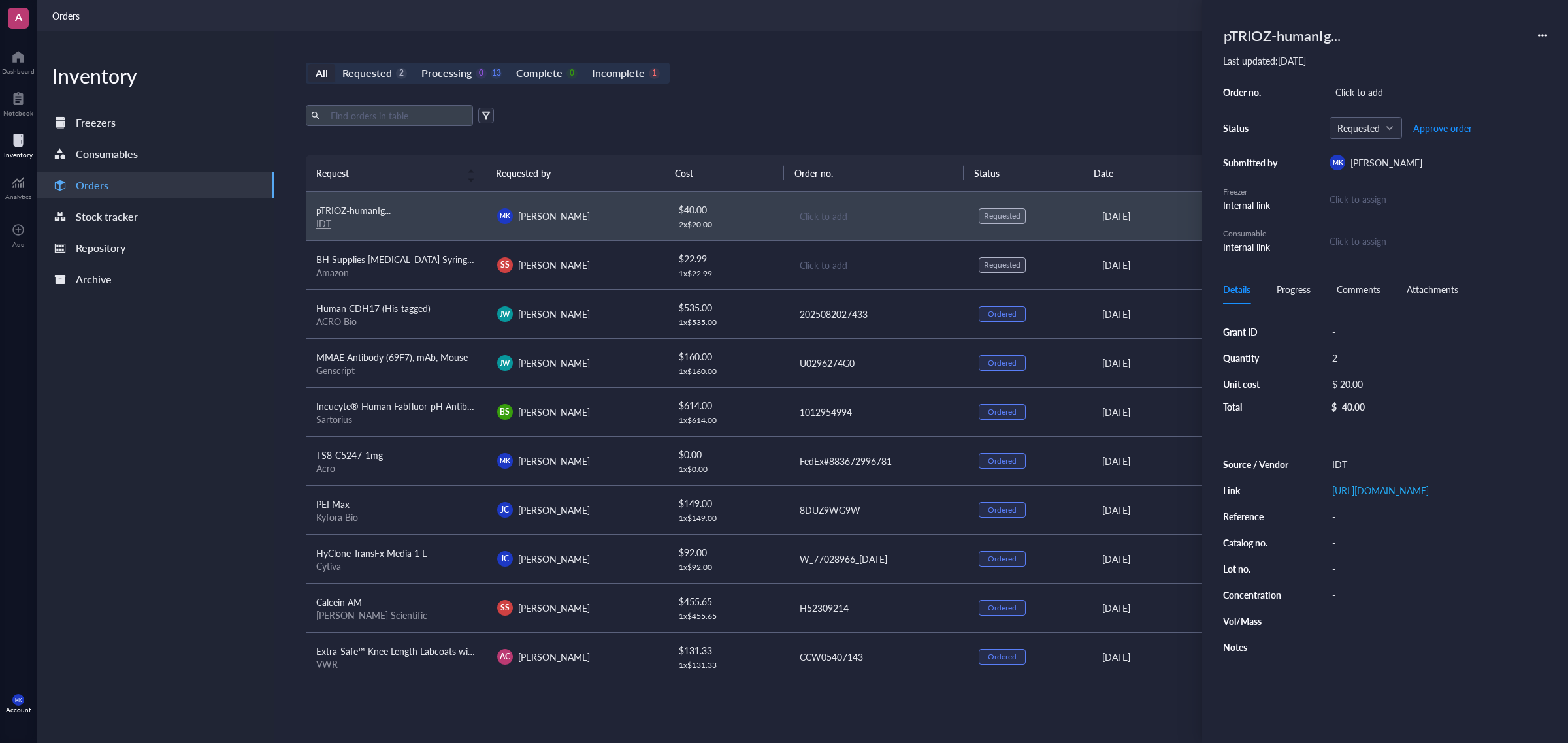
click at [27, 139] on div at bounding box center [18, 141] width 29 height 21
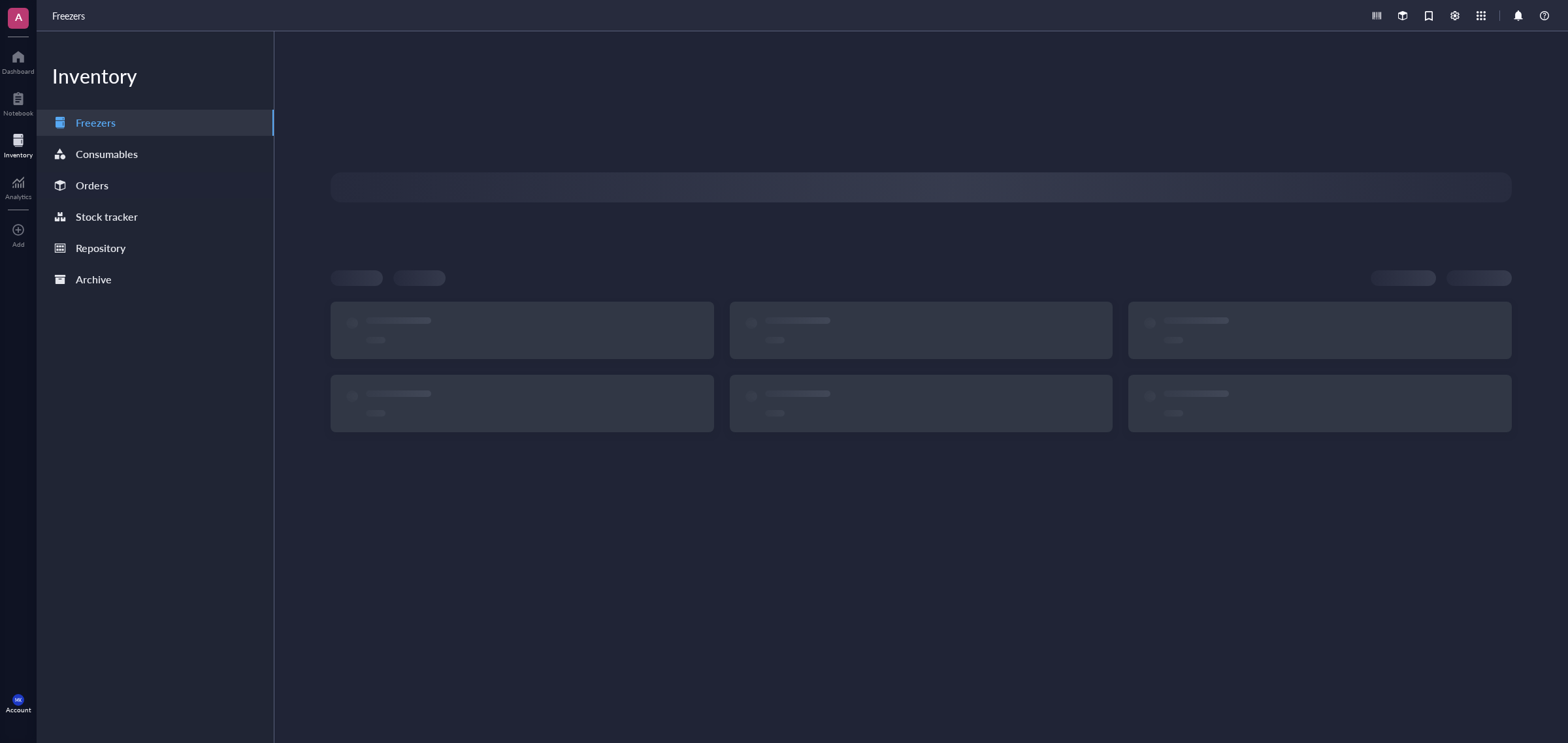
click at [75, 174] on div "Orders" at bounding box center [155, 185] width 237 height 26
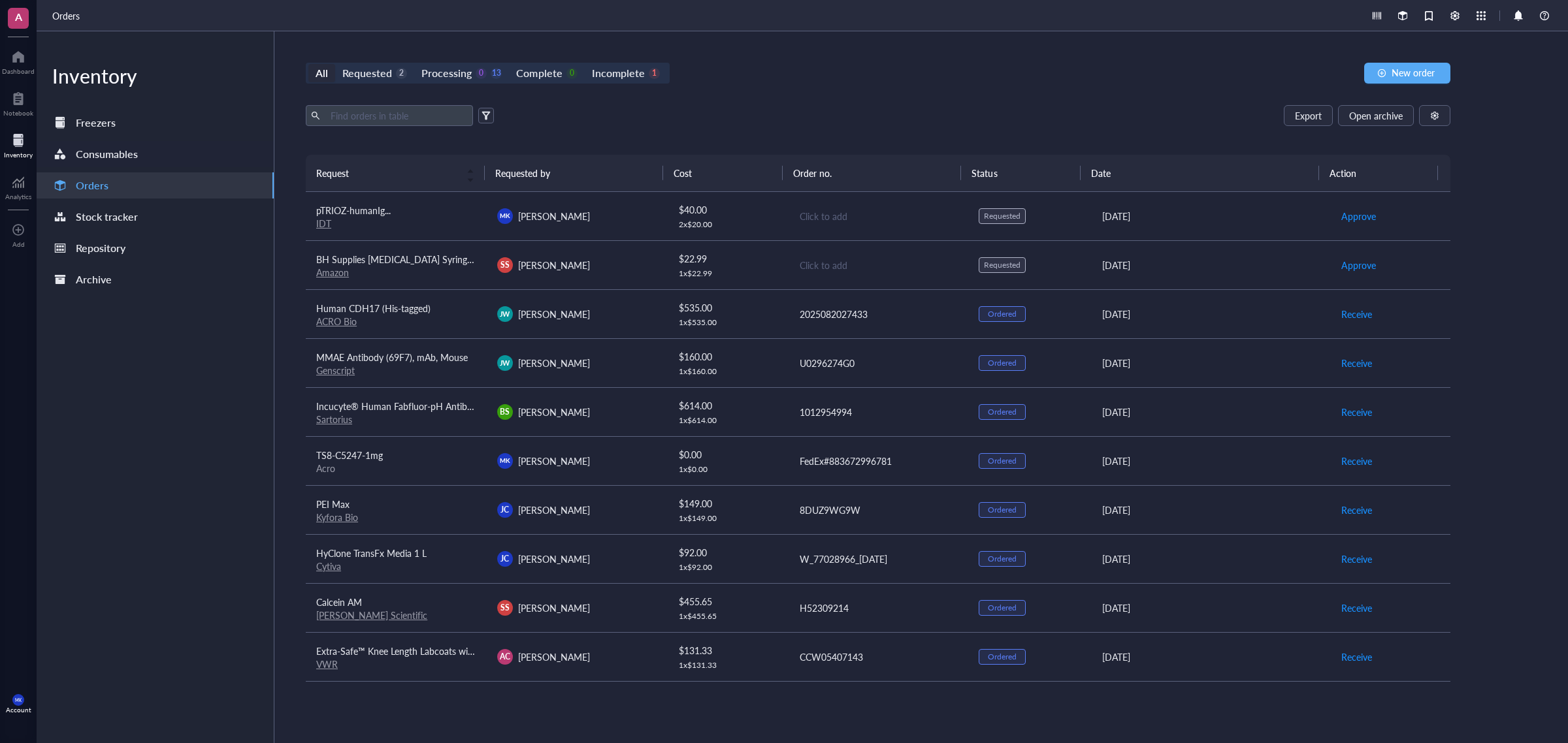
click at [111, 153] on div "Consumables" at bounding box center [107, 154] width 62 height 18
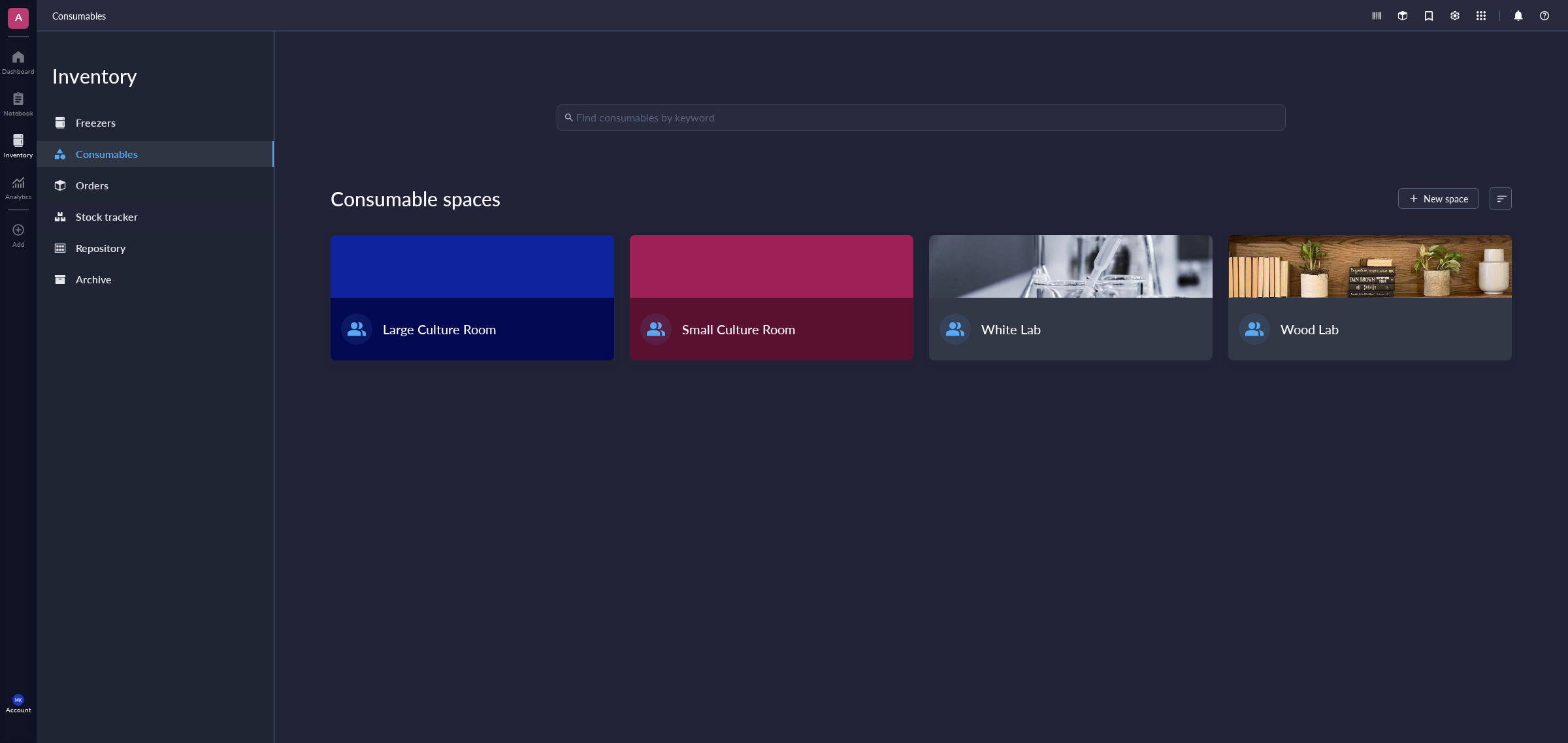
click at [108, 219] on div "Stock tracker" at bounding box center [107, 217] width 62 height 18
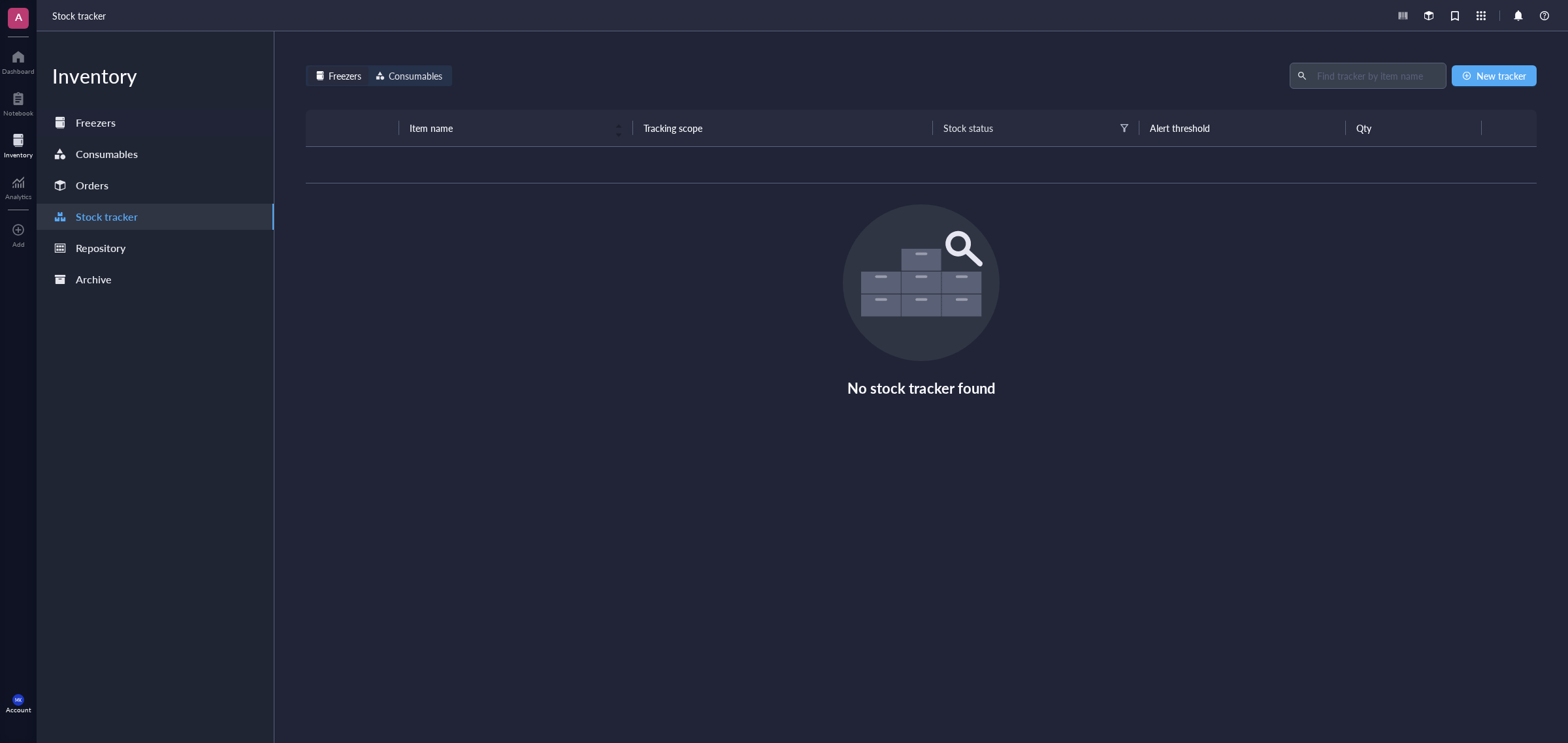
click at [92, 125] on div "Freezers" at bounding box center [95, 123] width 40 height 18
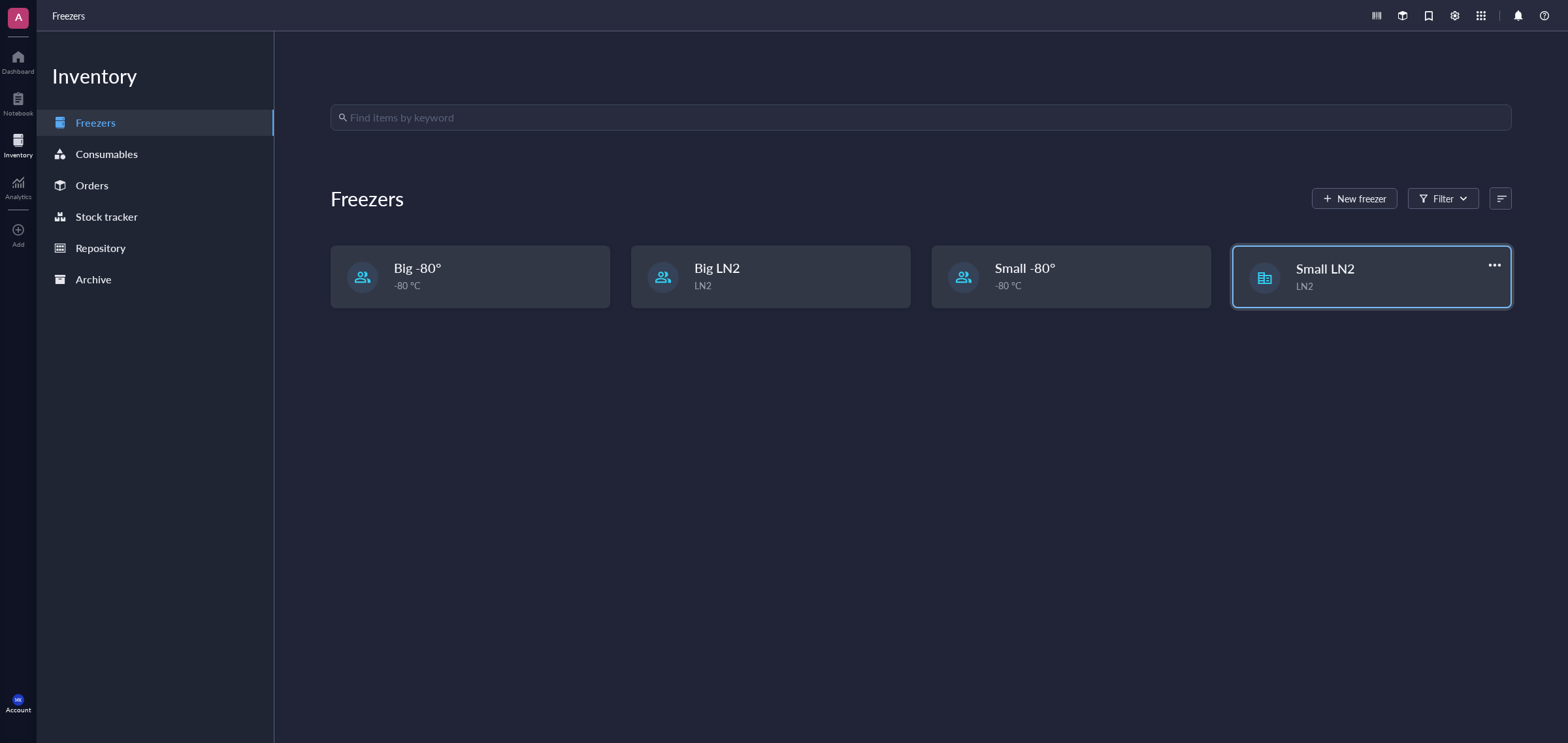
click at [1254, 256] on div "Small LN2 LN2" at bounding box center [1372, 276] width 277 height 60
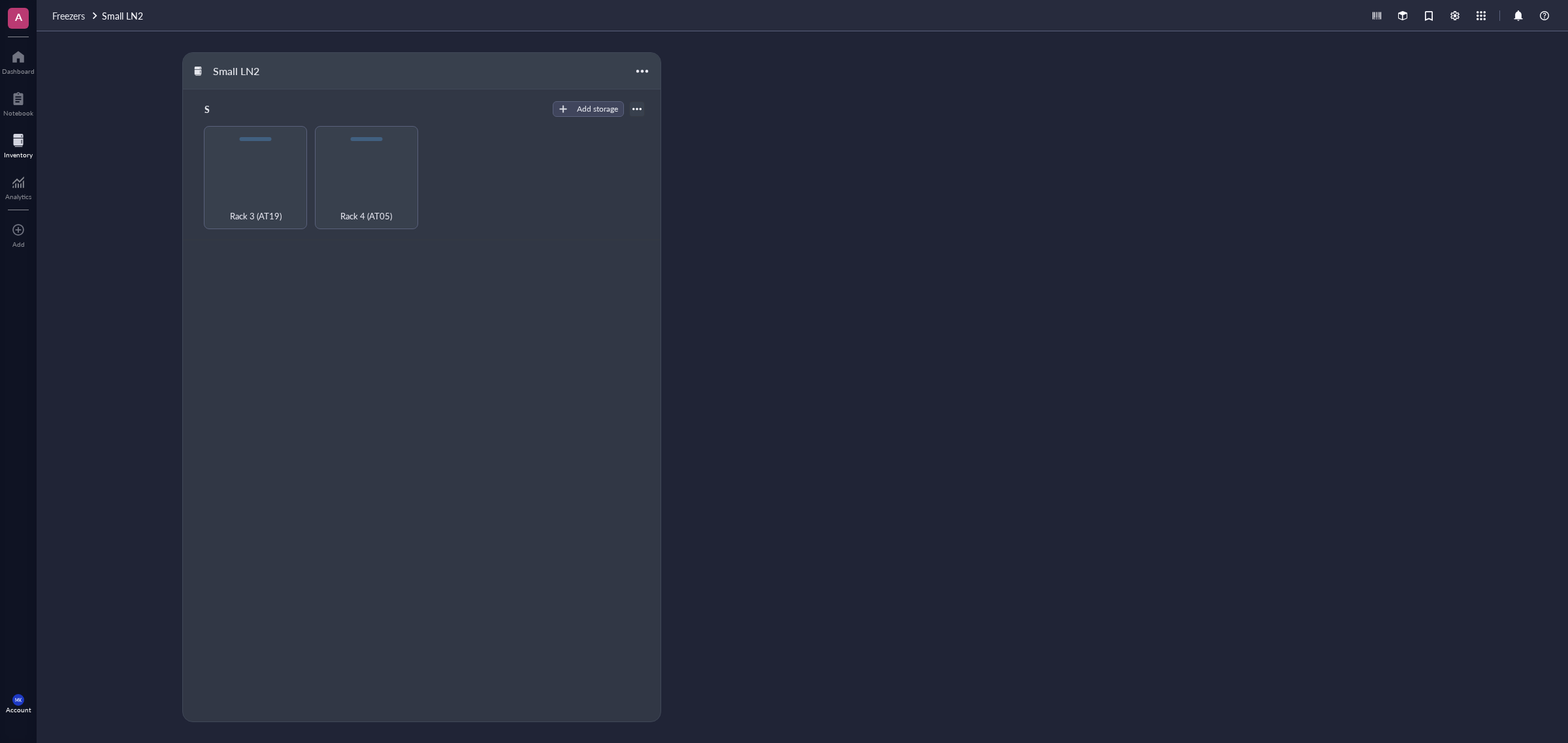
drag, startPoint x: 621, startPoint y: 57, endPoint x: 640, endPoint y: 75, distance: 26.2
click at [622, 57] on div "Small LN2" at bounding box center [421, 71] width 478 height 37
click at [641, 76] on div at bounding box center [643, 70] width 19 height 19
click at [664, 105] on li "Settings" at bounding box center [682, 115] width 92 height 21
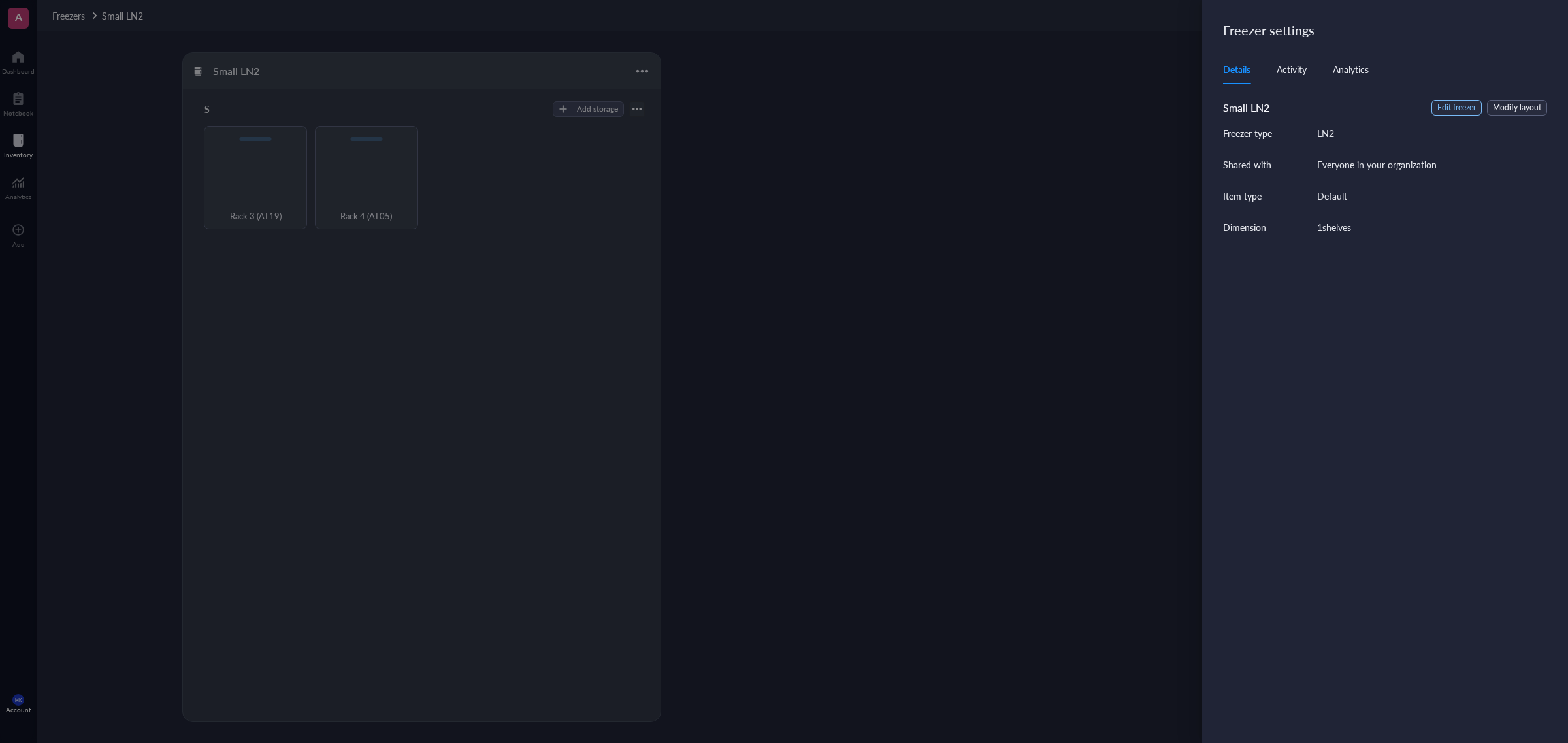
drag, startPoint x: 1407, startPoint y: 147, endPoint x: 1464, endPoint y: 115, distance: 65.4
click at [1254, 147] on div "Freezer type LN2 Shared with Everyone in your organization Item type Default Di…" at bounding box center [1385, 180] width 324 height 108
click at [1254, 110] on span "Edit freezer" at bounding box center [1457, 107] width 39 height 12
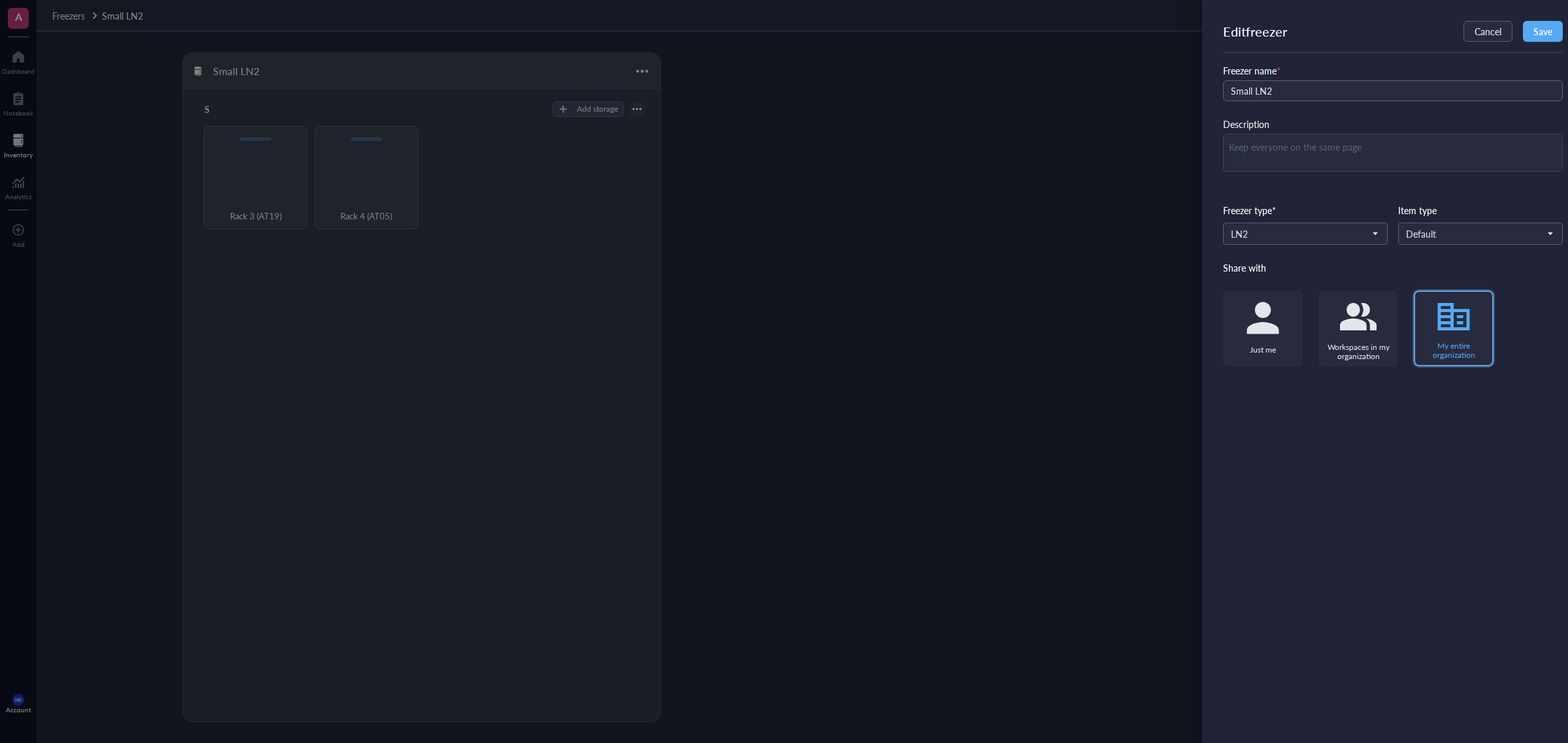
click at [1254, 328] on icon at bounding box center [1358, 316] width 37 height 27
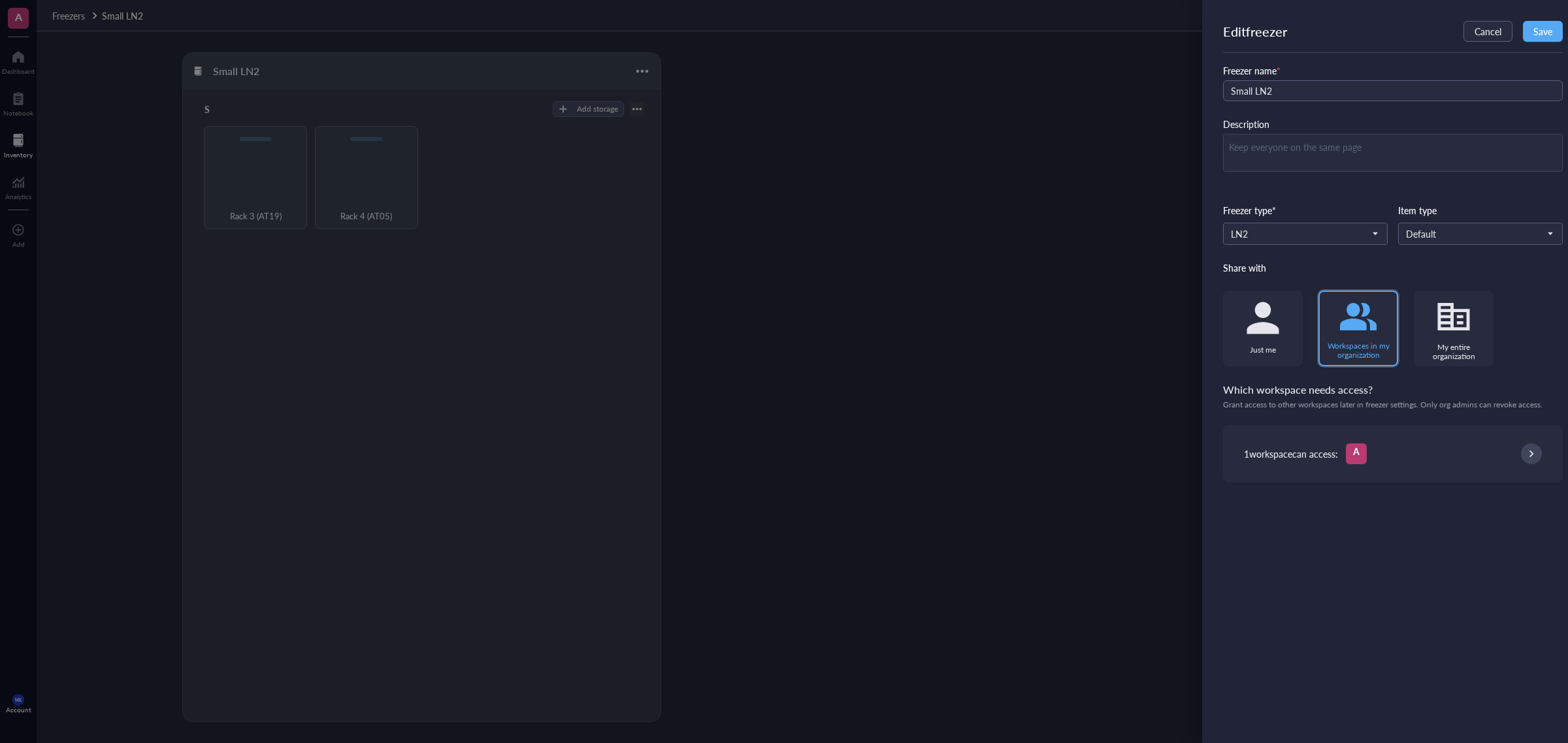
click at [1254, 450] on span "A" at bounding box center [1357, 451] width 7 height 15
click at [1254, 31] on span "Save" at bounding box center [1543, 31] width 19 height 11
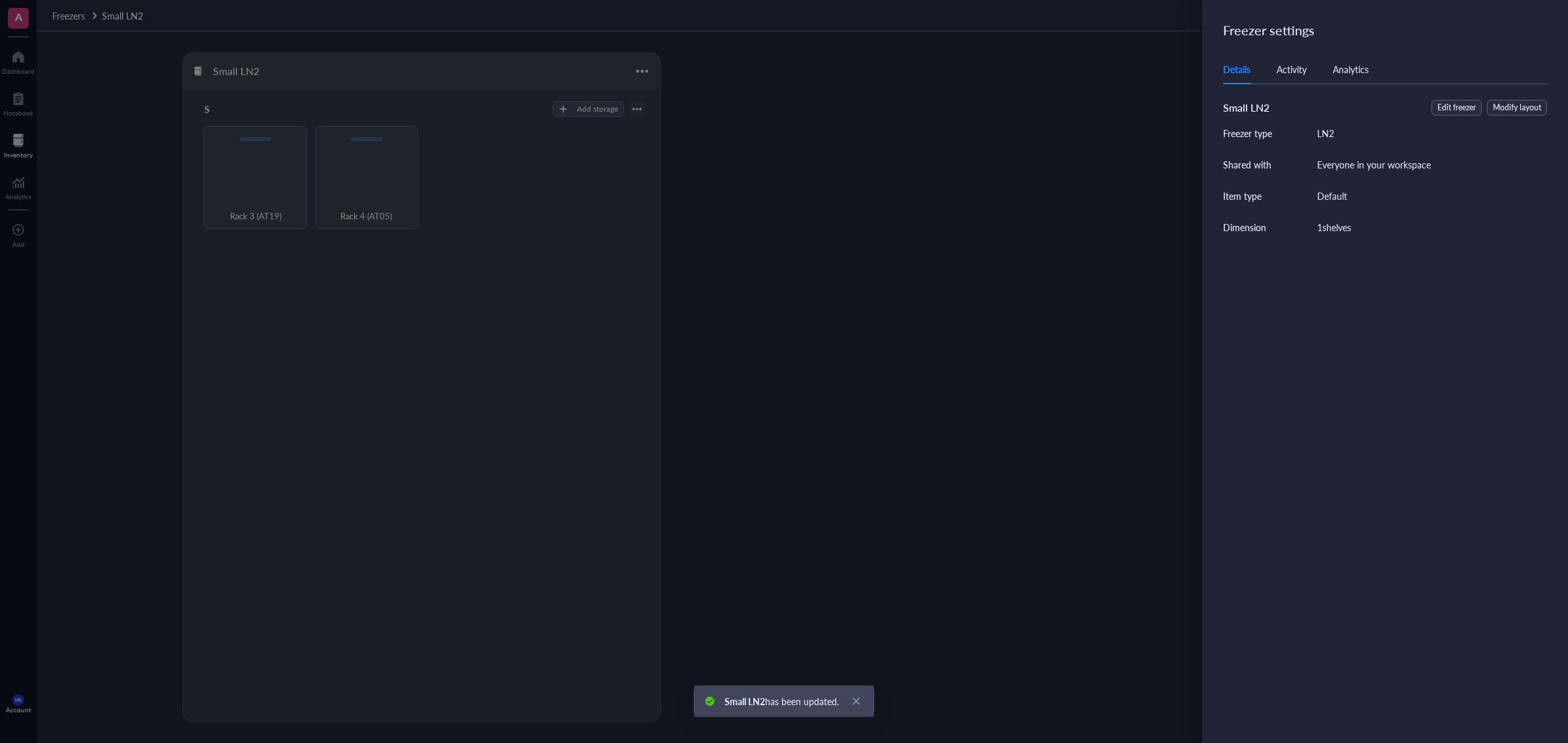
click at [987, 180] on div at bounding box center [784, 371] width 1568 height 743
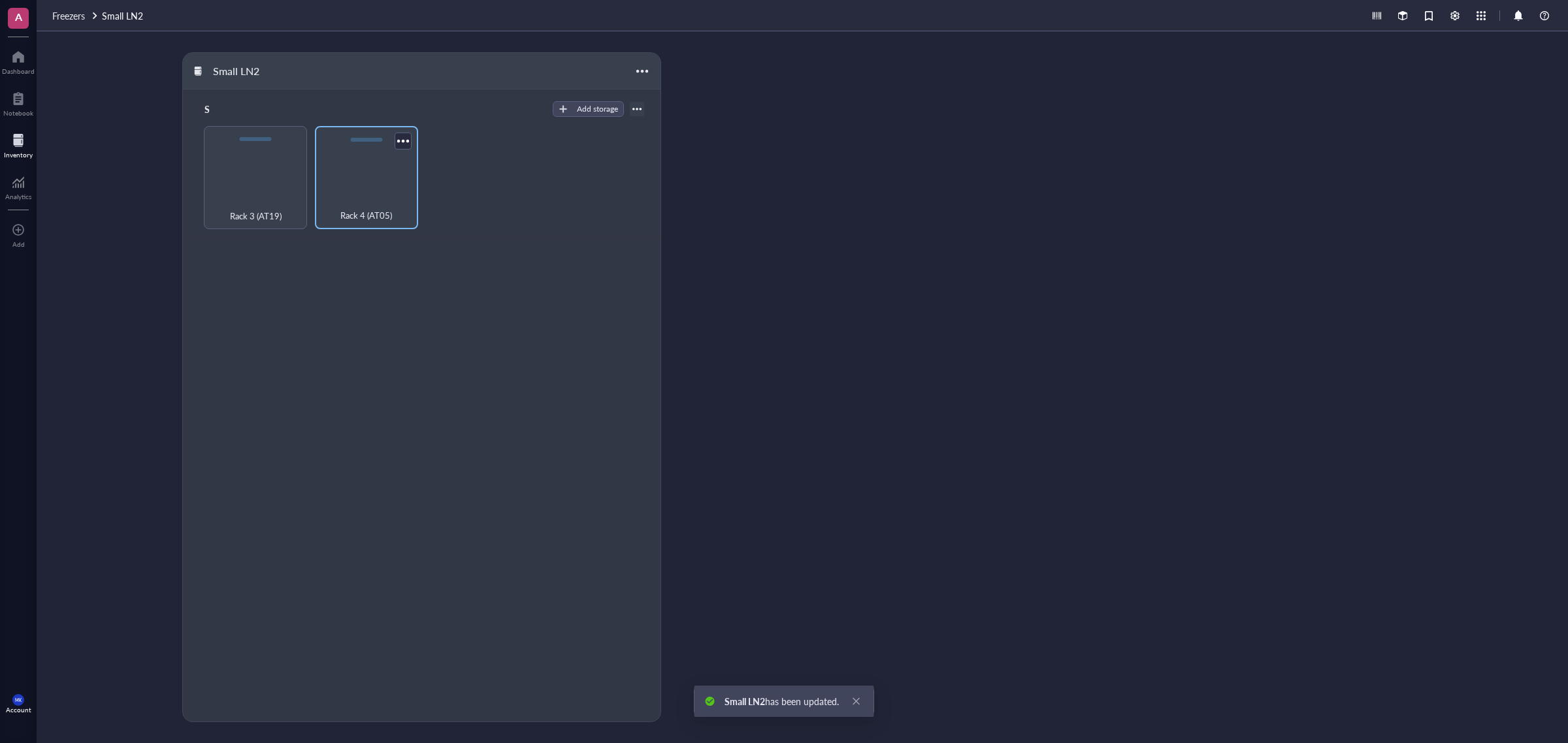
click at [355, 191] on div "Rack 4 (AT05)" at bounding box center [366, 178] width 103 height 103
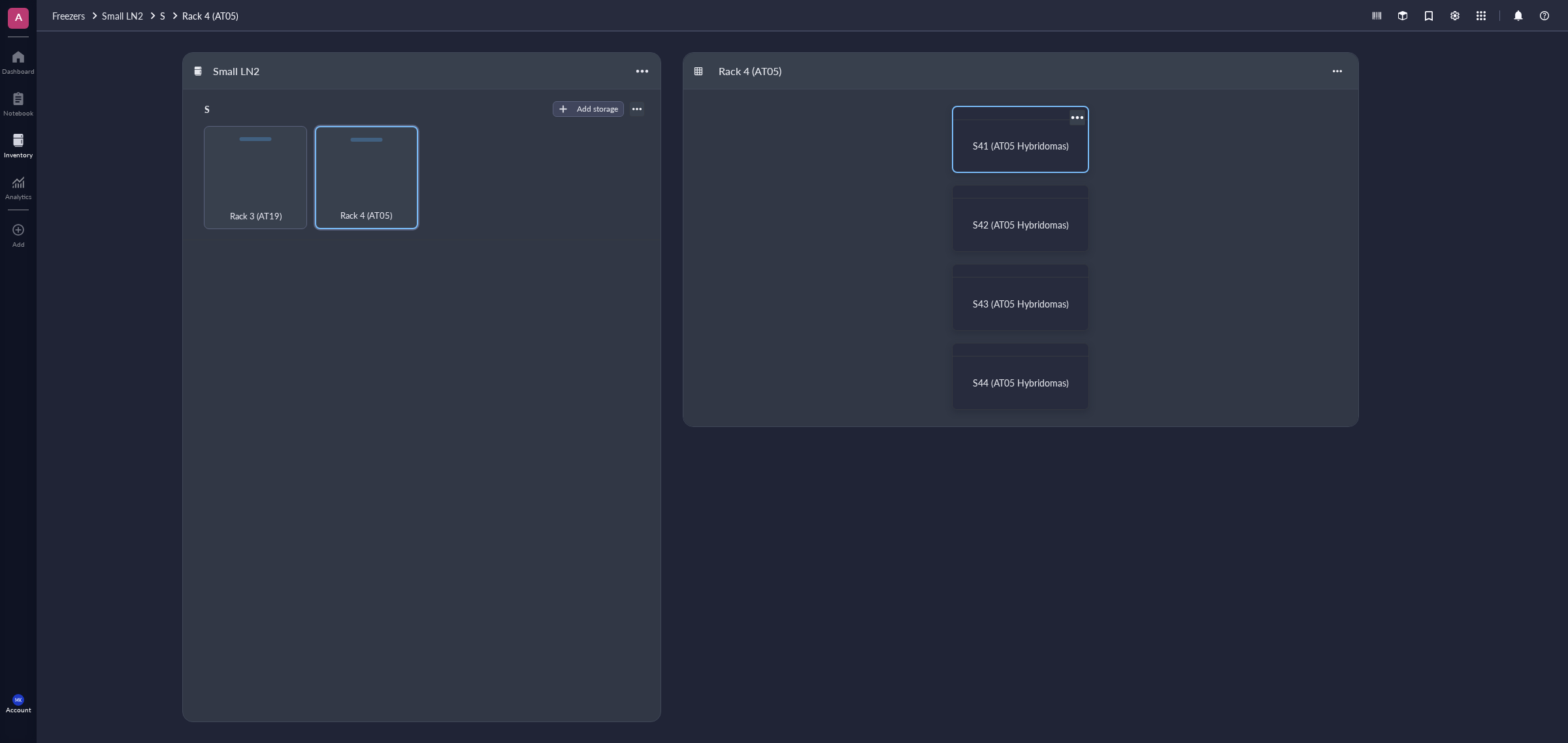
click at [1002, 149] on span "S41 (AT05 Hybridomas)" at bounding box center [1020, 146] width 96 height 13
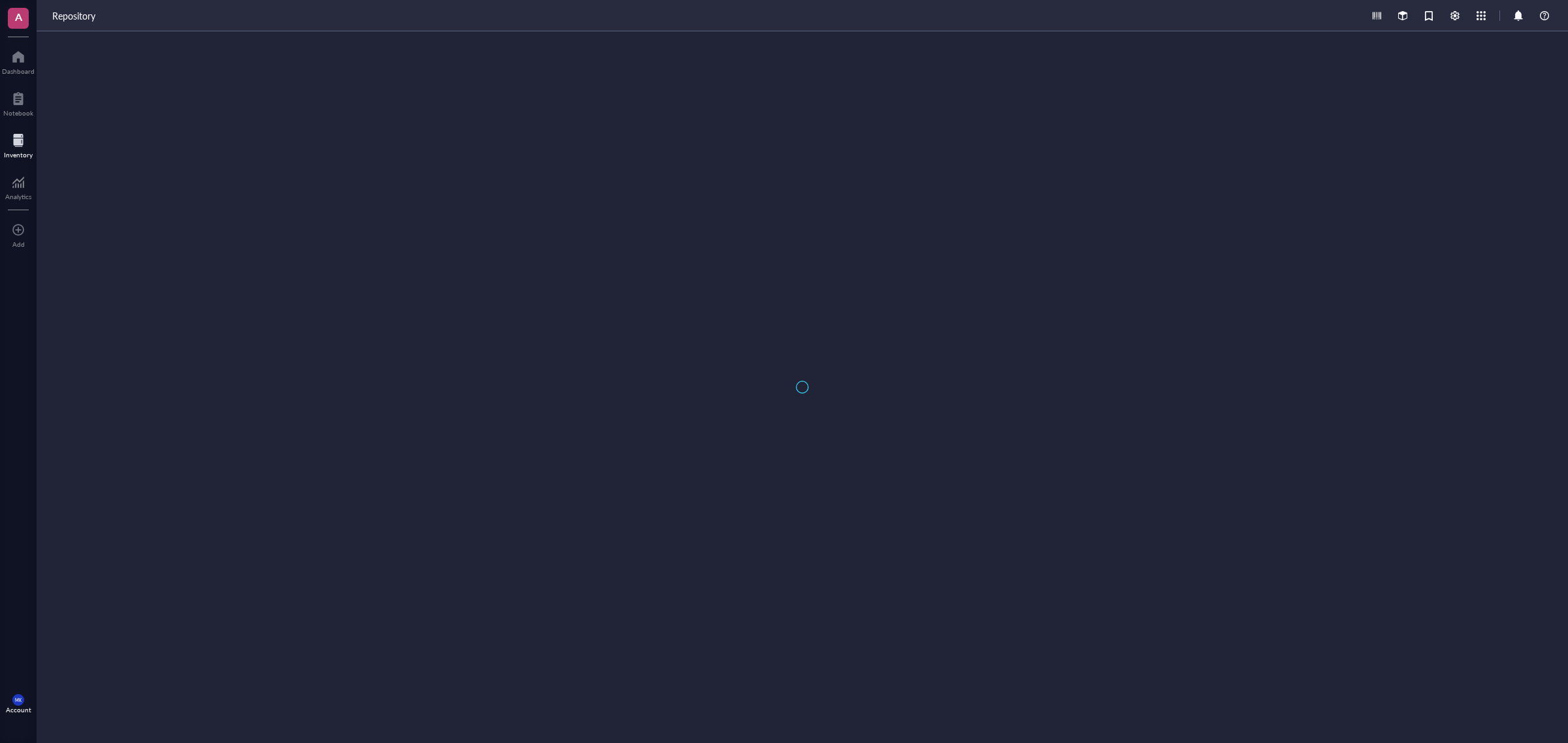
type textarea "Keep everyone on the same page…"
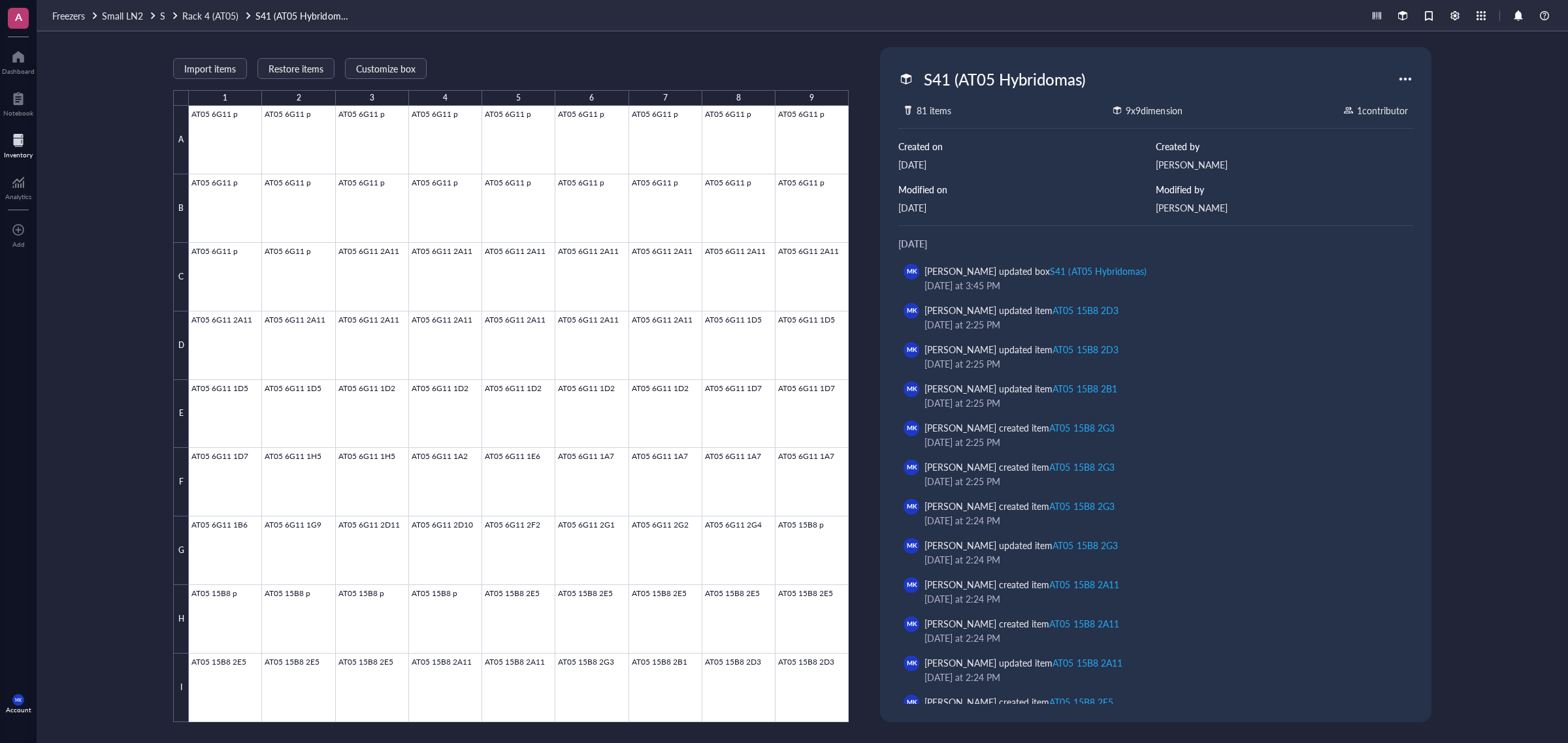
click at [76, 24] on div "Freezers Small LN2 S Rack 4 (AT05) S41 (AT05 Hybridomas)" at bounding box center [802, 16] width 1532 height 31
click at [76, 17] on span "Freezers" at bounding box center [69, 16] width 33 height 13
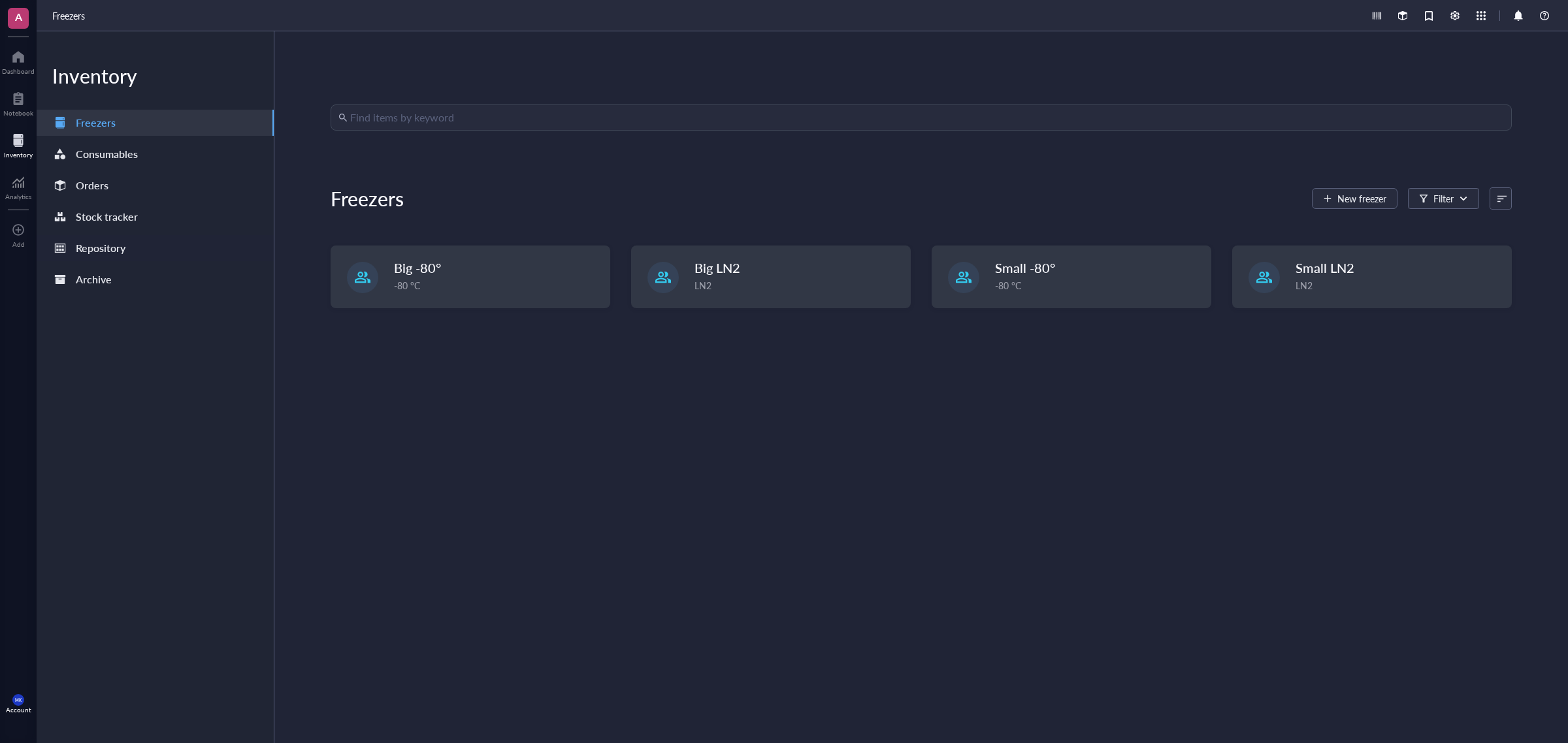
click at [124, 256] on div "Repository" at bounding box center [100, 248] width 50 height 18
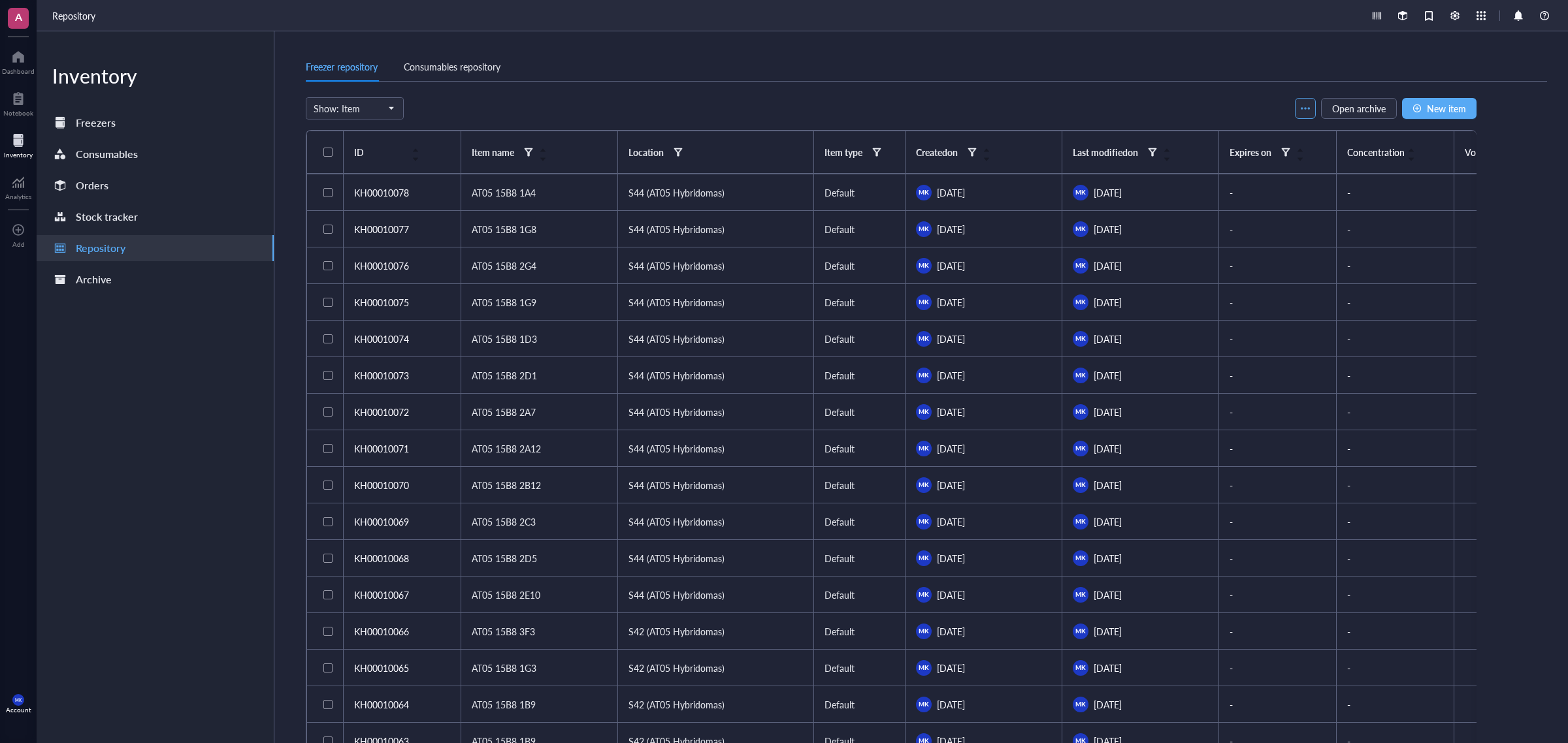
click at [1254, 115] on button "button" at bounding box center [1306, 109] width 21 height 21
drag, startPoint x: 1204, startPoint y: 102, endPoint x: 745, endPoint y: 112, distance: 459.1
click at [1202, 102] on div "Show: Item Open archive New item" at bounding box center [891, 108] width 1171 height 22
click at [501, 152] on div "Item name" at bounding box center [493, 152] width 43 height 15
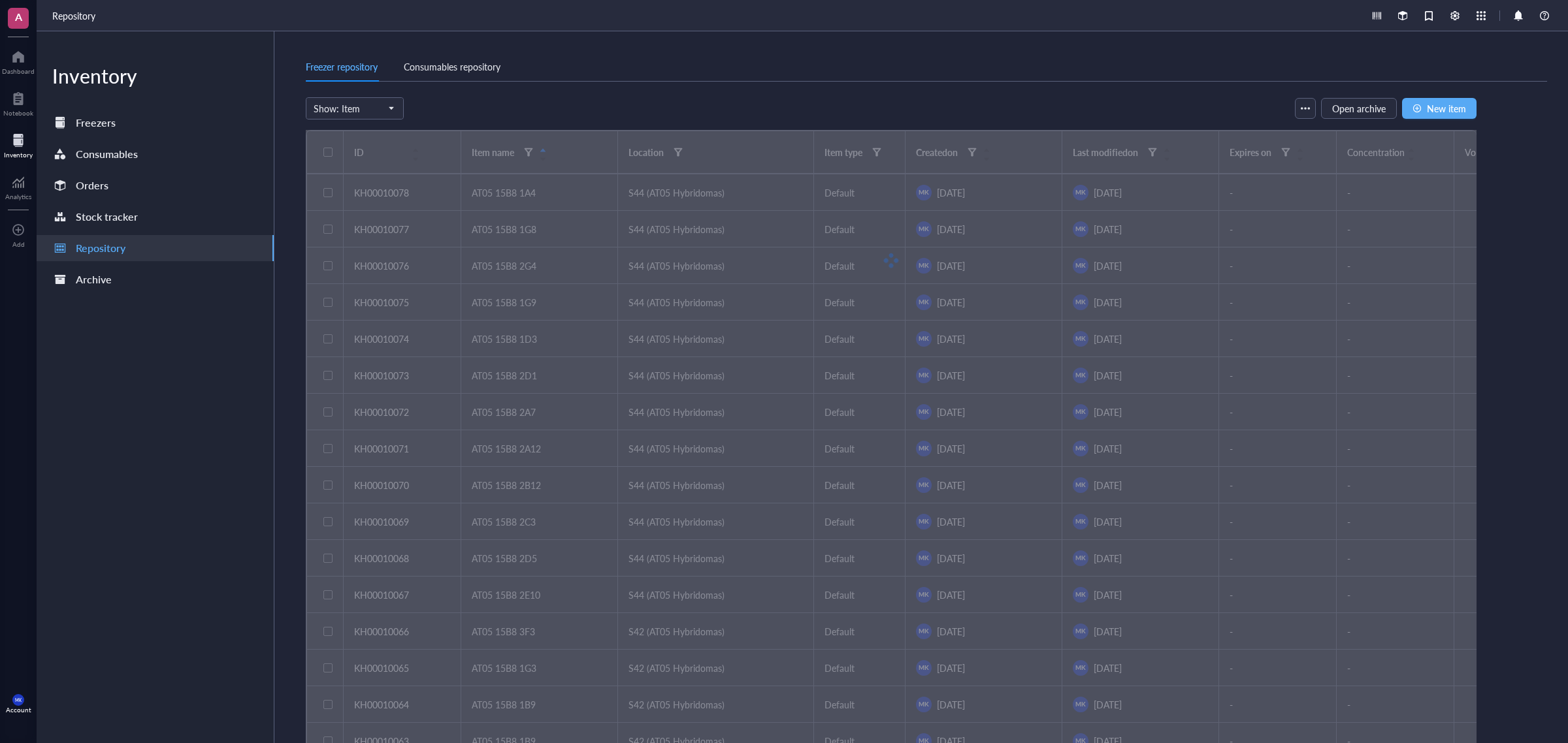
click at [503, 152] on div at bounding box center [891, 261] width 1171 height 261
click at [475, 61] on div "Consumables repository" at bounding box center [452, 67] width 97 height 15
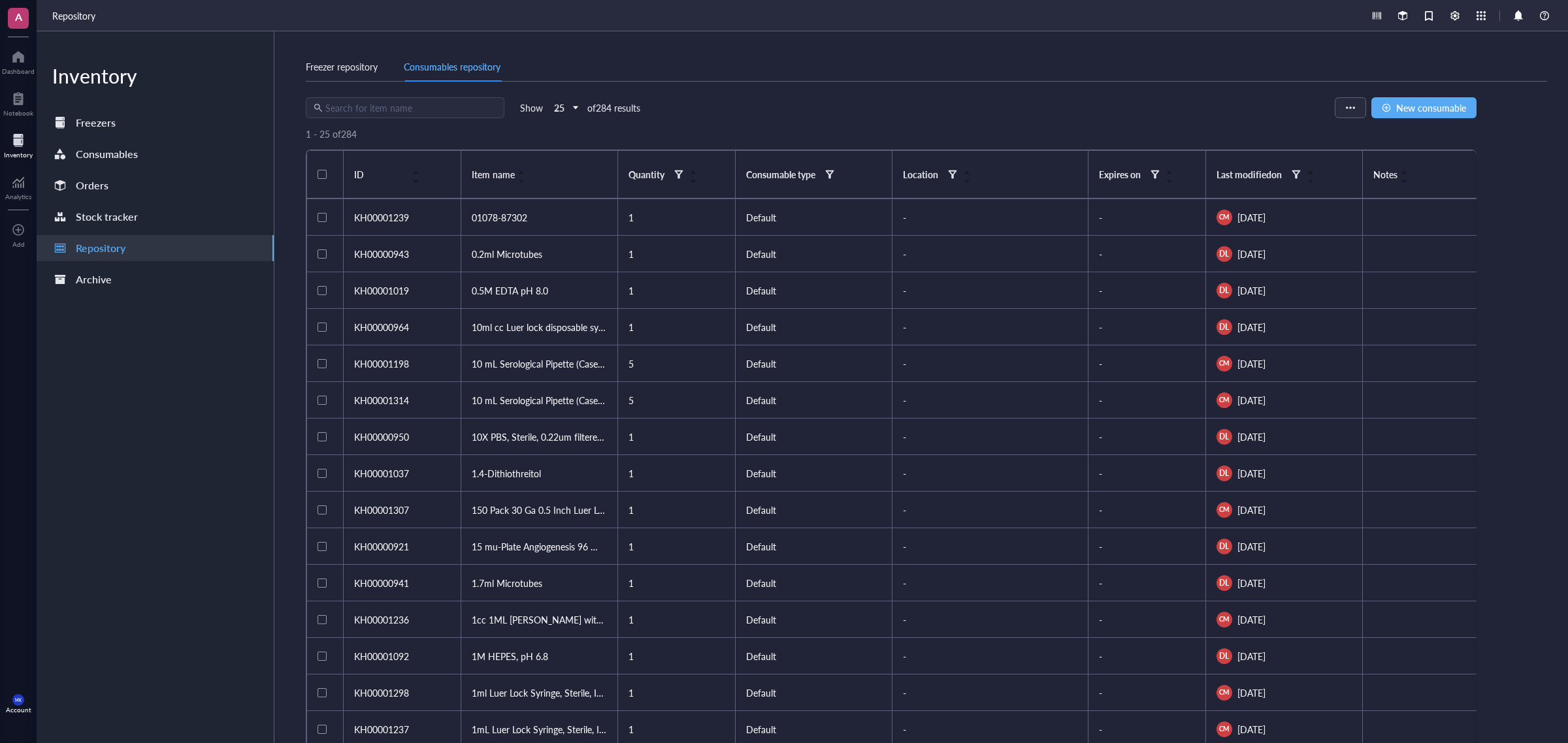
click at [358, 70] on div "Freezer repository" at bounding box center [342, 67] width 72 height 15
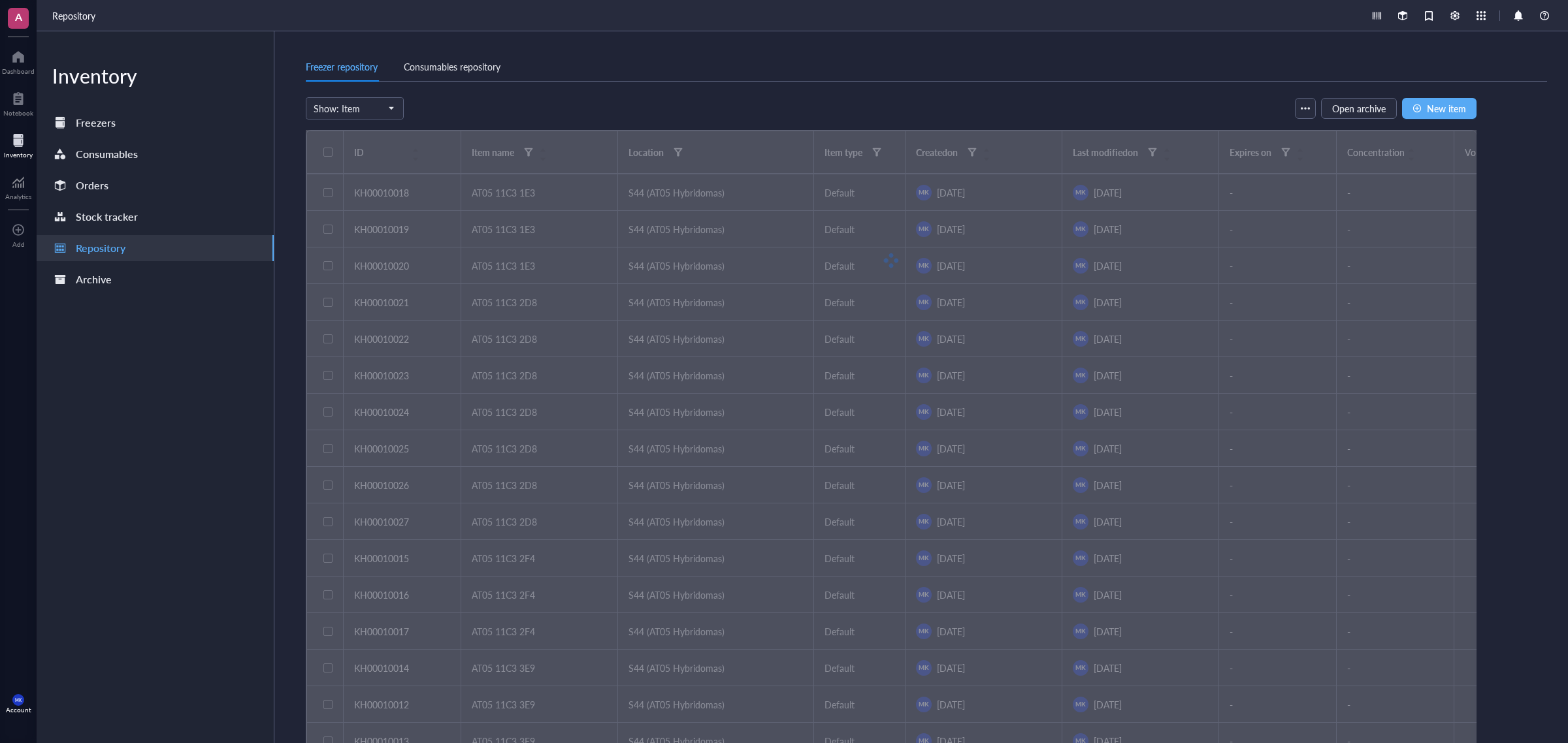
click at [439, 64] on div "Consumables repository" at bounding box center [452, 67] width 97 height 15
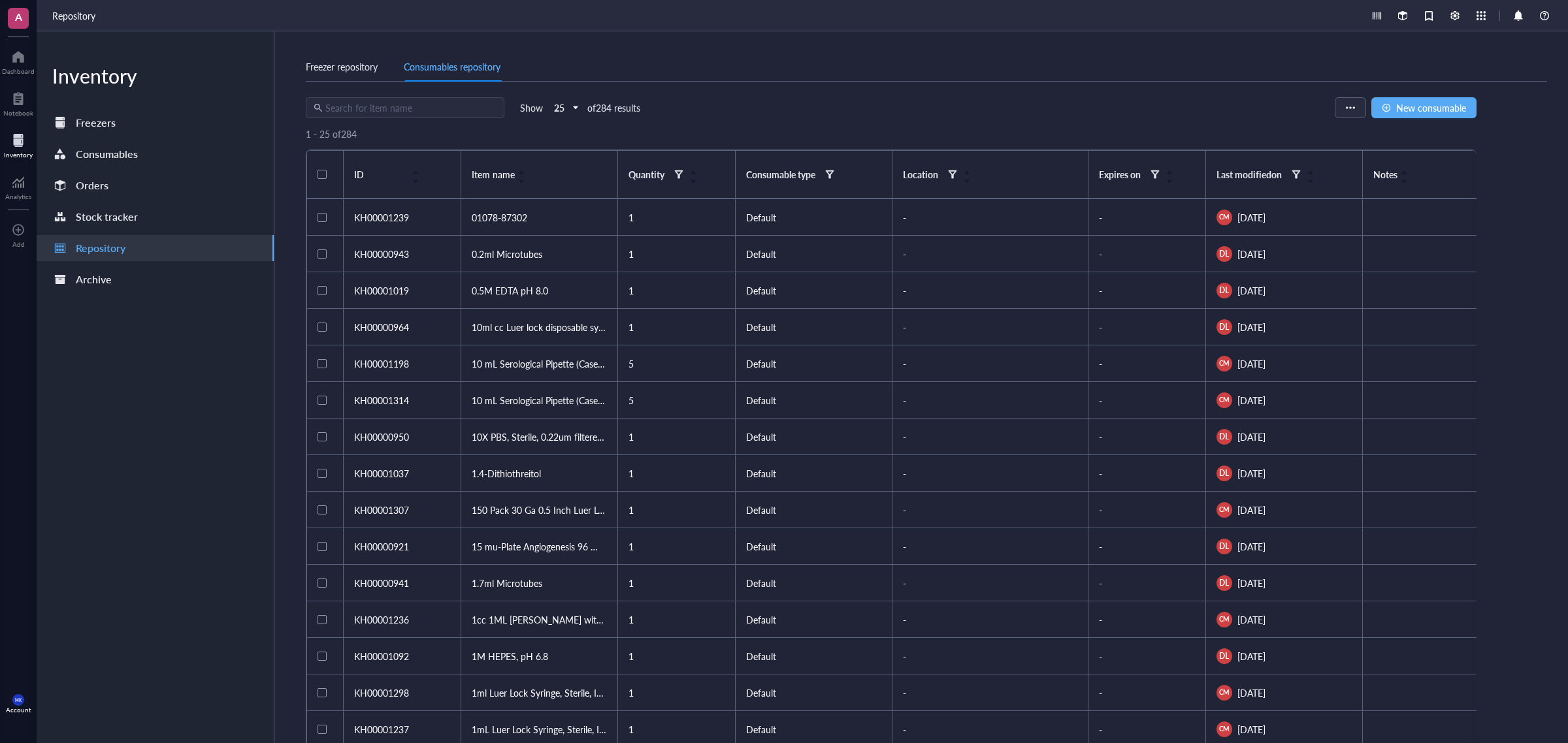
click at [375, 64] on div "Freezer repository" at bounding box center [342, 67] width 72 height 15
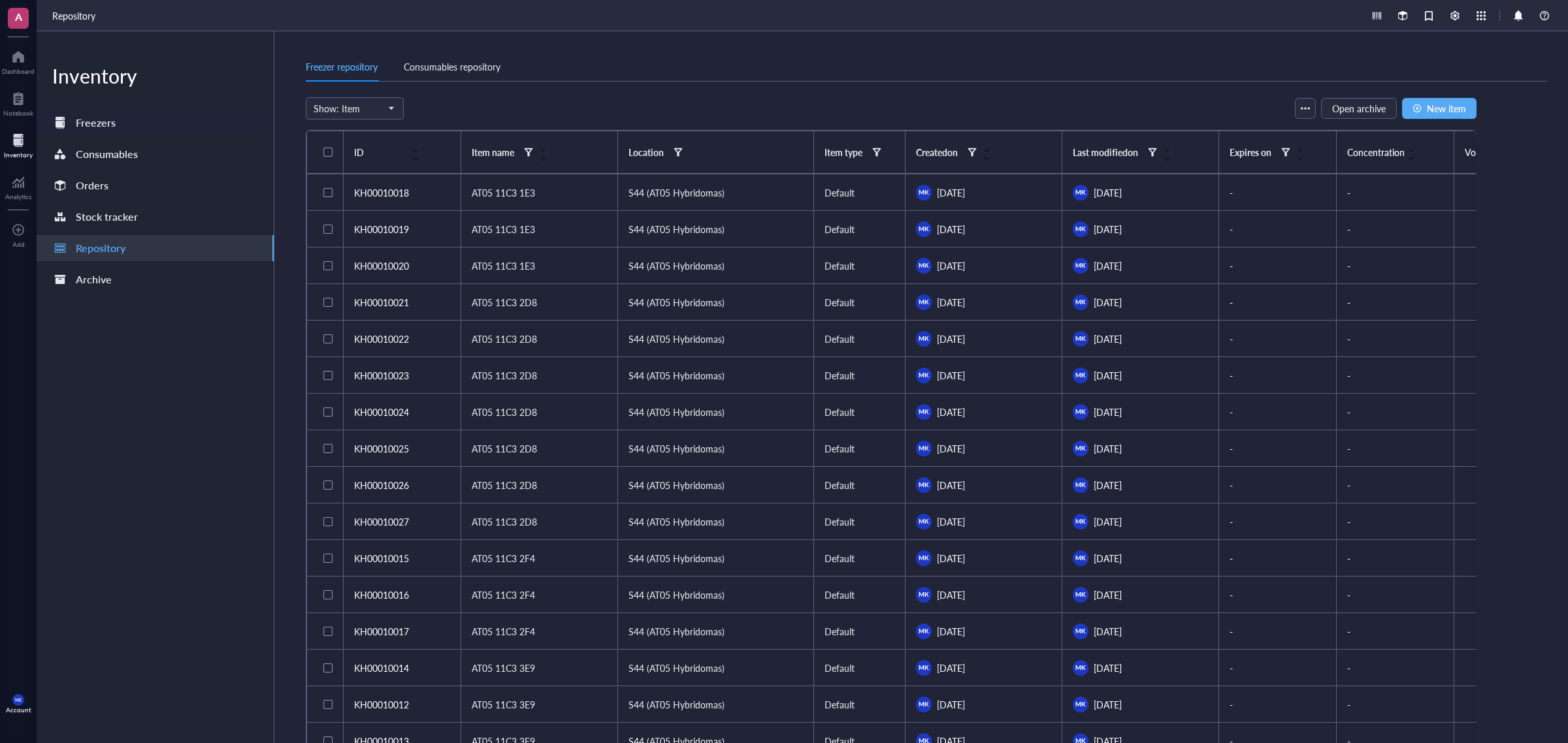
click at [95, 126] on div "Freezers" at bounding box center [95, 123] width 40 height 18
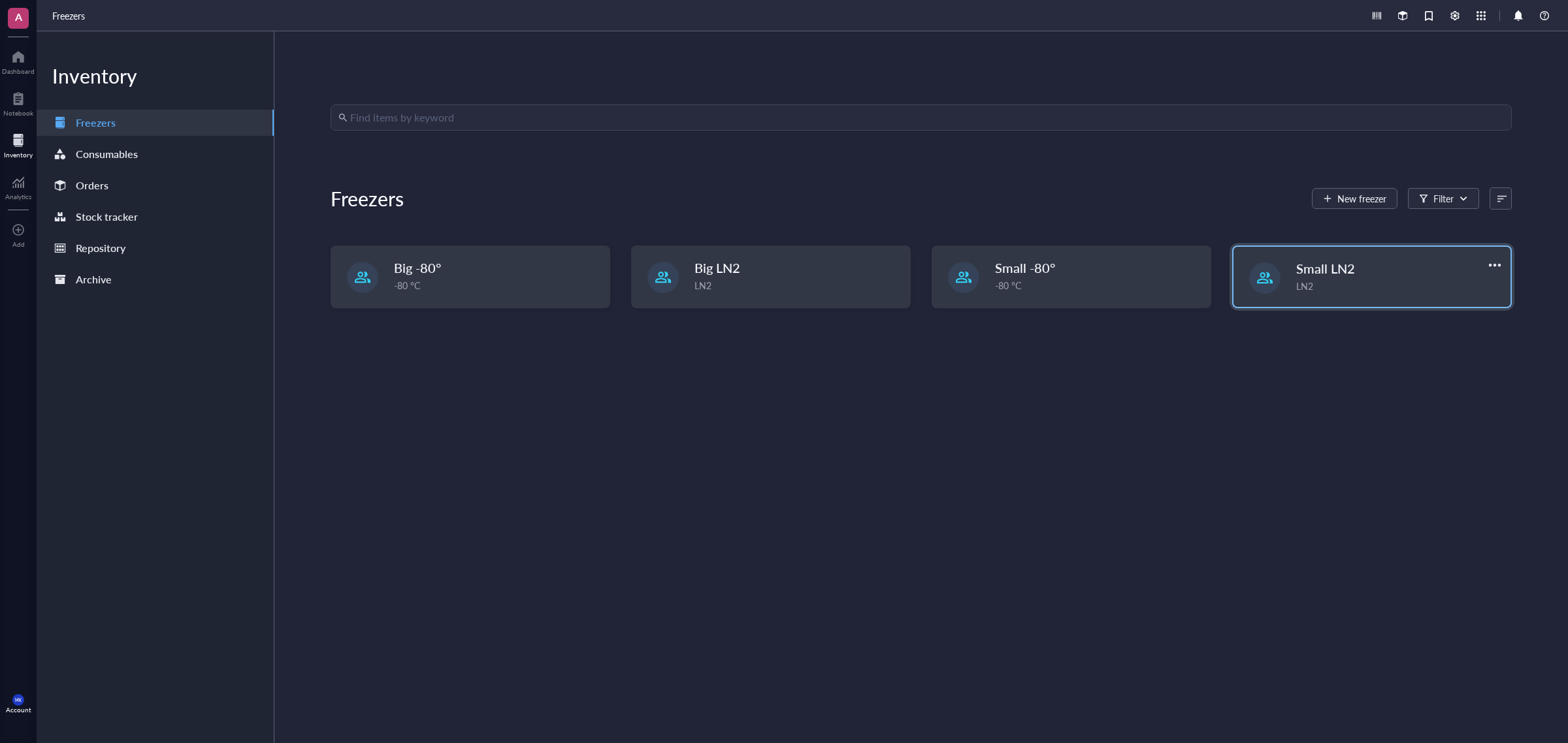
click at [1254, 288] on div "LN2" at bounding box center [1400, 286] width 207 height 15
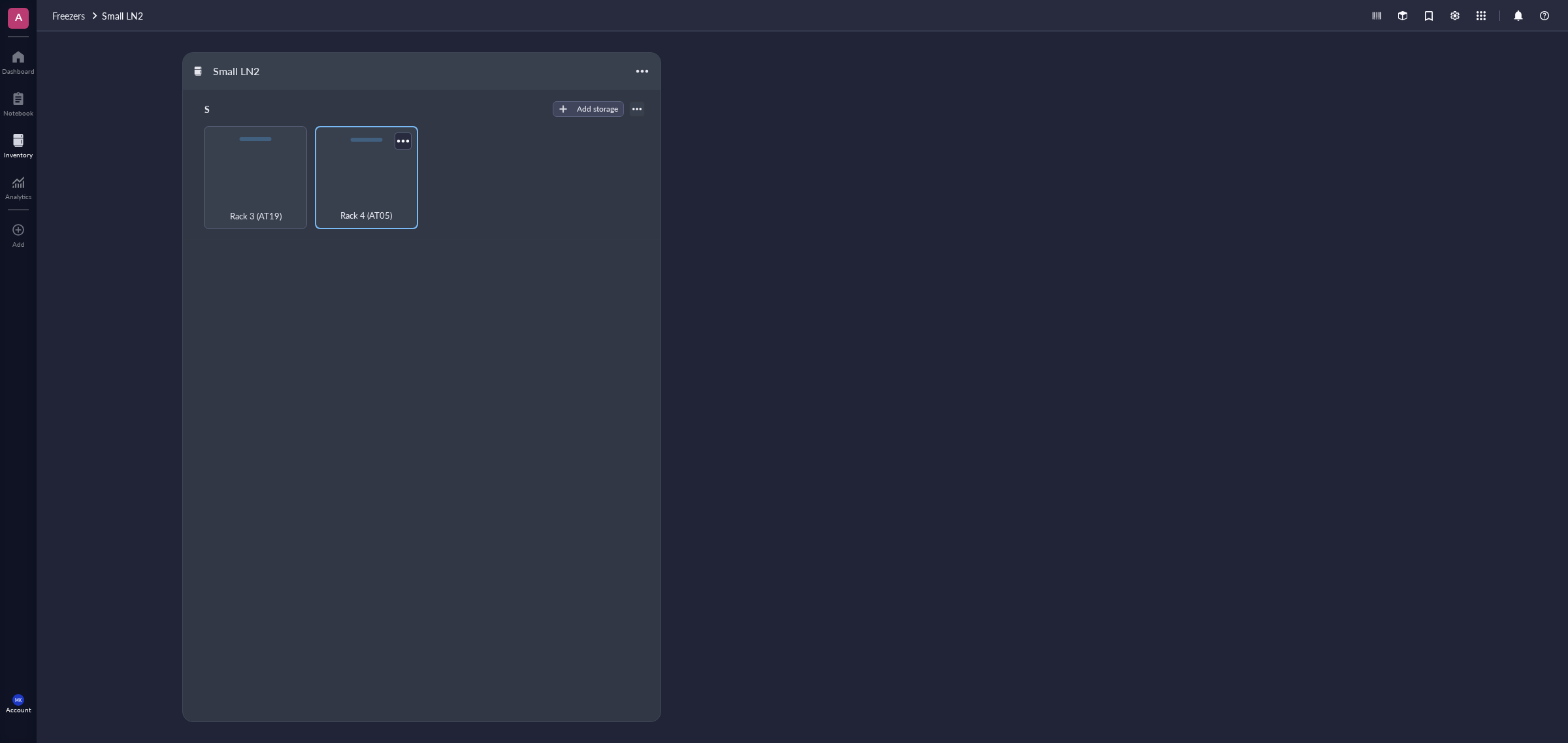
click at [362, 187] on div "Rack 4 (AT05)" at bounding box center [366, 178] width 103 height 103
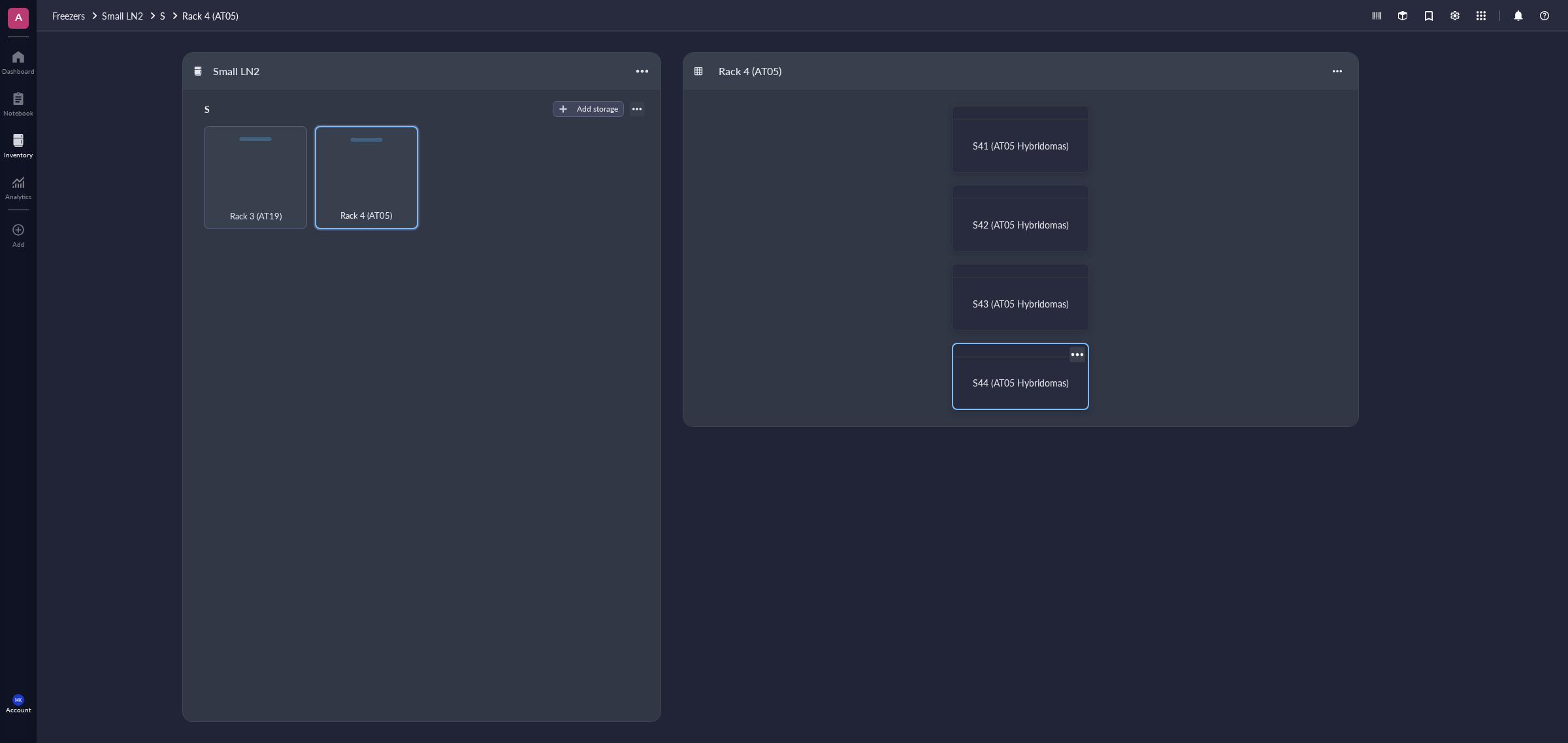
click at [1011, 374] on div "S44 (AT05 Hybridomas)" at bounding box center [1020, 383] width 124 height 41
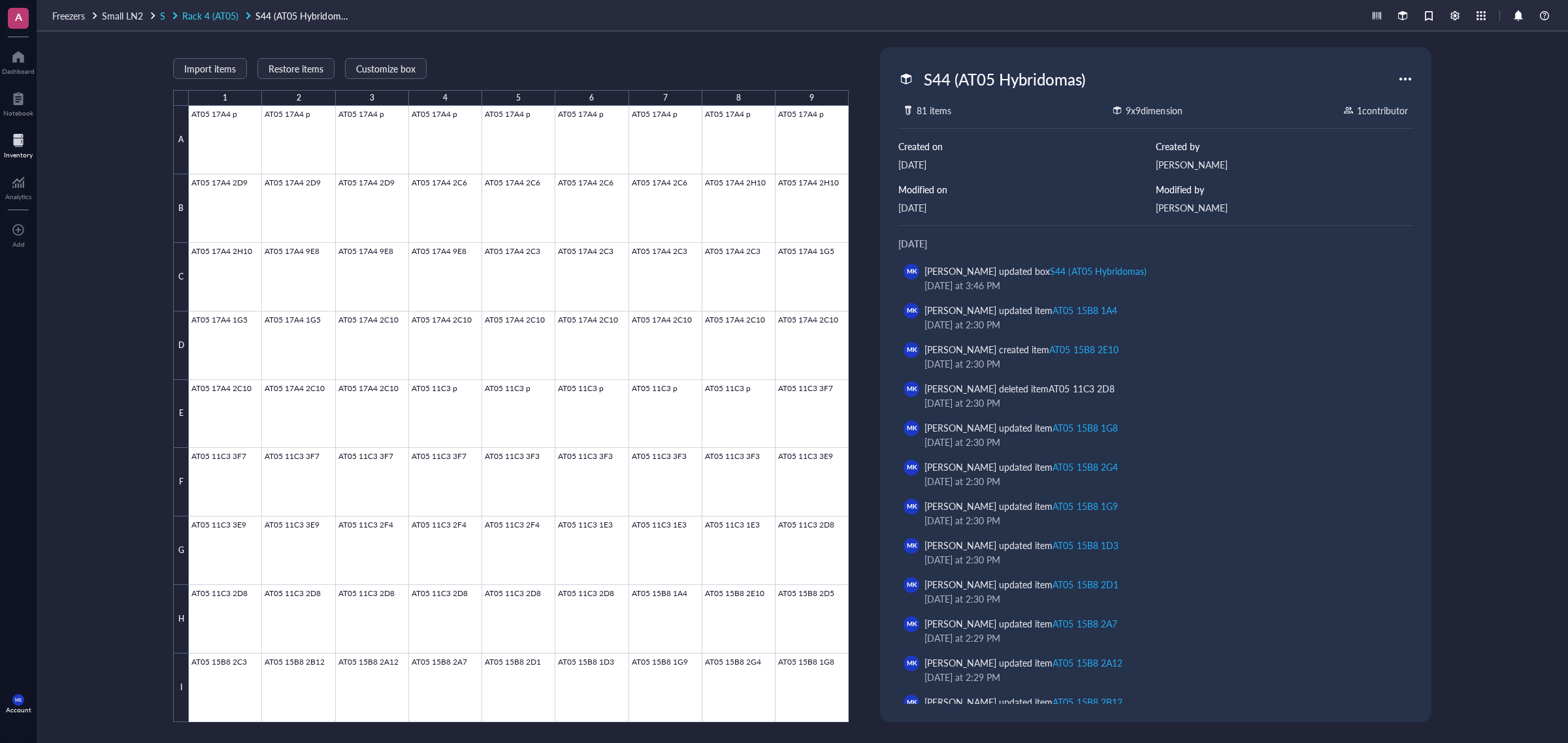
click at [230, 9] on span "Rack 4 (AT05)" at bounding box center [210, 16] width 57 height 13
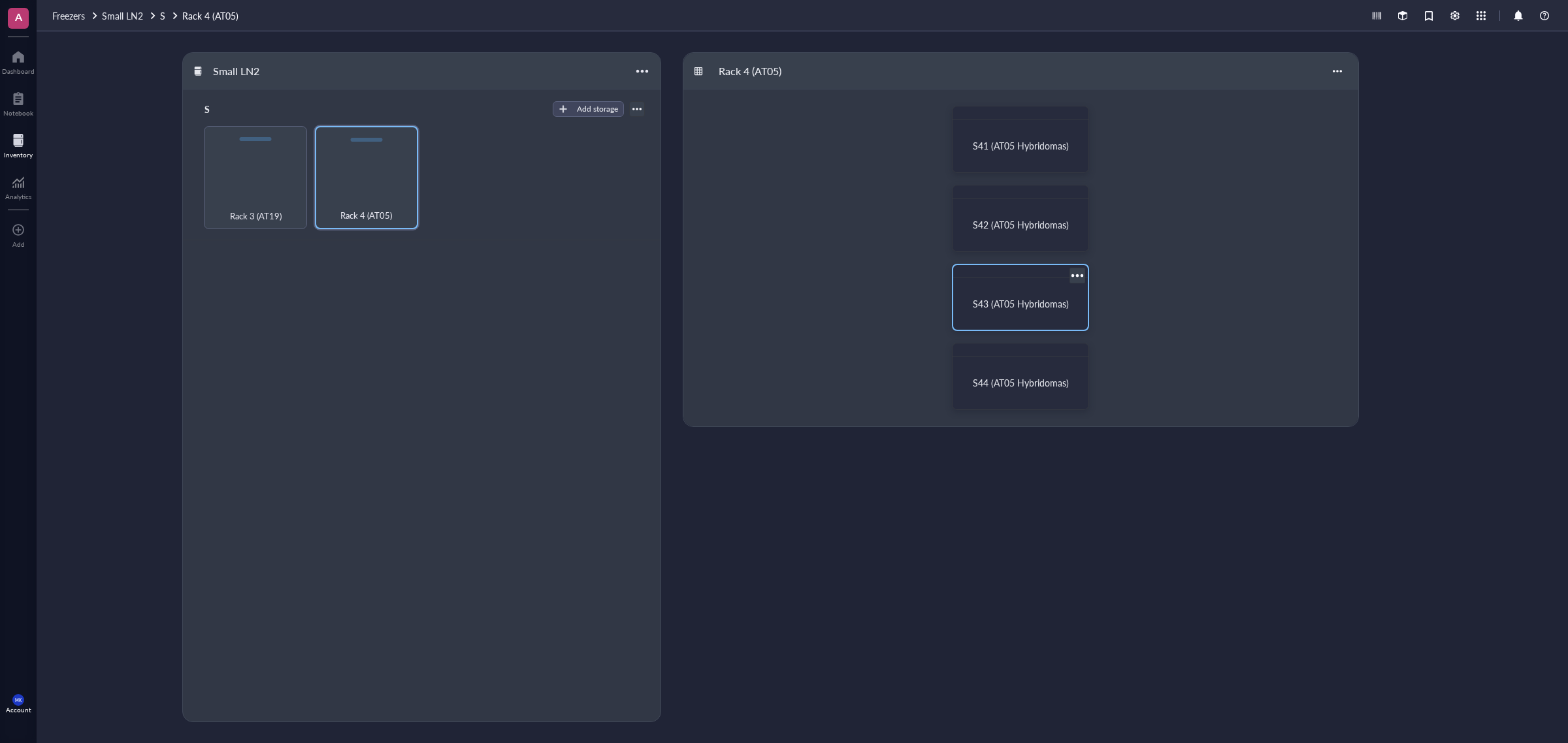
click at [1007, 295] on div "S43 (AT05 Hybridomas)" at bounding box center [1020, 304] width 124 height 41
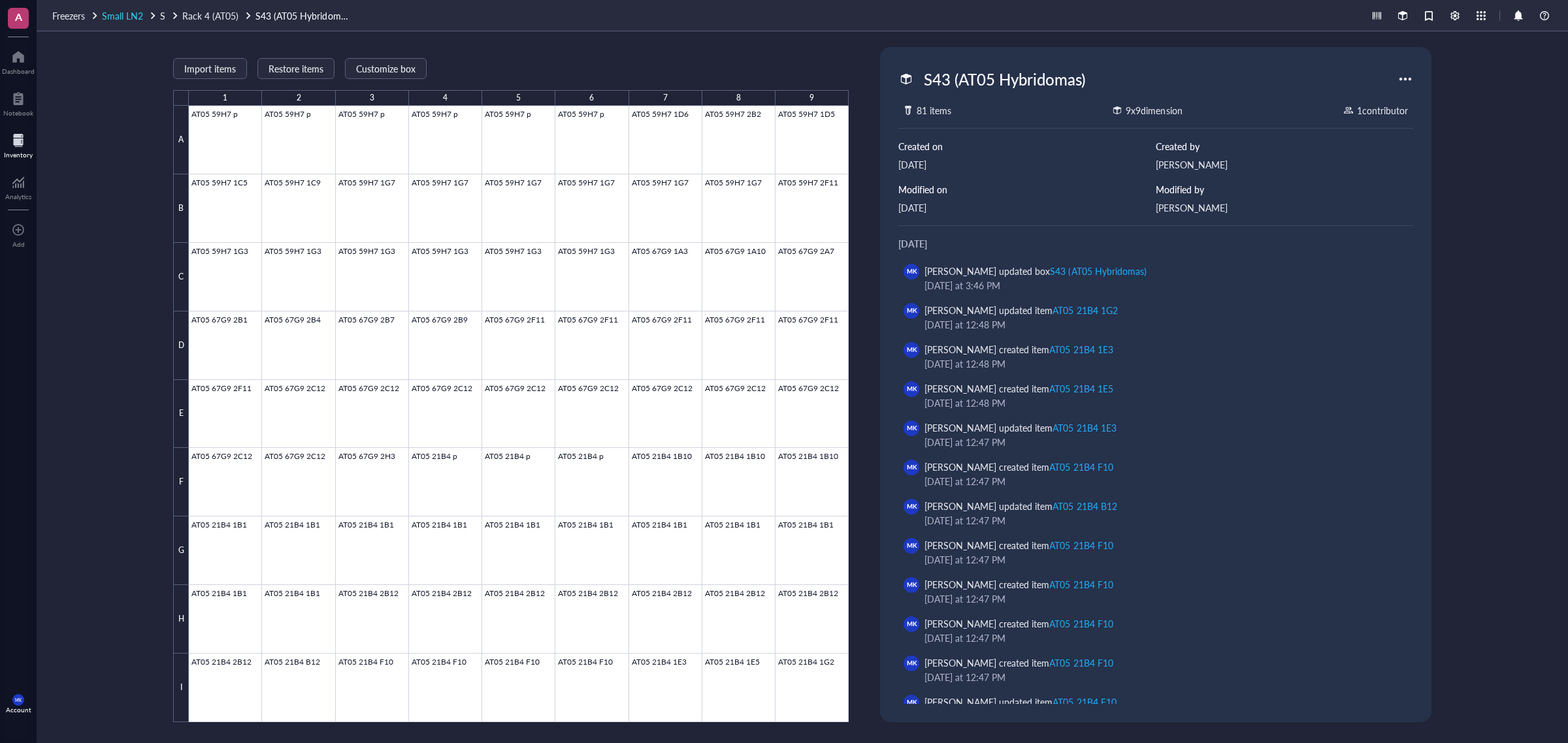
click at [143, 14] on div "Small LN2" at bounding box center [130, 16] width 56 height 15
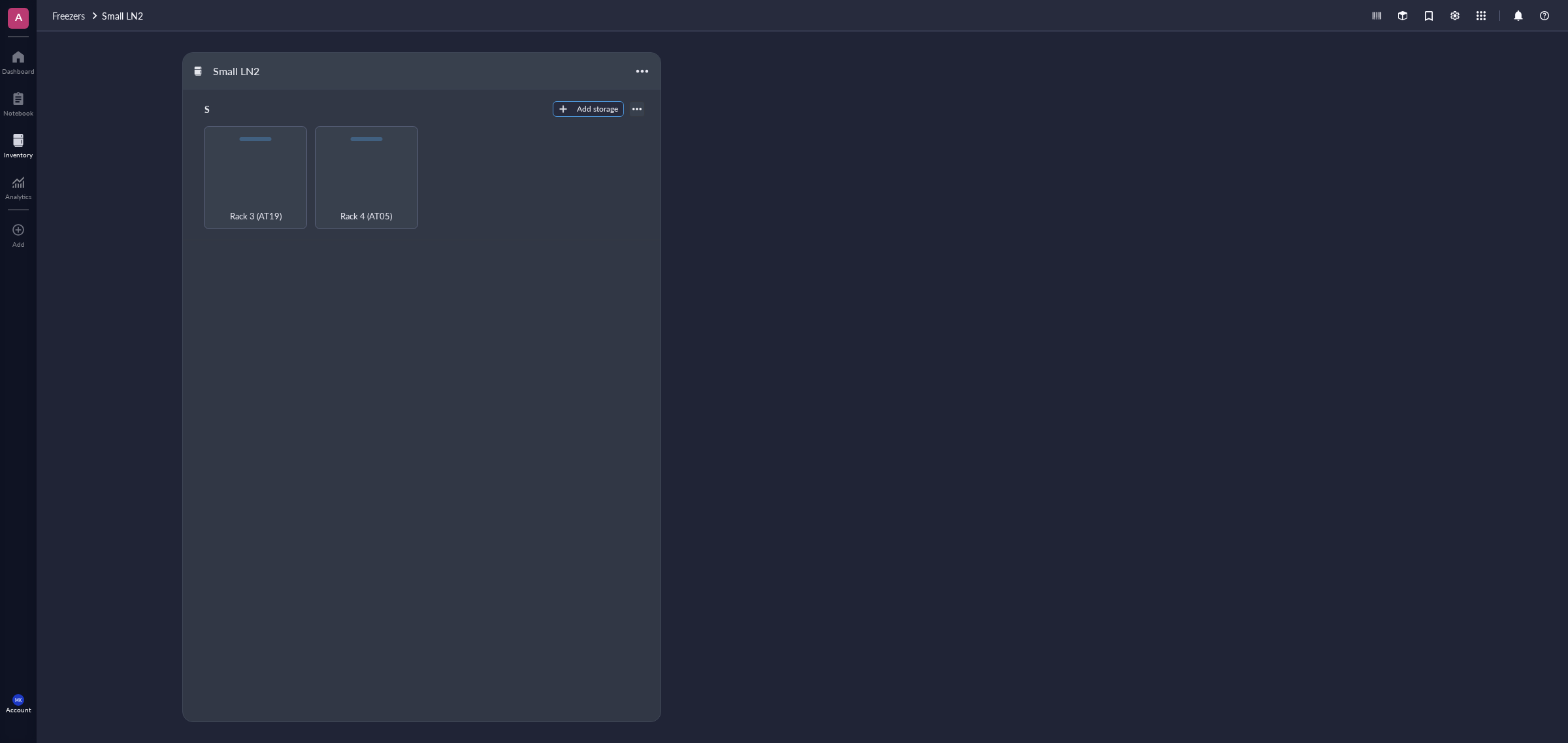
click at [572, 108] on button "Add storage" at bounding box center [589, 109] width 71 height 16
click at [608, 135] on span "Rack" at bounding box center [599, 131] width 75 height 15
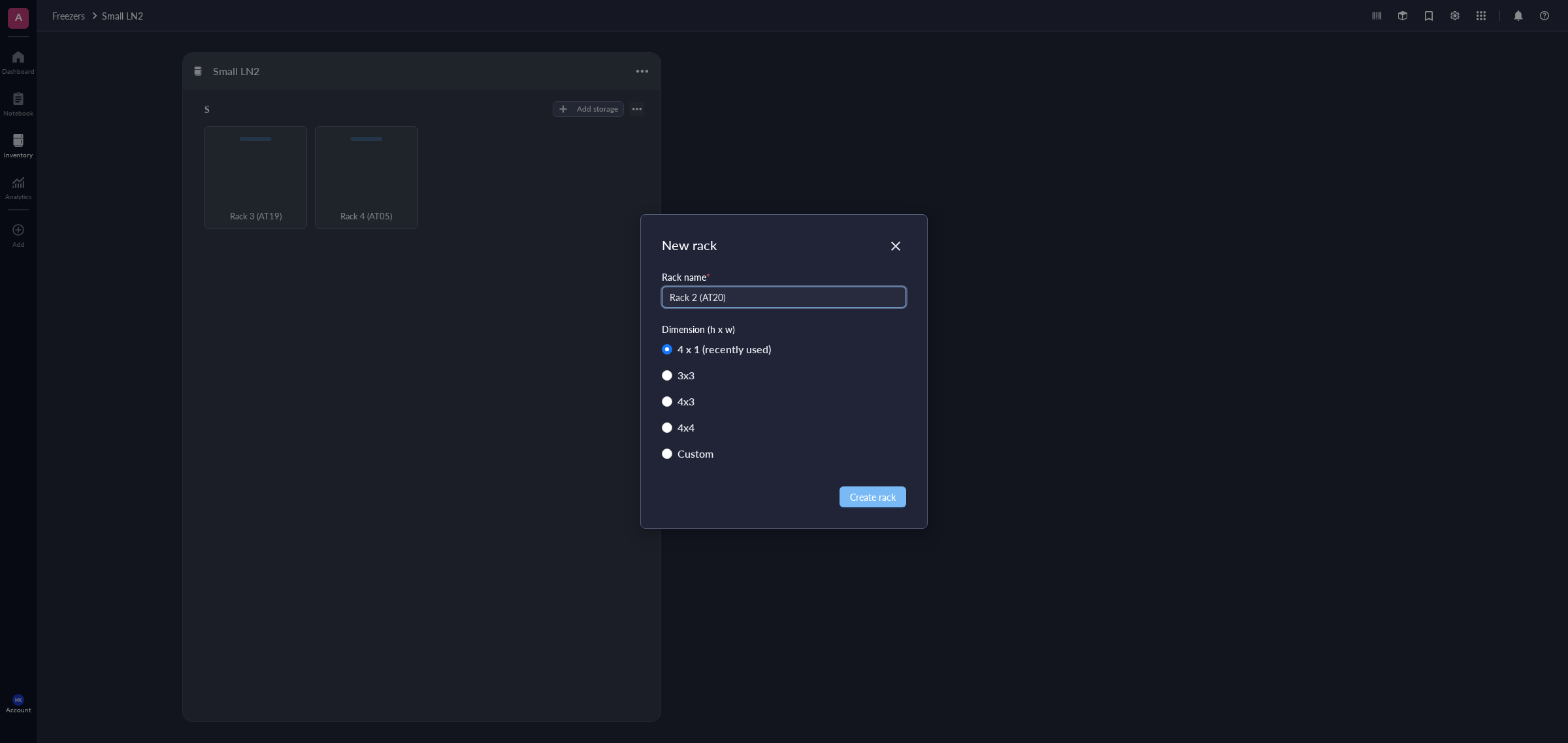
type input "Rack 2 (AT20)"
click at [875, 492] on span "Create rack" at bounding box center [873, 497] width 46 height 15
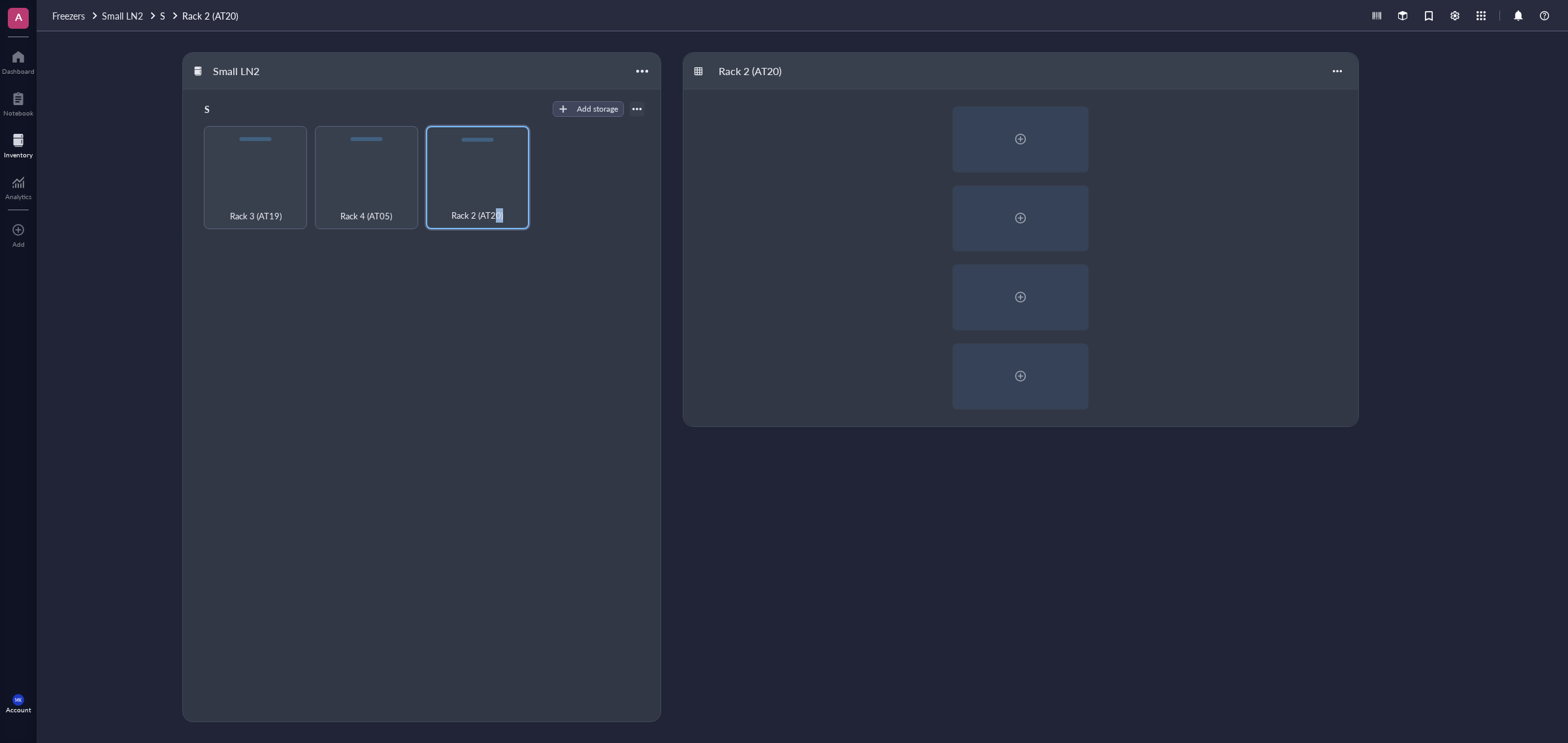
drag, startPoint x: 497, startPoint y: 200, endPoint x: 553, endPoint y: 246, distance: 72.5
click at [540, 246] on div "S Add storage Rack Category Rack 3 (AT19) Rack 4 (AT05) Rack 2 (AT20)" at bounding box center [421, 424] width 478 height 668
click at [557, 246] on div "S Add storage Rack Category Rack 3 (AT19) Rack 4 (AT05) Rack 2 (AT20)" at bounding box center [421, 424] width 478 height 668
click at [1051, 138] on div at bounding box center [1020, 139] width 134 height 65
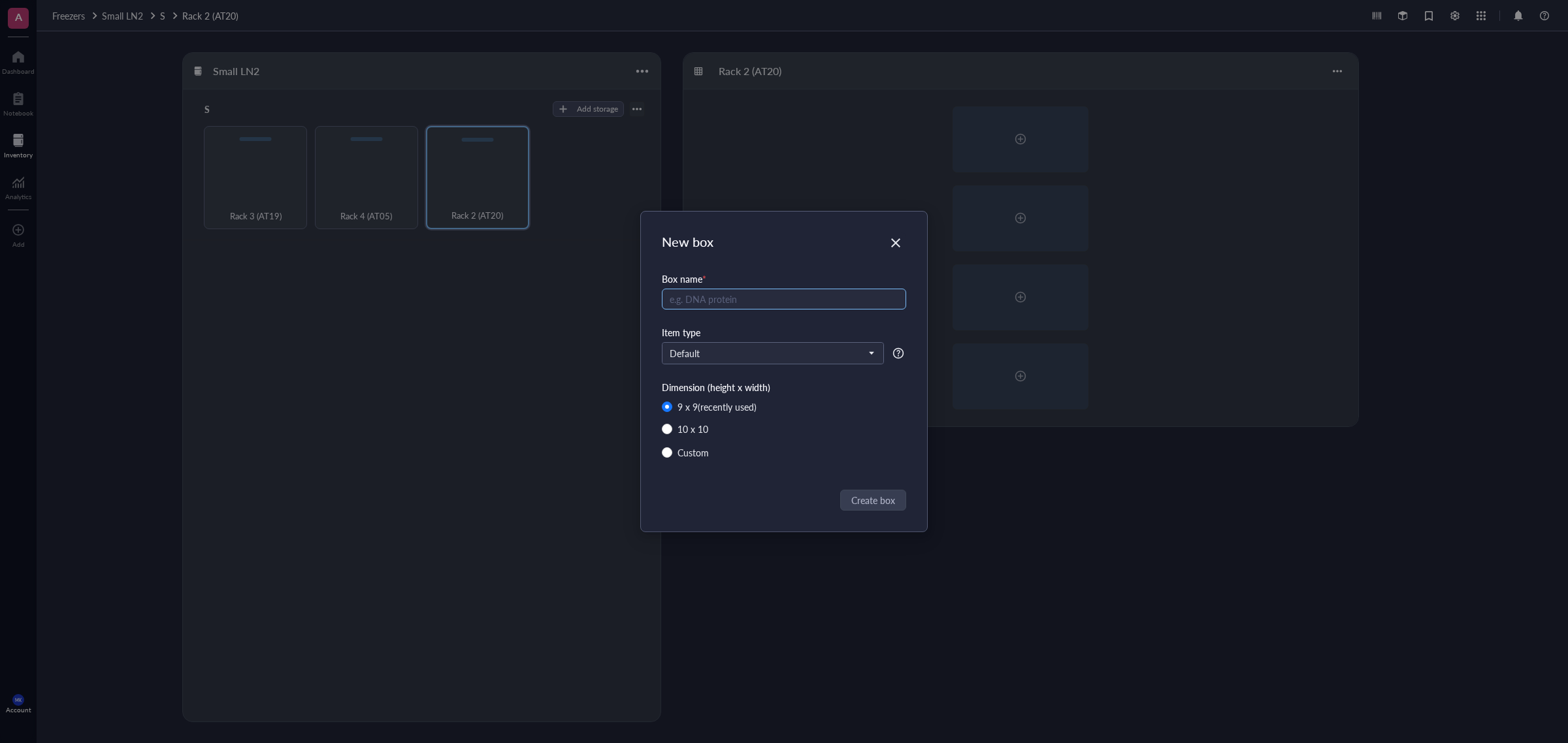
type input "A"
type input "S21"
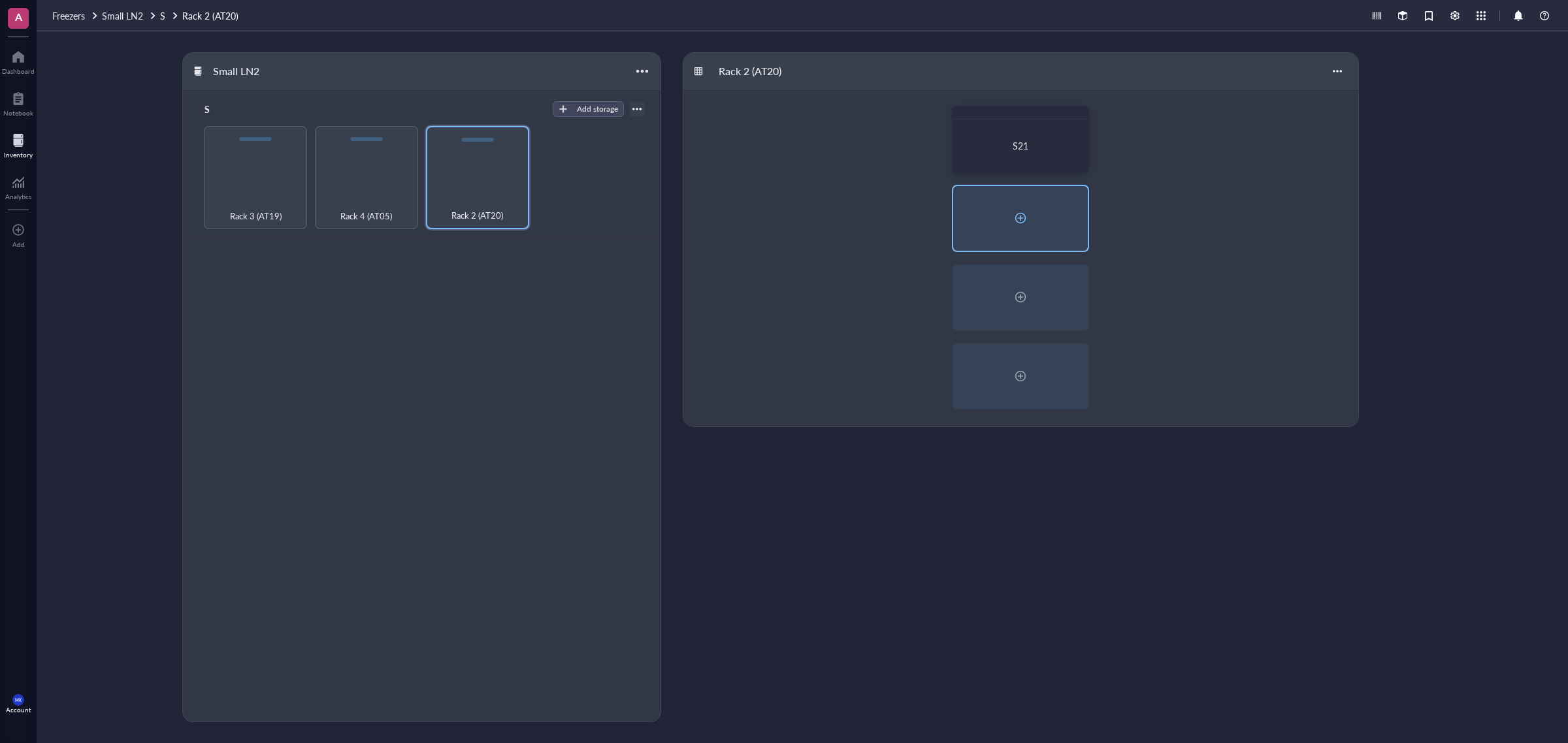
click at [1031, 209] on div at bounding box center [1020, 218] width 134 height 65
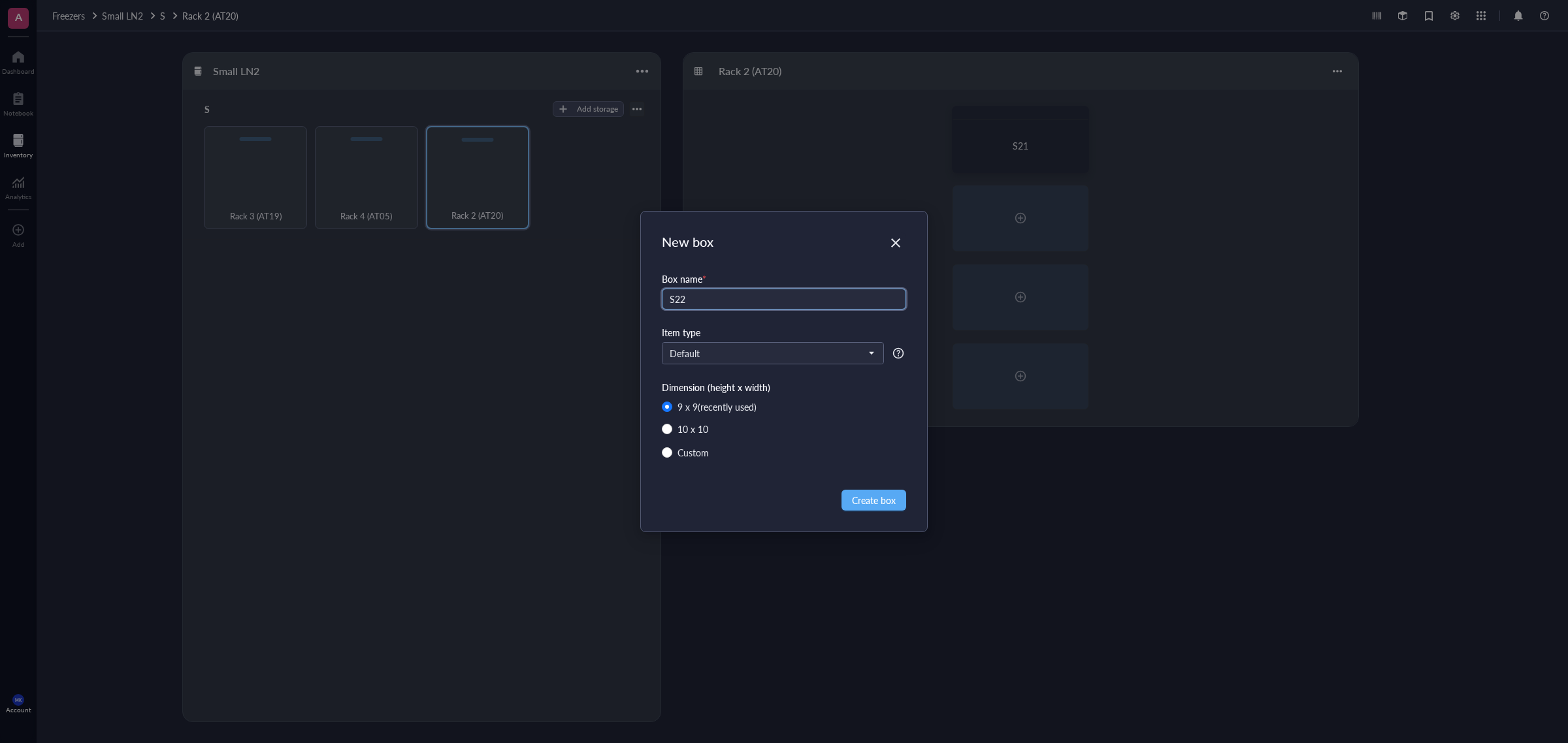
type input "S22"
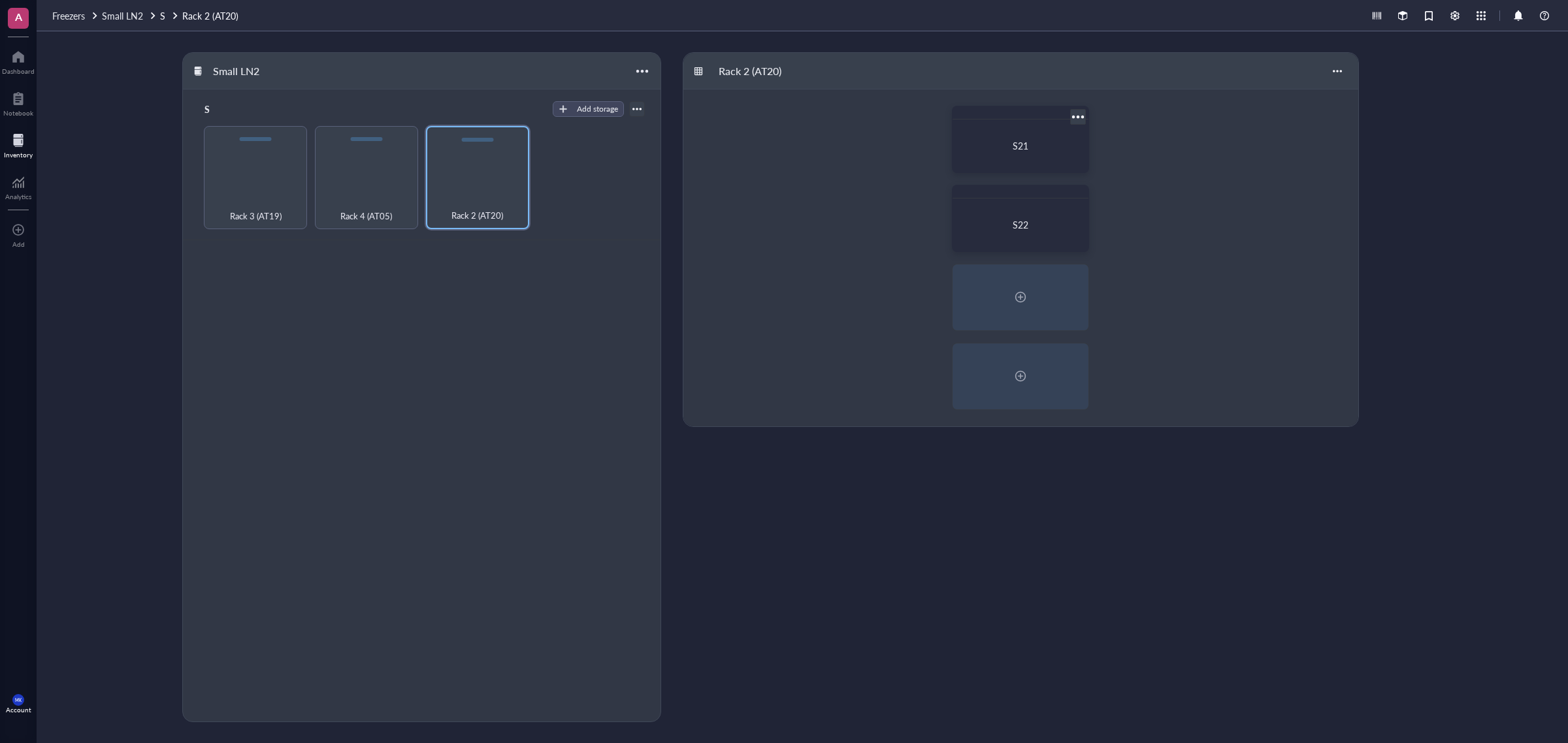
click at [1036, 155] on div "S21" at bounding box center [1020, 146] width 125 height 43
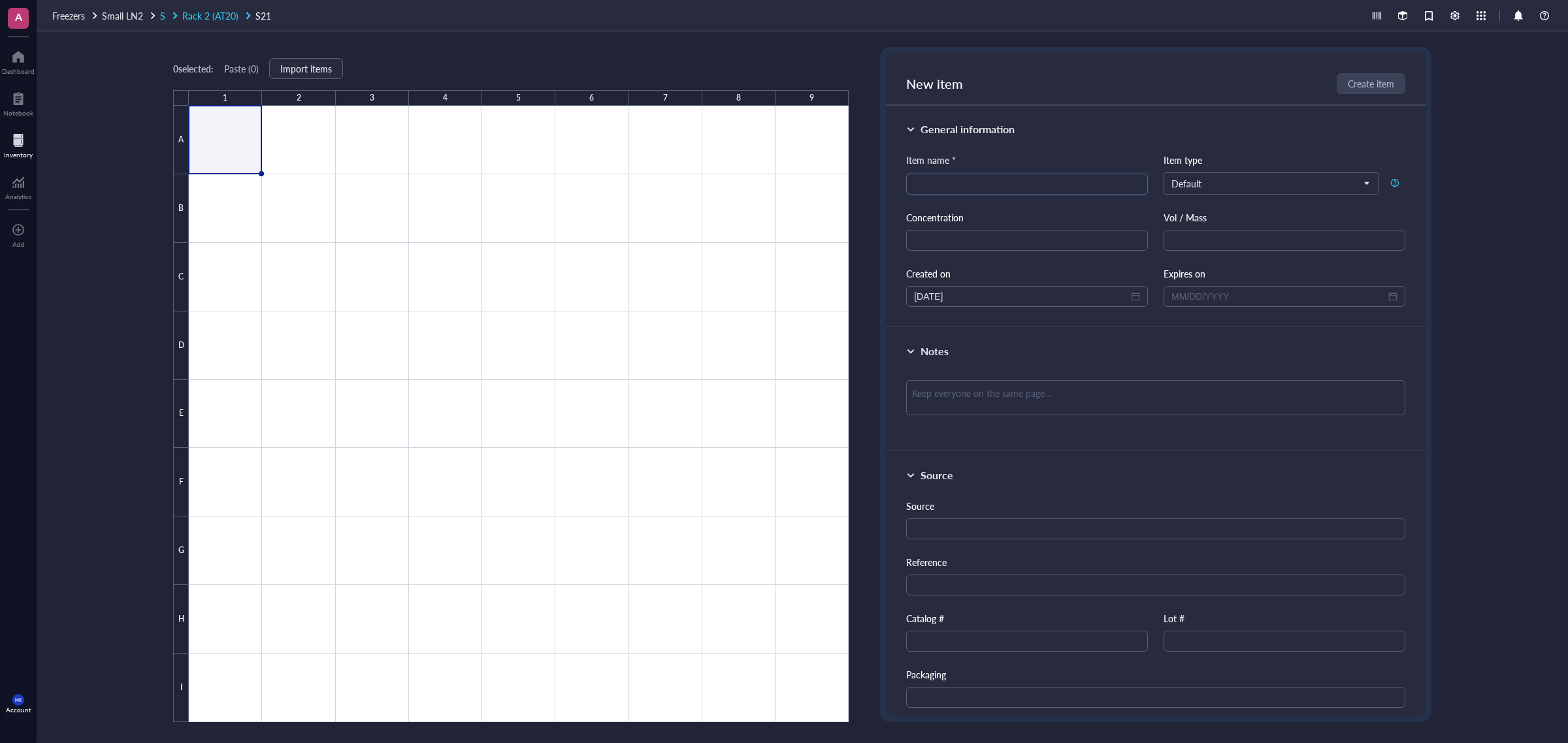
drag, startPoint x: 220, startPoint y: 18, endPoint x: 232, endPoint y: 20, distance: 12.2
click at [220, 18] on span "Rack 2 (AT20)" at bounding box center [210, 16] width 57 height 13
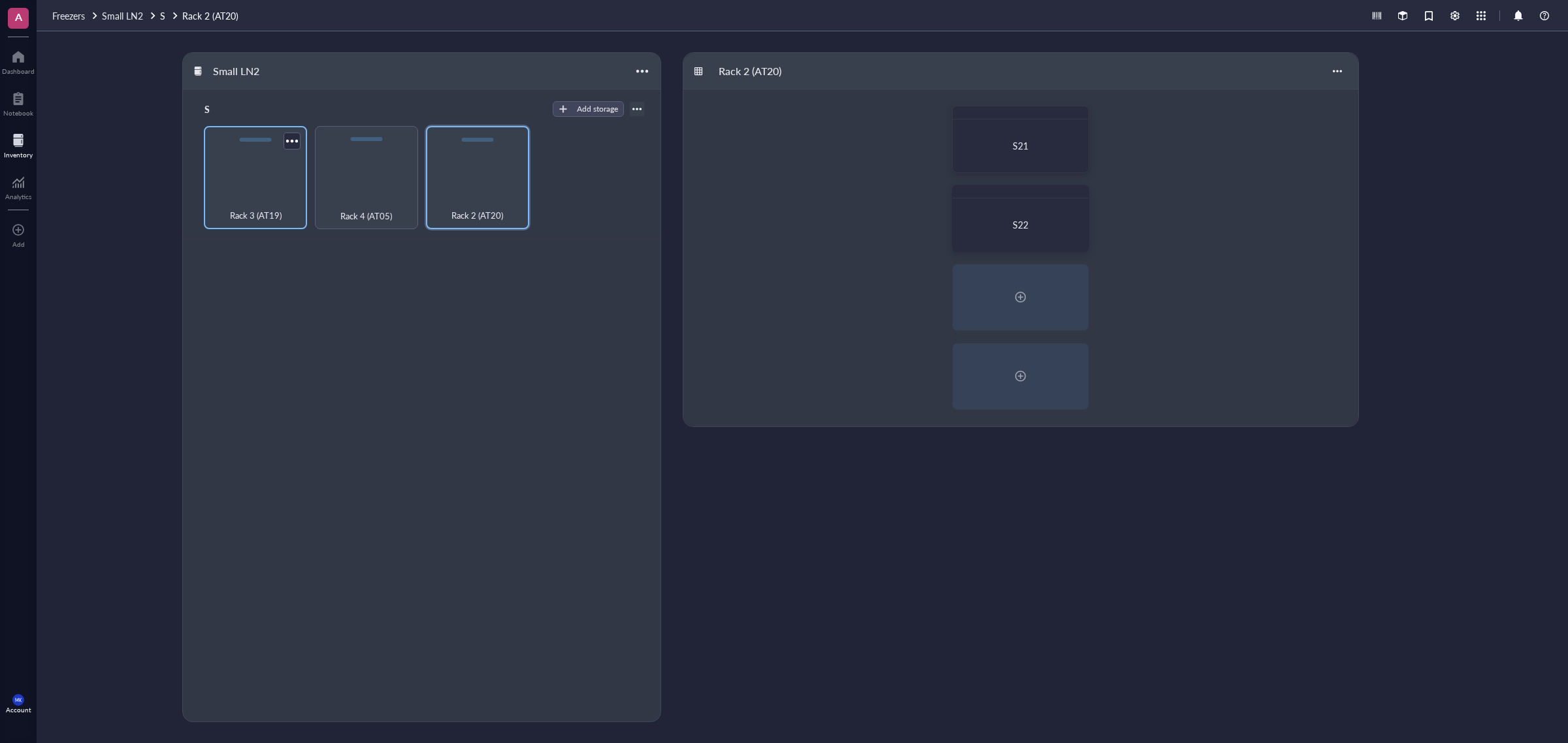
click at [260, 181] on div "Rack 3 (AT19)" at bounding box center [256, 178] width 103 height 103
click at [1007, 211] on div "S32 (AT19 Hybridomas)" at bounding box center [1020, 225] width 124 height 41
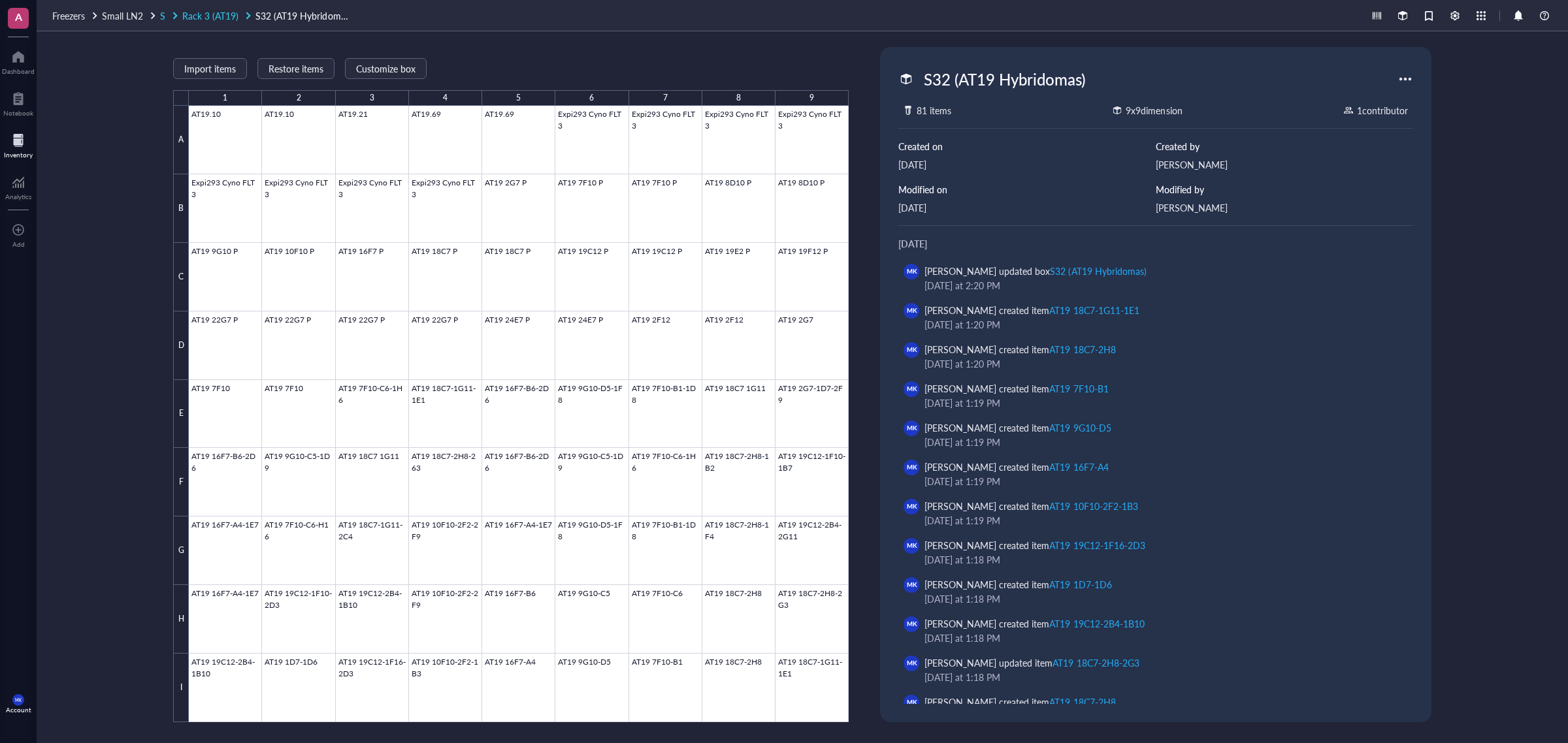
drag, startPoint x: 213, startPoint y: 15, endPoint x: 230, endPoint y: 15, distance: 17.0
click at [213, 15] on span "Rack 3 (AT19)" at bounding box center [210, 16] width 57 height 13
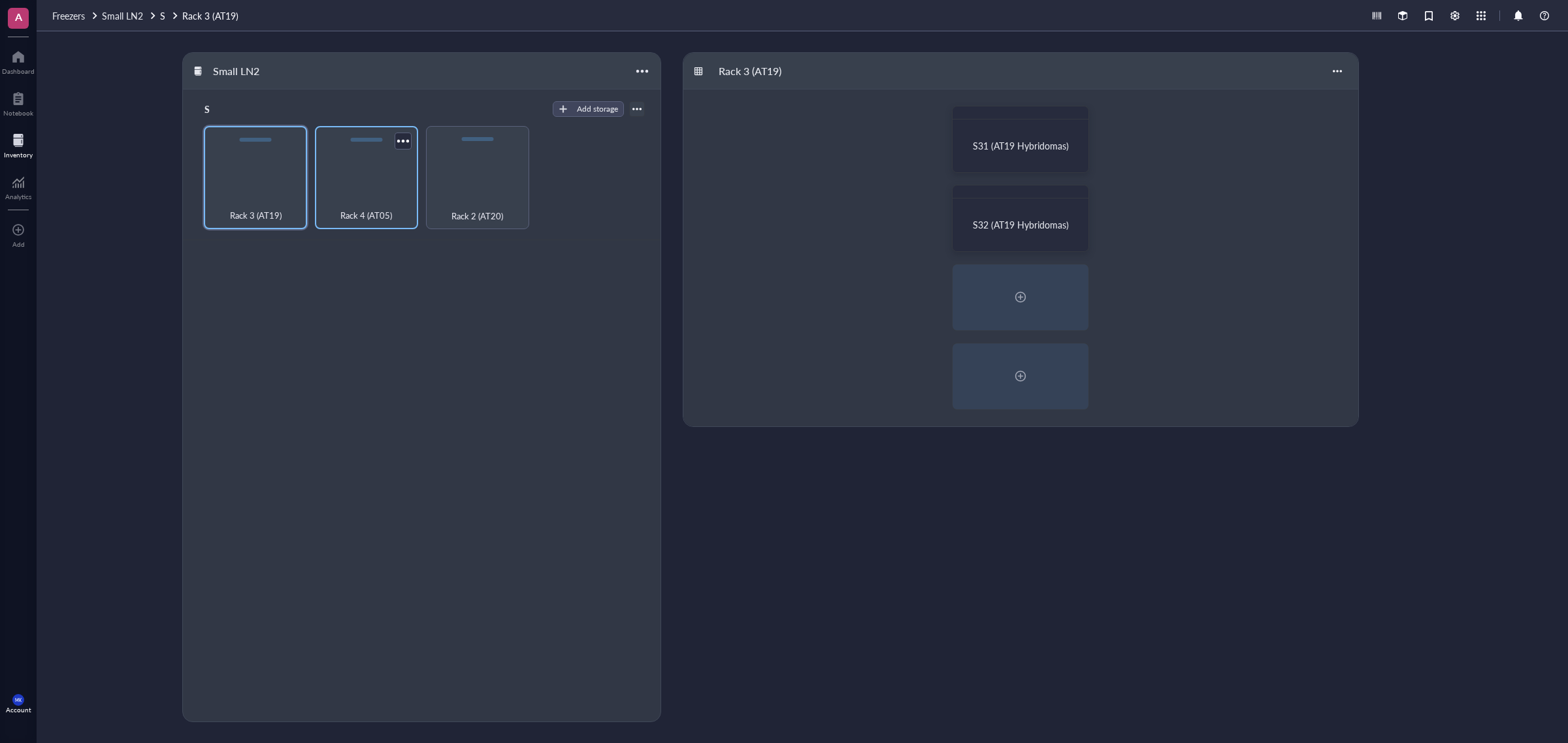
click at [350, 193] on div "Rack 4 (AT05)" at bounding box center [366, 178] width 103 height 103
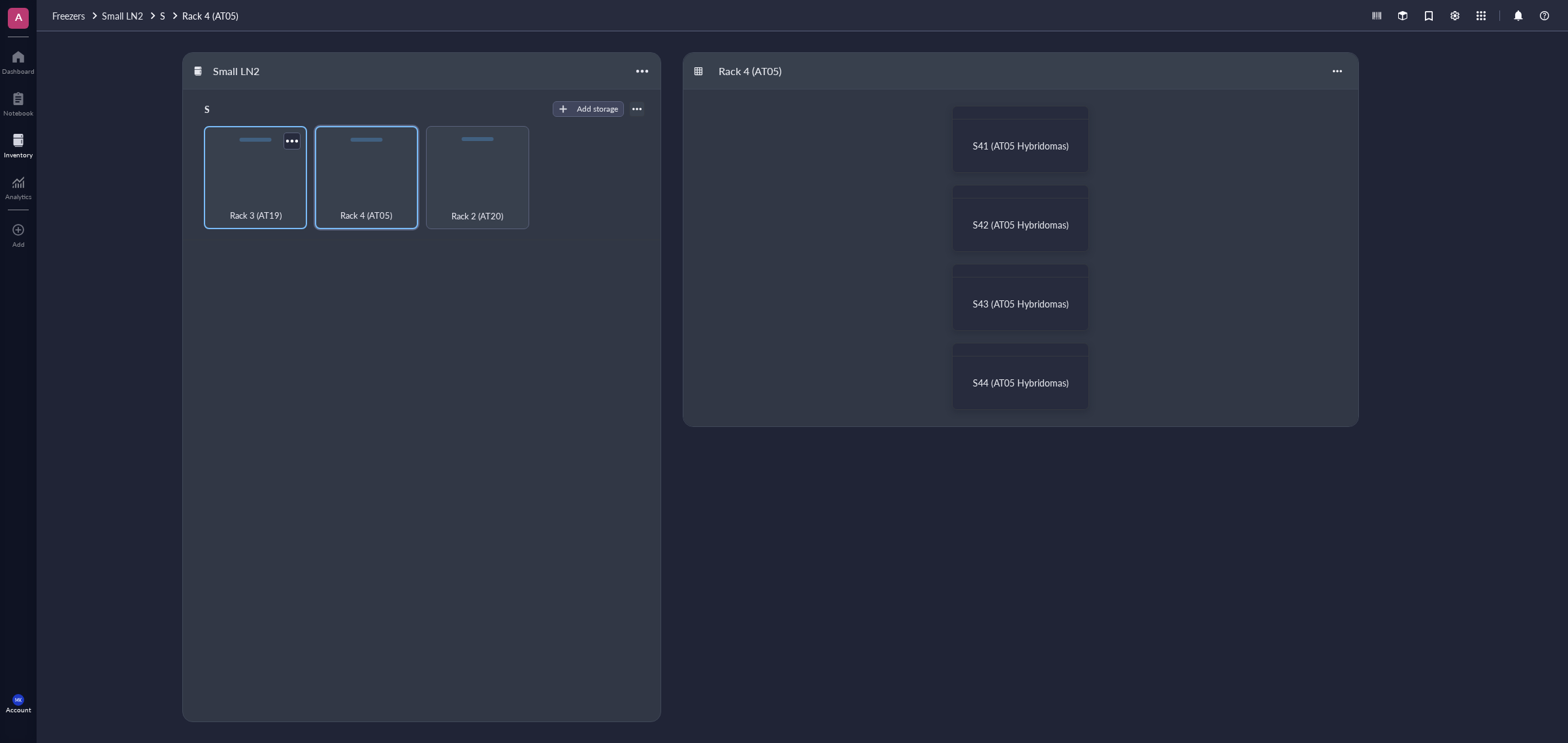
click at [265, 166] on div "Rack 3 (AT19)" at bounding box center [256, 178] width 103 height 103
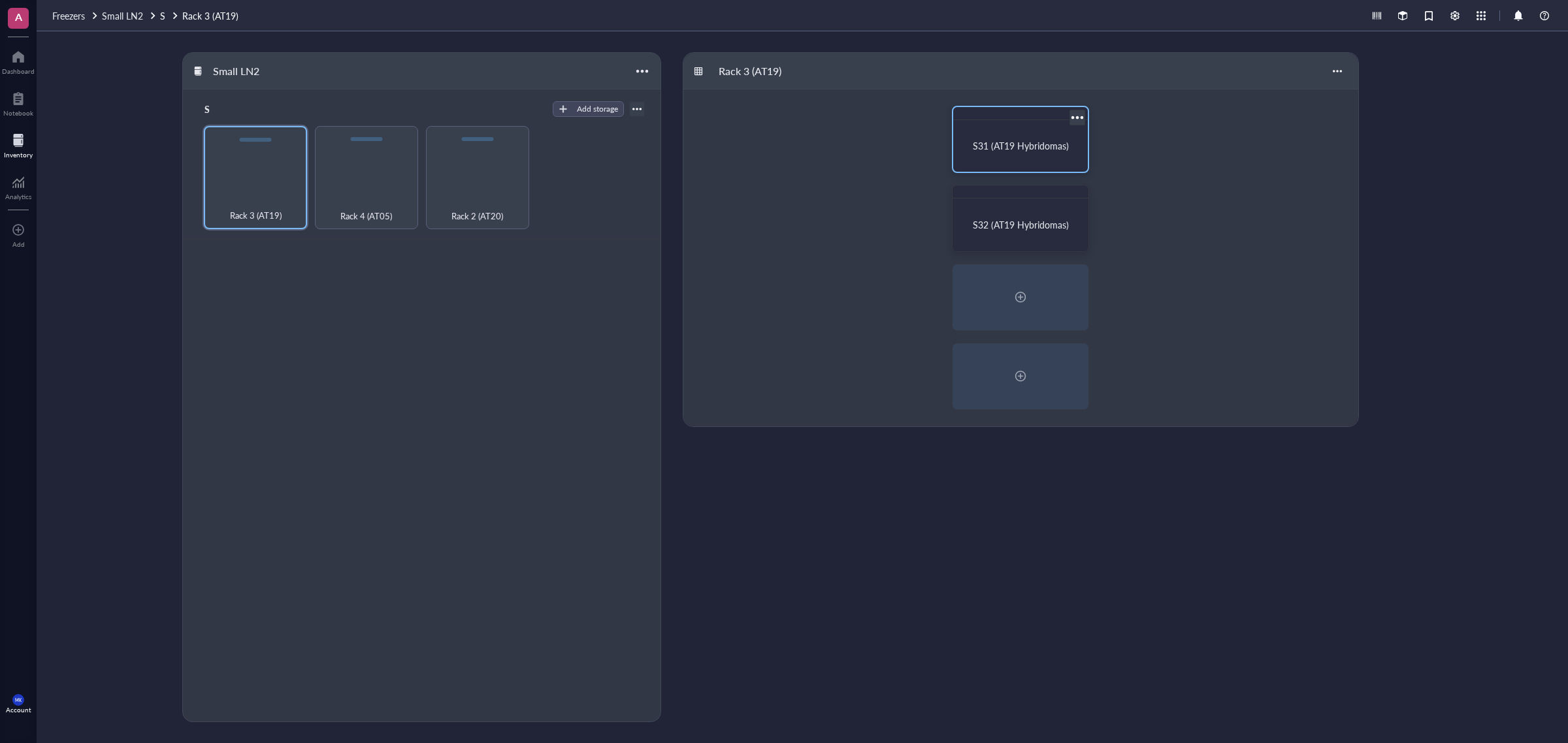
click at [1001, 123] on div "S31 (AT19 Hybridomas)" at bounding box center [1020, 139] width 137 height 67
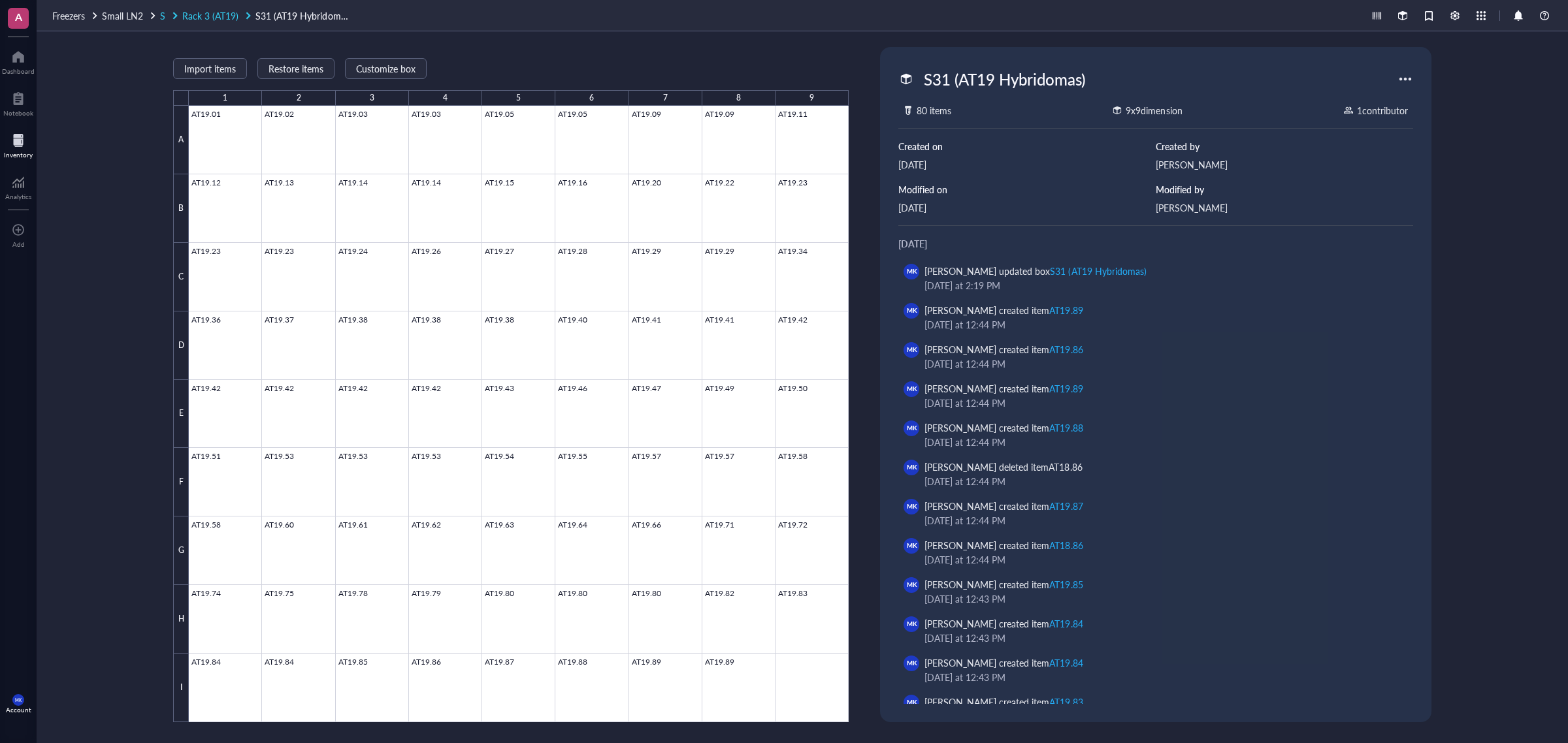
click at [206, 9] on span "Rack 3 (AT19)" at bounding box center [210, 16] width 57 height 13
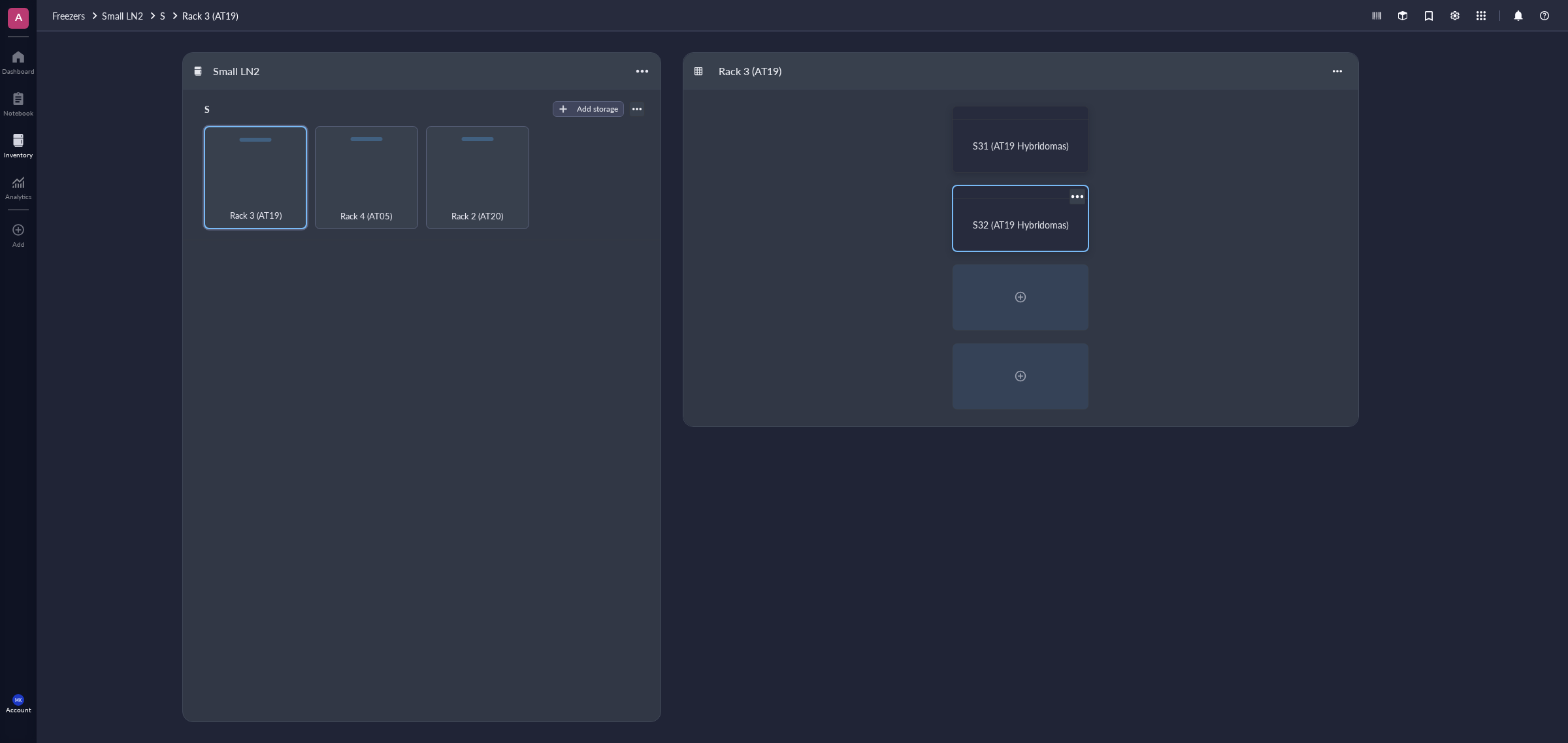
click at [1034, 211] on div "S32 (AT19 Hybridomas)" at bounding box center [1020, 225] width 124 height 41
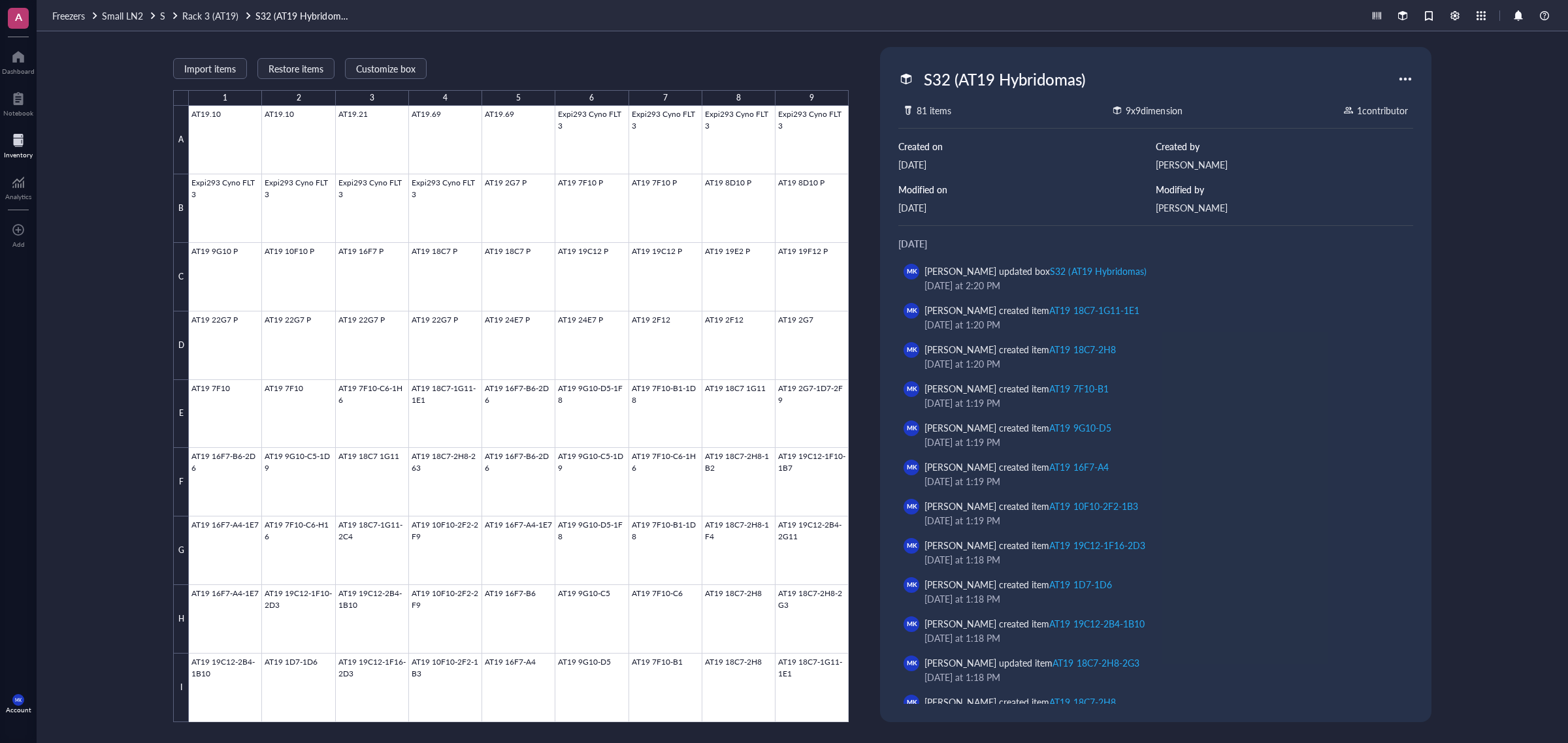
click at [273, 17] on link "S32 (AT19 Hybridomas)" at bounding box center [305, 16] width 98 height 15
click at [150, 10] on div "Small LN2" at bounding box center [130, 16] width 56 height 15
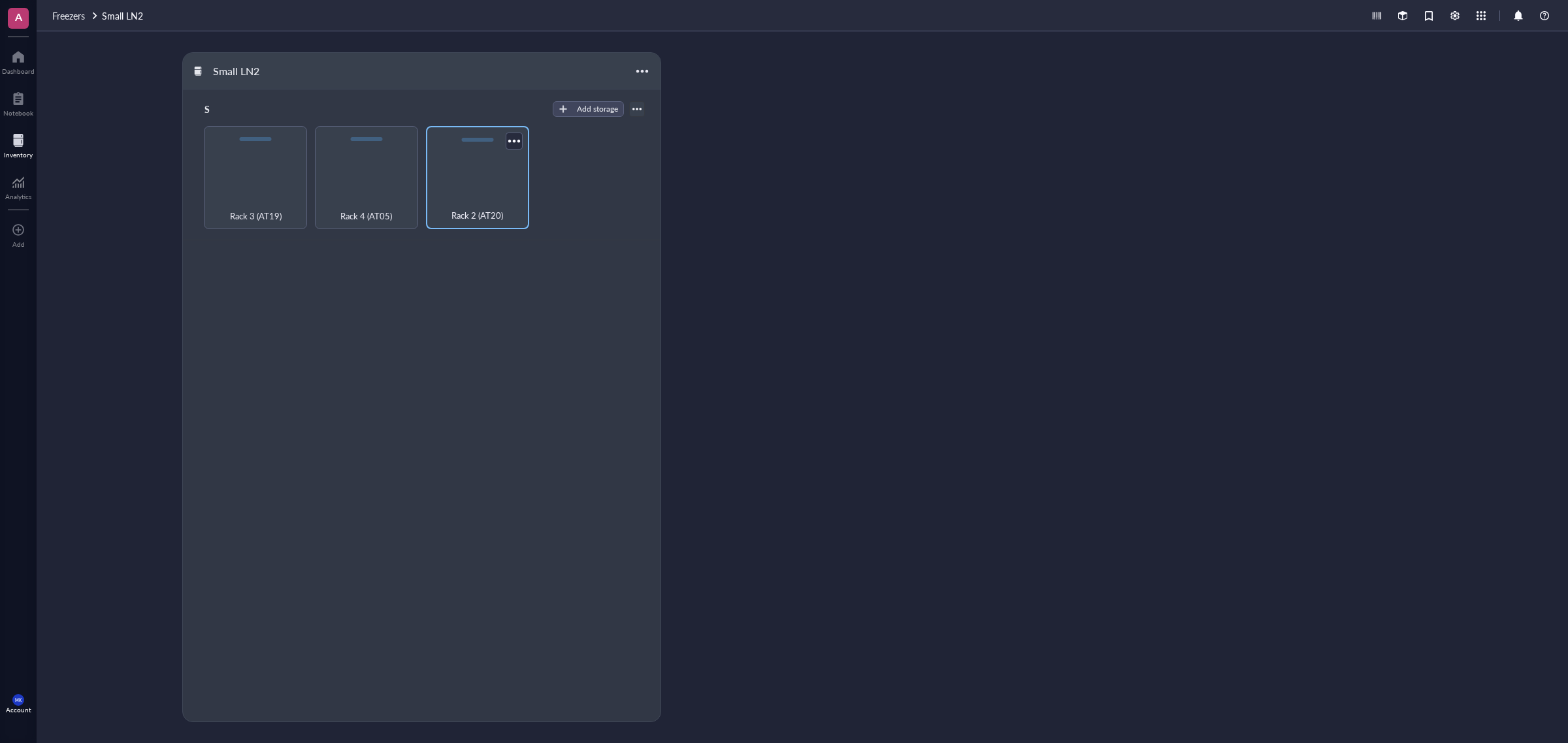
click at [485, 187] on div "Rack 2 (AT20)" at bounding box center [478, 178] width 103 height 103
